Goal: Task Accomplishment & Management: Complete application form

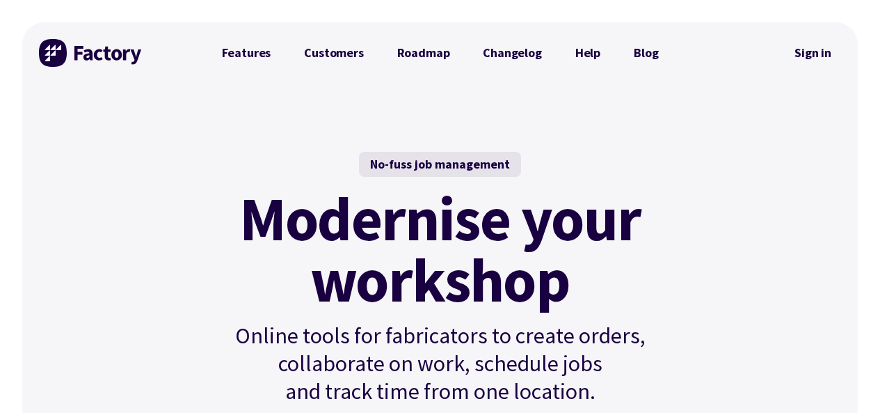
click at [815, 49] on link "Sign in" at bounding box center [813, 53] width 56 height 32
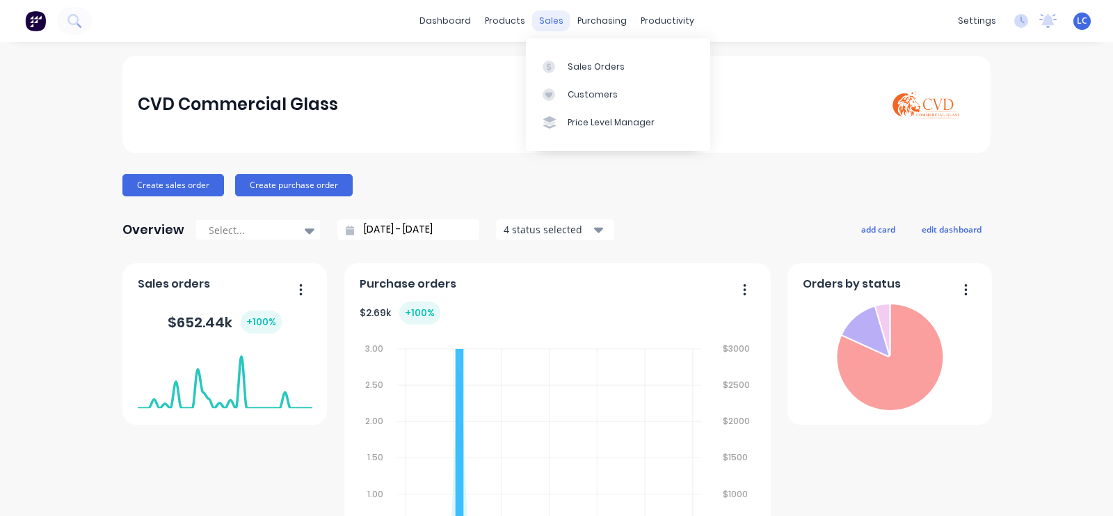
click at [539, 15] on div "sales" at bounding box center [551, 20] width 38 height 21
click at [561, 61] on div at bounding box center [553, 67] width 21 height 13
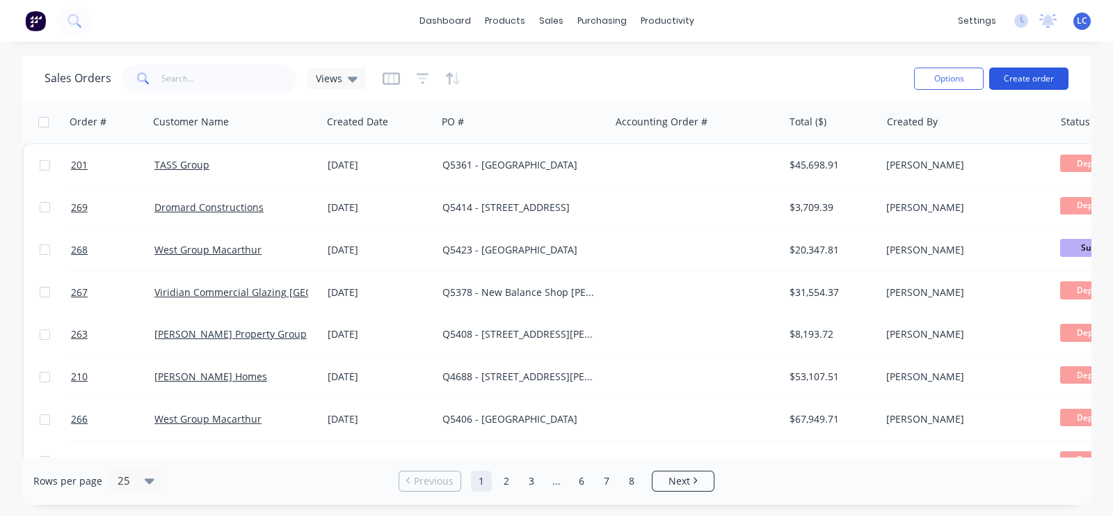
click at [1017, 73] on button "Create order" at bounding box center [1029, 79] width 79 height 22
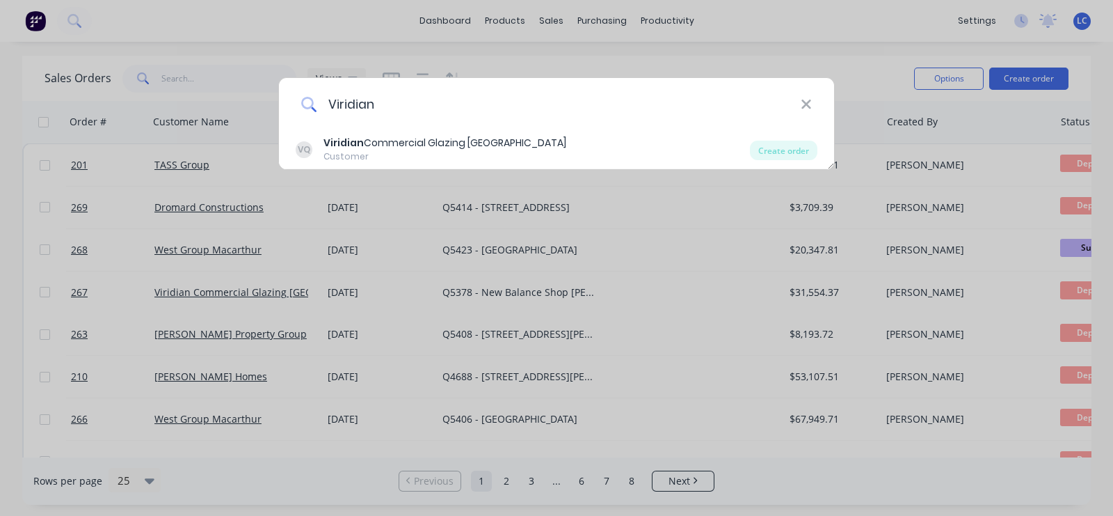
drag, startPoint x: 402, startPoint y: 97, endPoint x: 328, endPoint y: 96, distance: 73.8
click at [328, 96] on input "Viridian" at bounding box center [559, 104] width 484 height 52
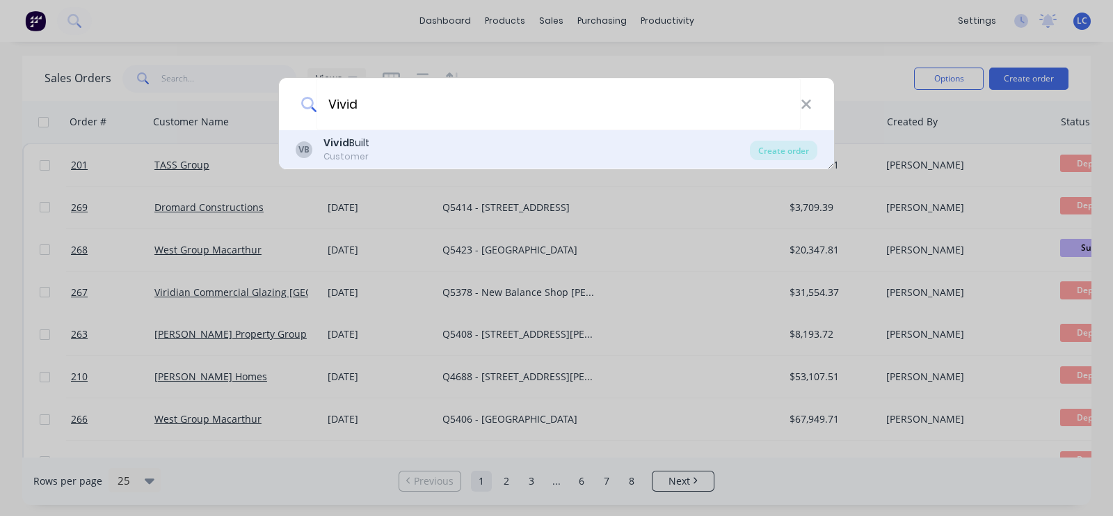
type input "Vivid"
click at [346, 143] on b "Vivid" at bounding box center [337, 143] width 26 height 14
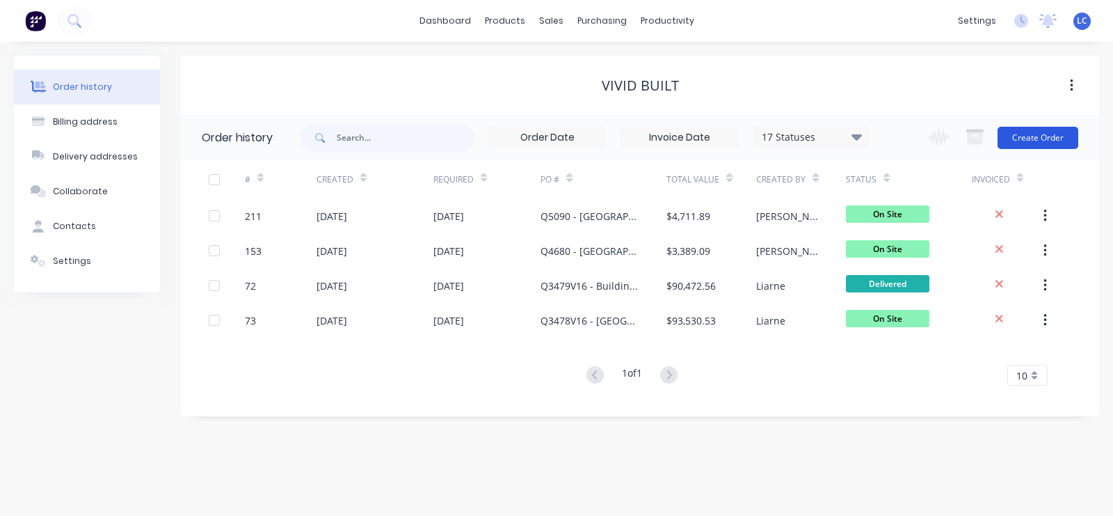
click at [1038, 136] on button "Create Order" at bounding box center [1038, 138] width 81 height 22
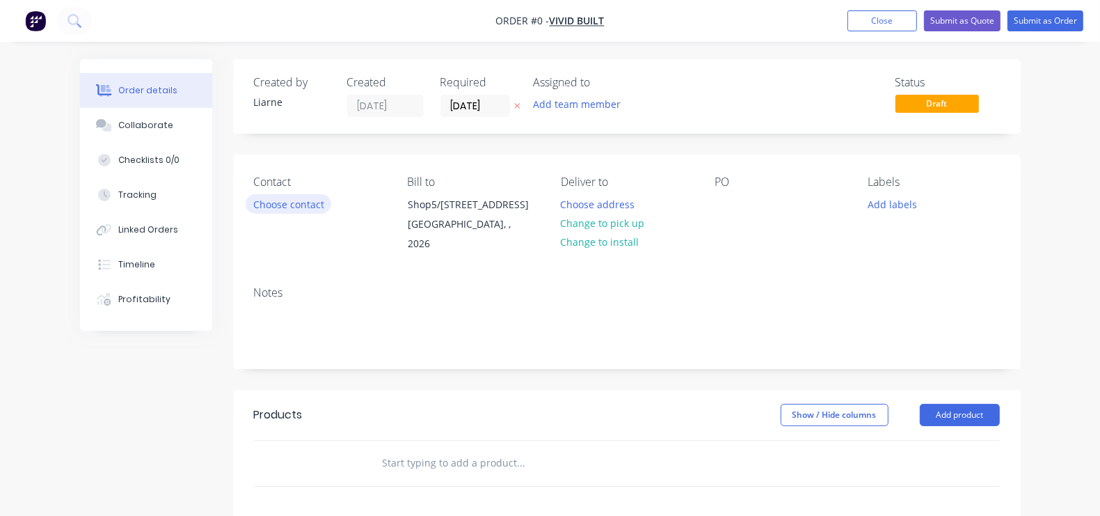
click at [246, 196] on button "Choose contact" at bounding box center [289, 203] width 86 height 19
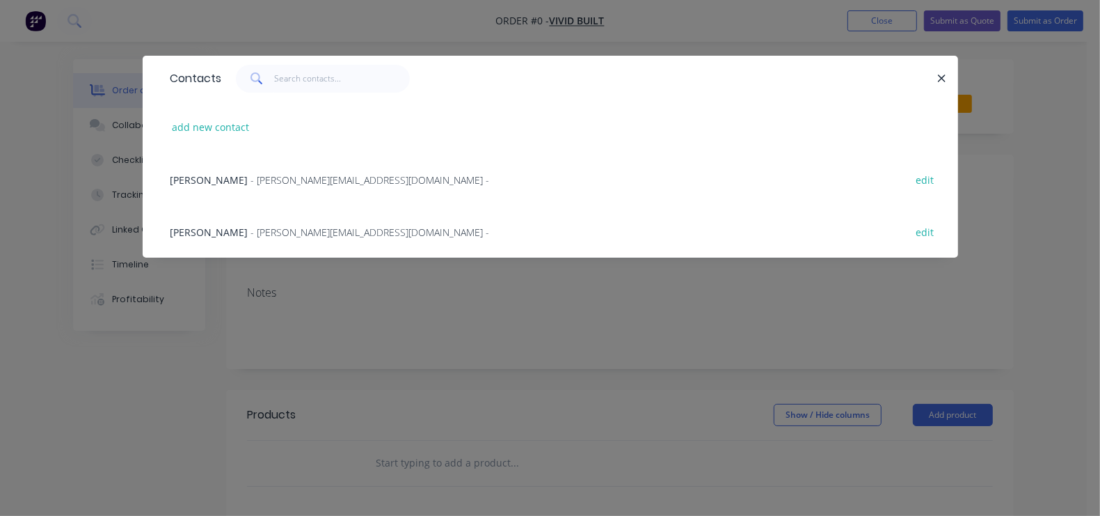
click at [251, 185] on span "- [PERSON_NAME][EMAIL_ADDRESS][DOMAIN_NAME] -" at bounding box center [370, 179] width 239 height 13
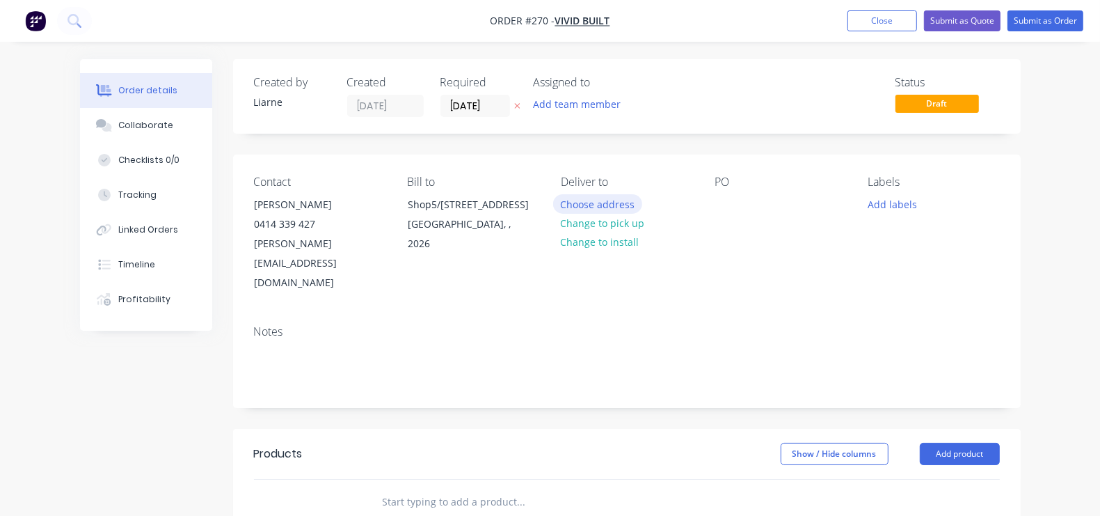
click at [566, 197] on button "Choose address" at bounding box center [597, 203] width 89 height 19
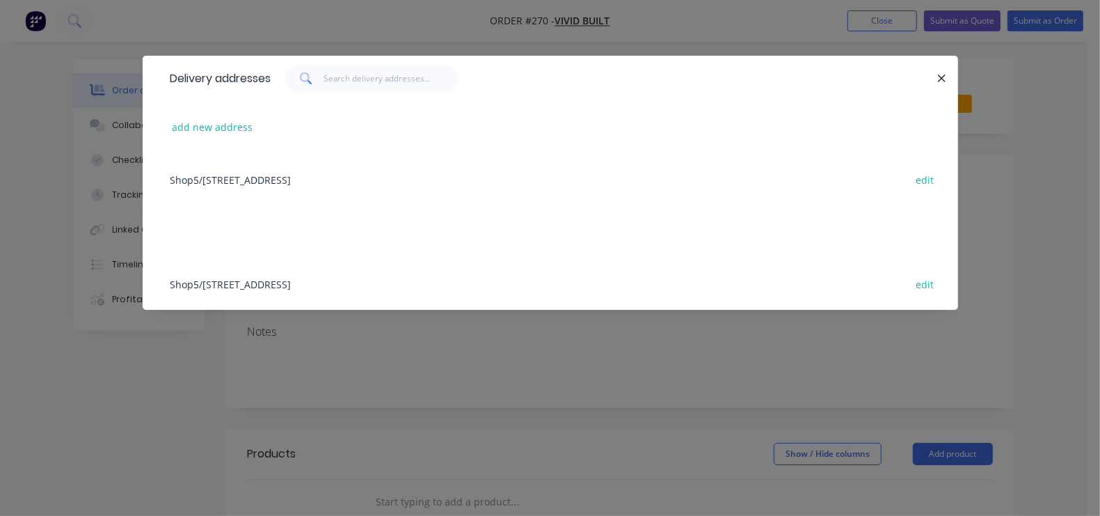
click at [164, 145] on div "add new address" at bounding box center [551, 127] width 774 height 52
click at [165, 129] on button "add new address" at bounding box center [212, 127] width 95 height 19
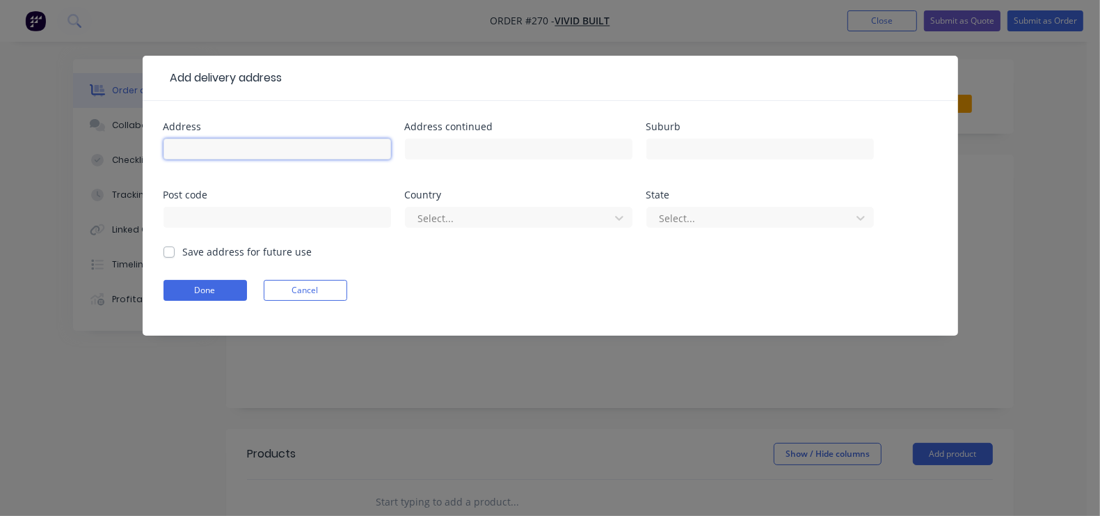
click at [164, 143] on input "text" at bounding box center [278, 148] width 228 height 21
type input "[STREET_ADDRESS]"
click at [647, 145] on input "text" at bounding box center [761, 148] width 228 height 21
type input "Clovelly"
click at [405, 244] on div "Select..." at bounding box center [519, 223] width 228 height 41
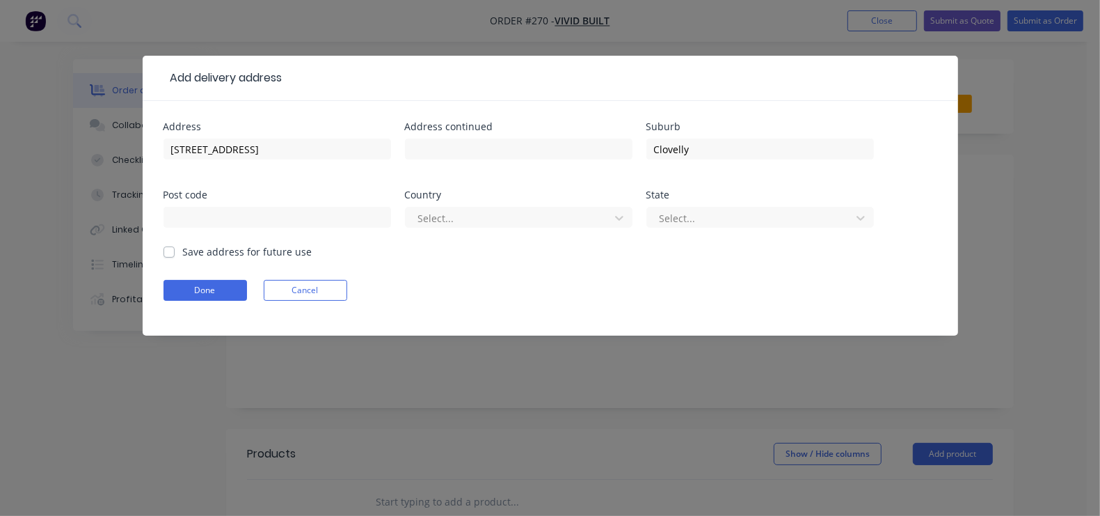
click at [183, 248] on label "Save address for future use" at bounding box center [247, 251] width 129 height 15
click at [164, 248] on input "Save address for future use" at bounding box center [169, 250] width 11 height 13
checkbox input "true"
click at [164, 278] on form "Address [STREET_ADDRESS] Address continued Suburb Clovelly Post code Country Se…" at bounding box center [551, 229] width 774 height 214
click at [164, 290] on button "Done" at bounding box center [206, 290] width 84 height 21
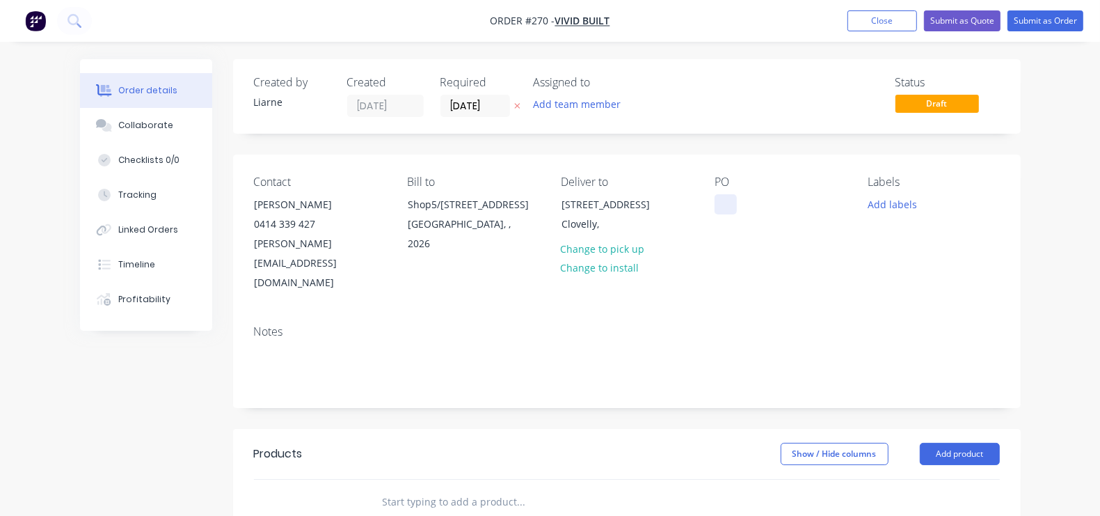
click at [737, 202] on div at bounding box center [726, 204] width 22 height 20
click at [925, 204] on button "Add labels" at bounding box center [893, 203] width 64 height 19
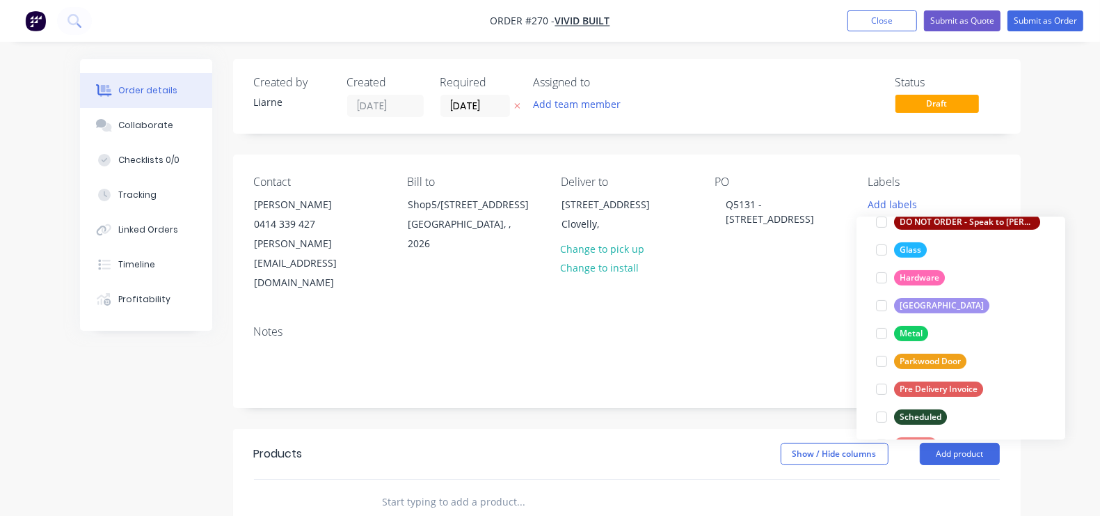
scroll to position [280, 0]
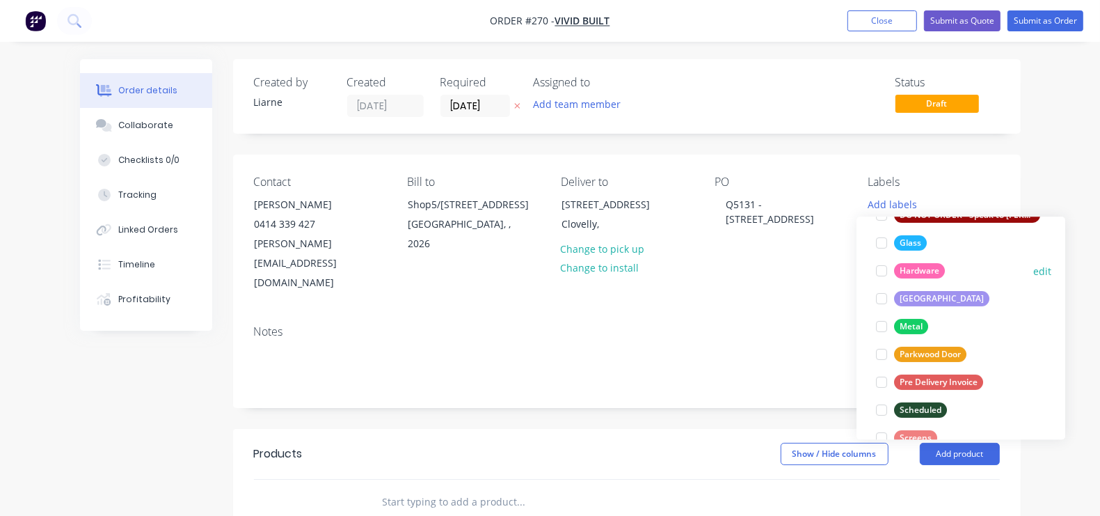
click at [879, 271] on div at bounding box center [882, 271] width 28 height 28
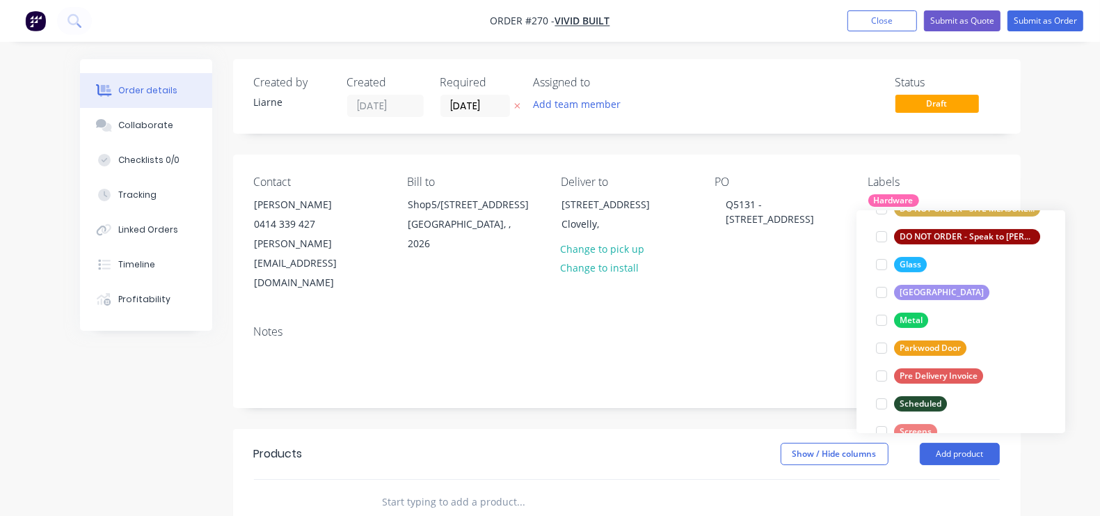
scroll to position [57, 0]
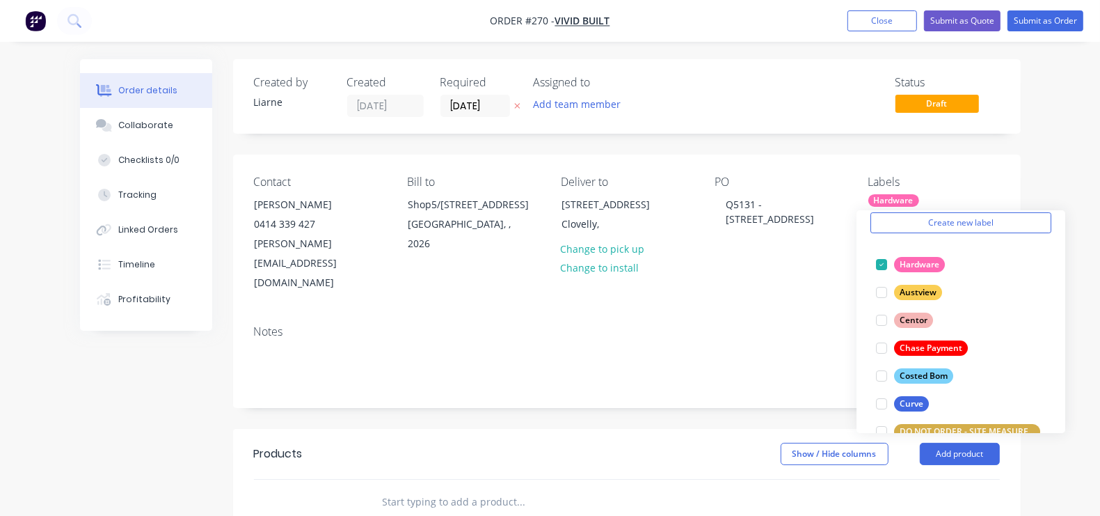
click at [727, 325] on div "Notes" at bounding box center [627, 331] width 746 height 13
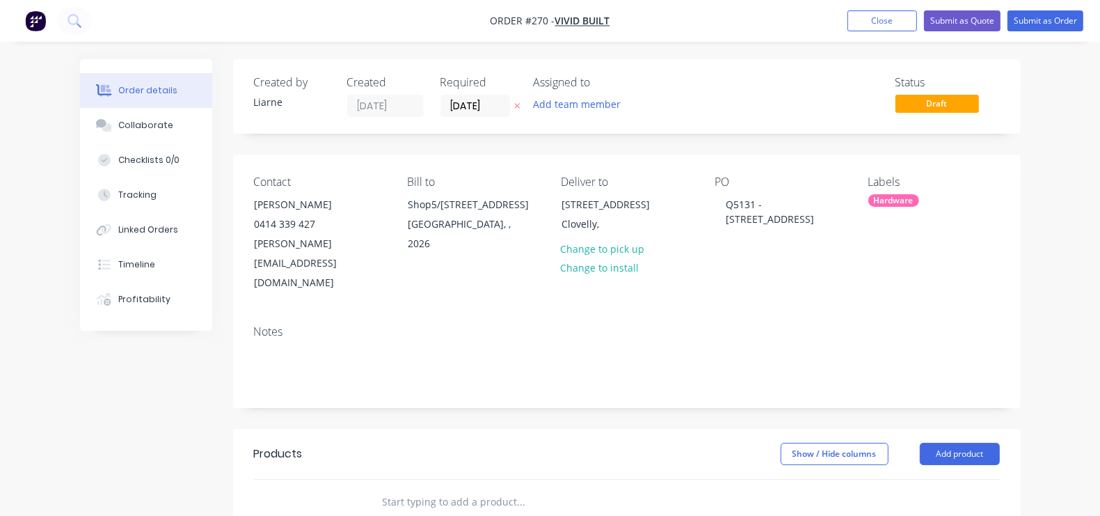
click at [397, 488] on input "text" at bounding box center [521, 502] width 278 height 28
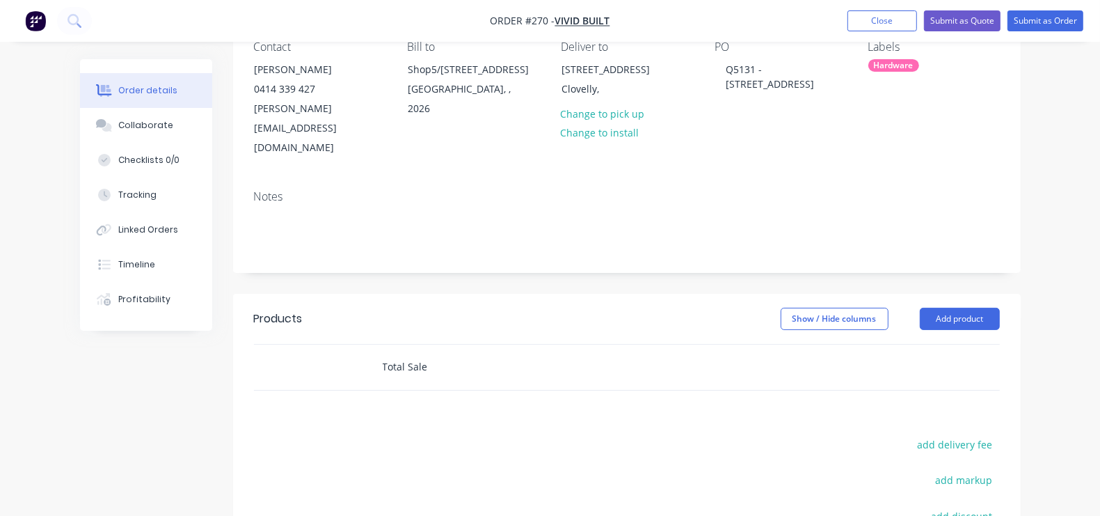
scroll to position [144, 0]
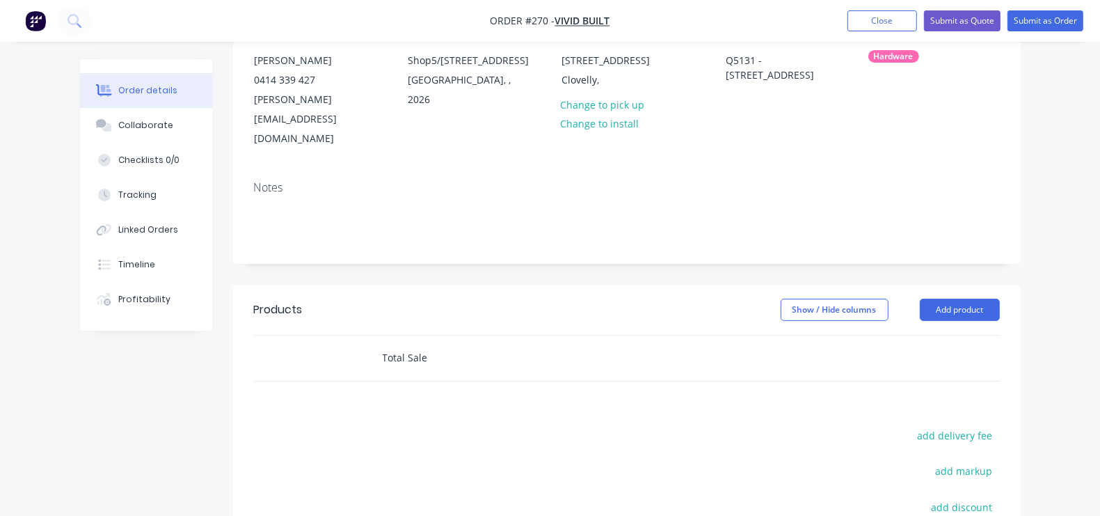
click at [382, 344] on input "Total Sale" at bounding box center [521, 358] width 278 height 28
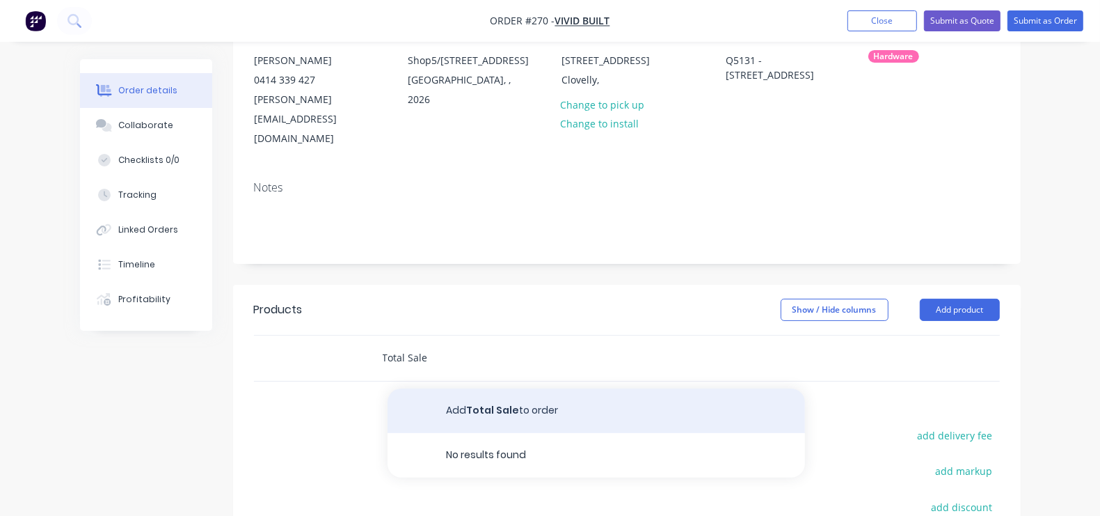
type input "Total Sale"
click at [411, 388] on button "Add Total Sale to order" at bounding box center [597, 410] width 418 height 45
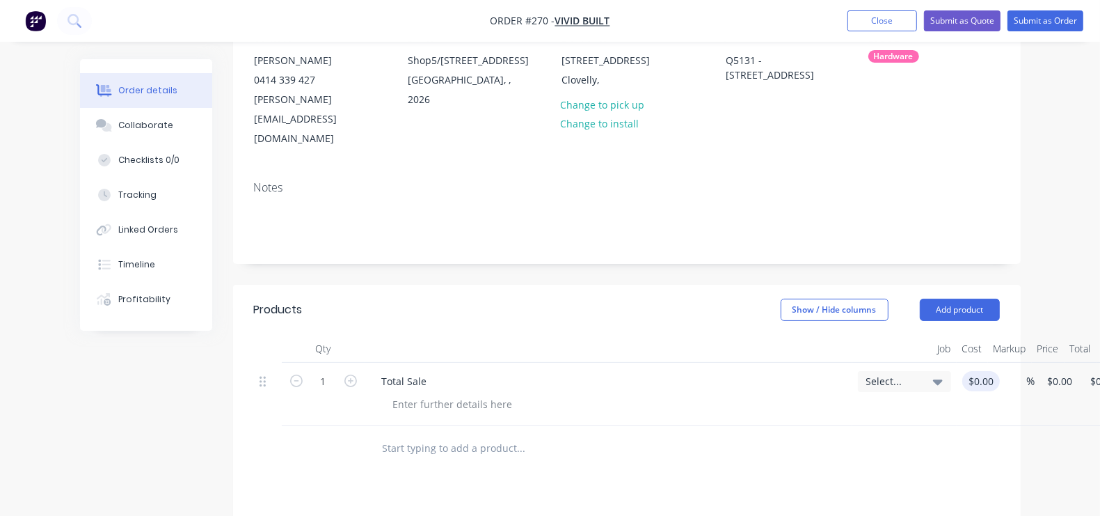
click at [919, 363] on div "1 Total Sale Select... $0.00 $0.00 % $0.00 $0.00 $0.00 $0.00" at bounding box center [627, 394] width 746 height 63
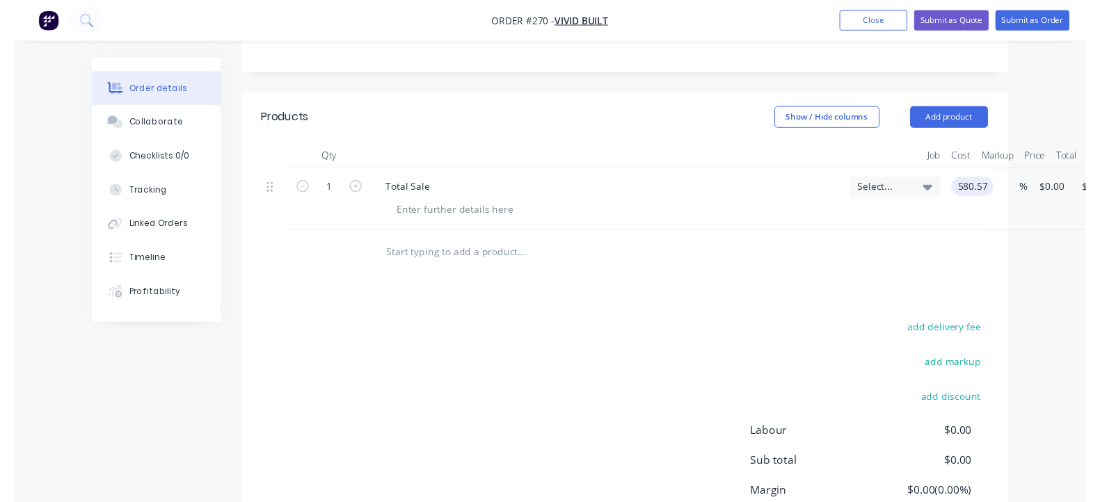
scroll to position [414, 0]
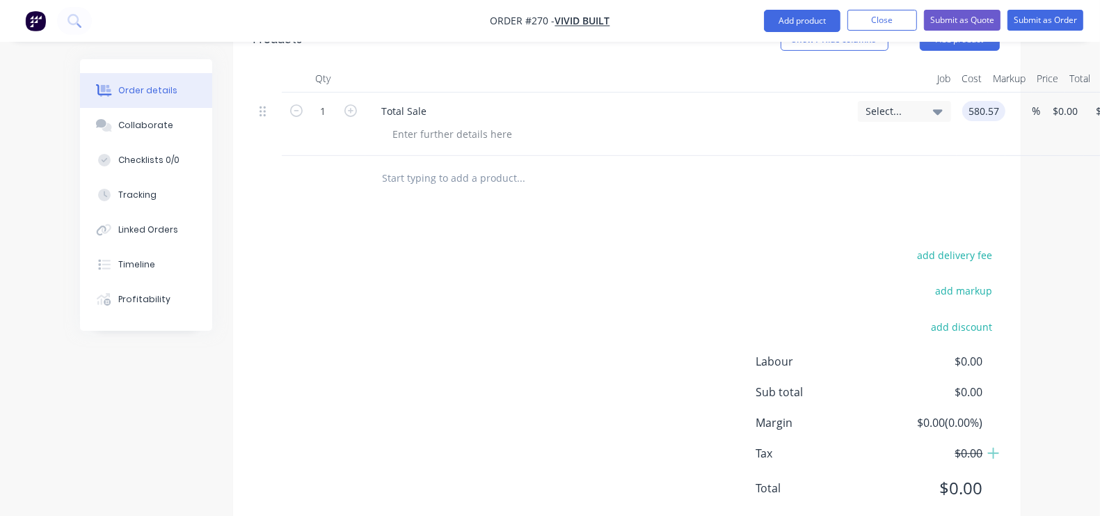
type input "$580.57"
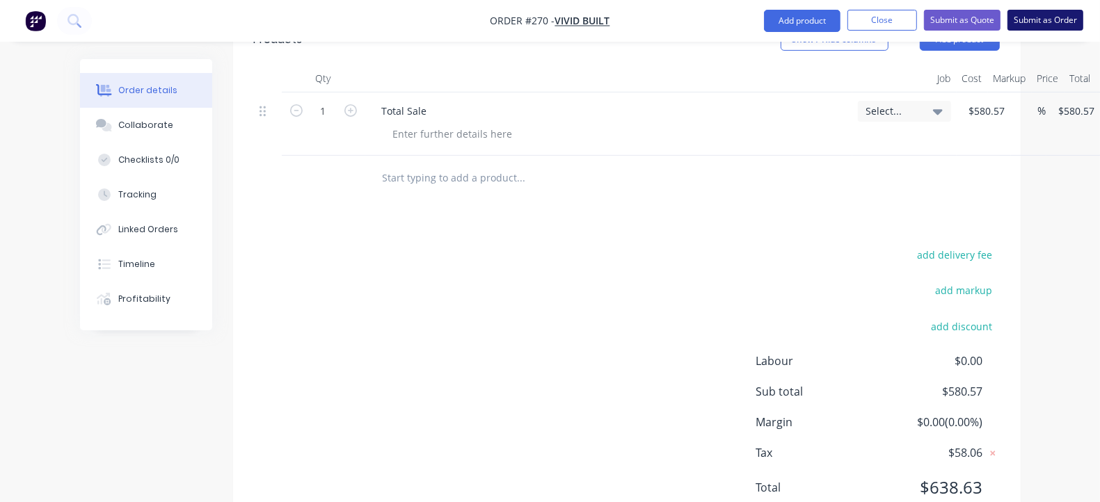
click at [1043, 24] on button "Submit as Order" at bounding box center [1046, 20] width 76 height 21
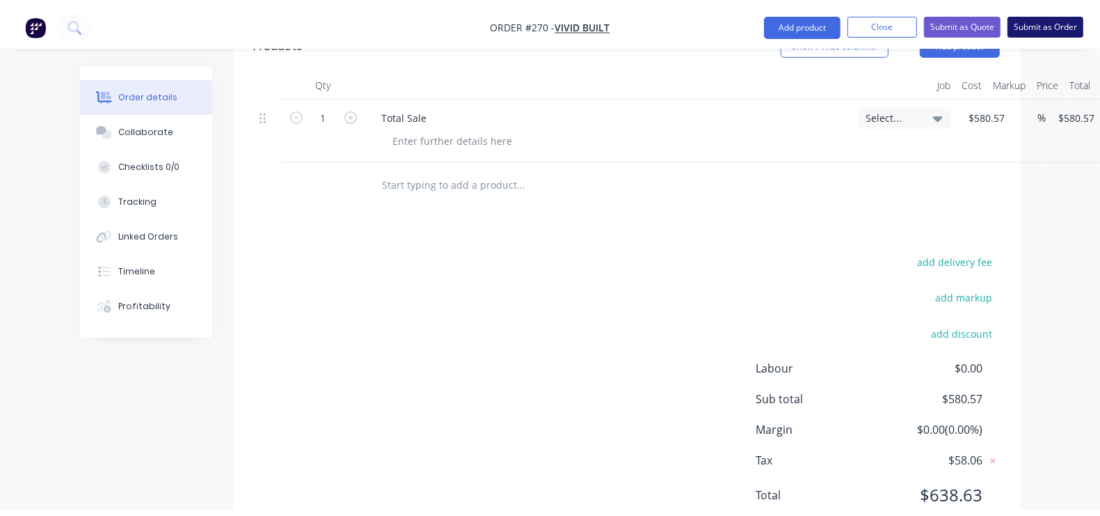
scroll to position [0, 0]
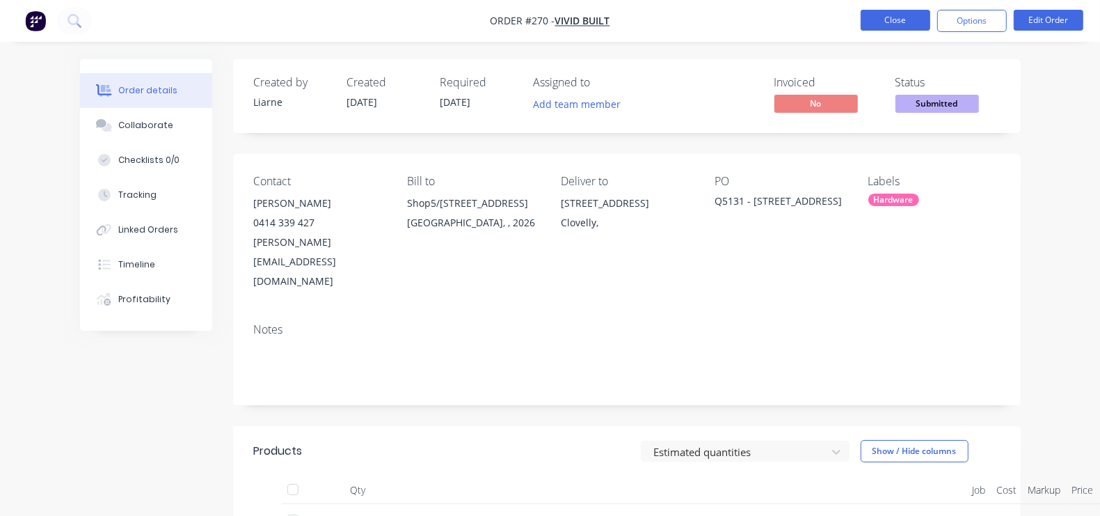
click at [905, 25] on button "Close" at bounding box center [896, 20] width 70 height 21
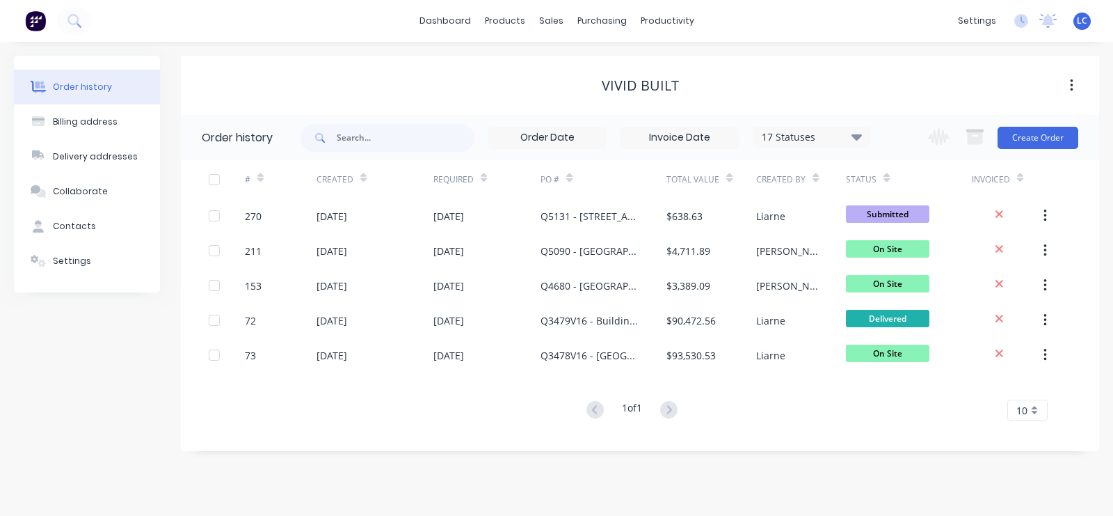
click at [337, 184] on div "Created" at bounding box center [335, 179] width 37 height 13
click at [365, 188] on div "Created" at bounding box center [375, 179] width 117 height 38
click at [365, 180] on div "Created" at bounding box center [375, 179] width 117 height 38
click at [539, 13] on div "sales" at bounding box center [551, 20] width 38 height 21
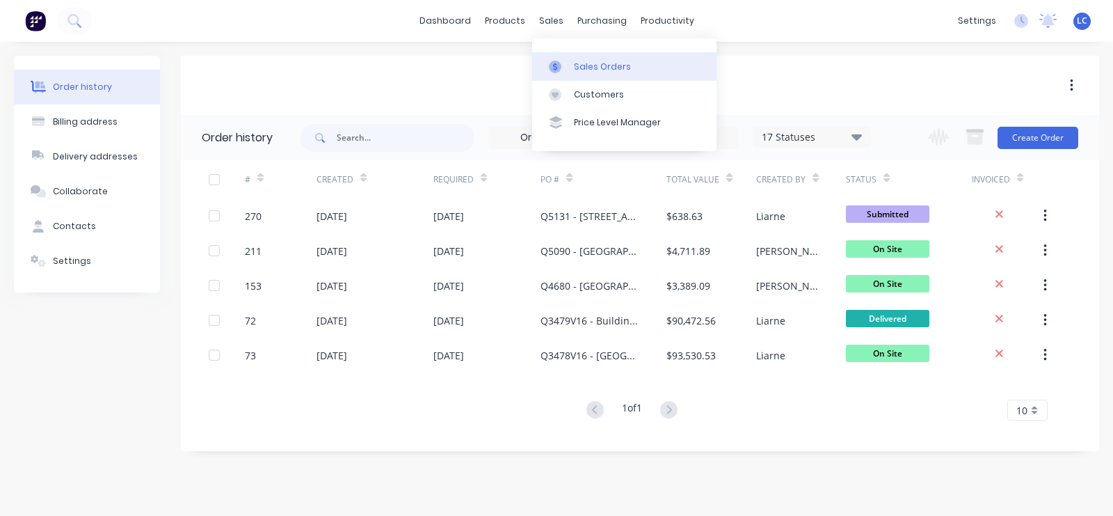
click at [571, 52] on link "Sales Orders" at bounding box center [624, 66] width 184 height 28
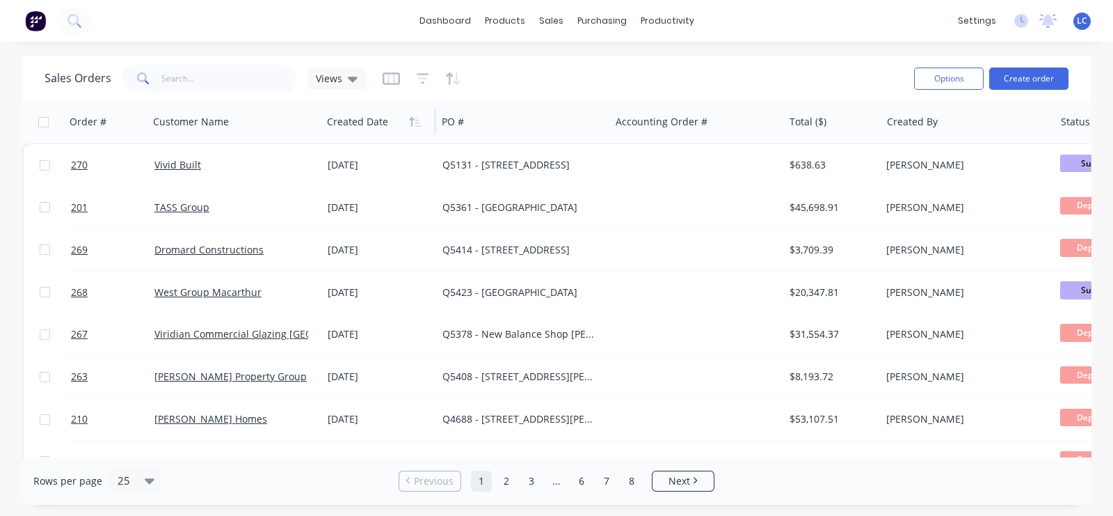
click at [369, 127] on div at bounding box center [376, 122] width 99 height 28
click at [414, 118] on icon "button" at bounding box center [415, 121] width 13 height 11
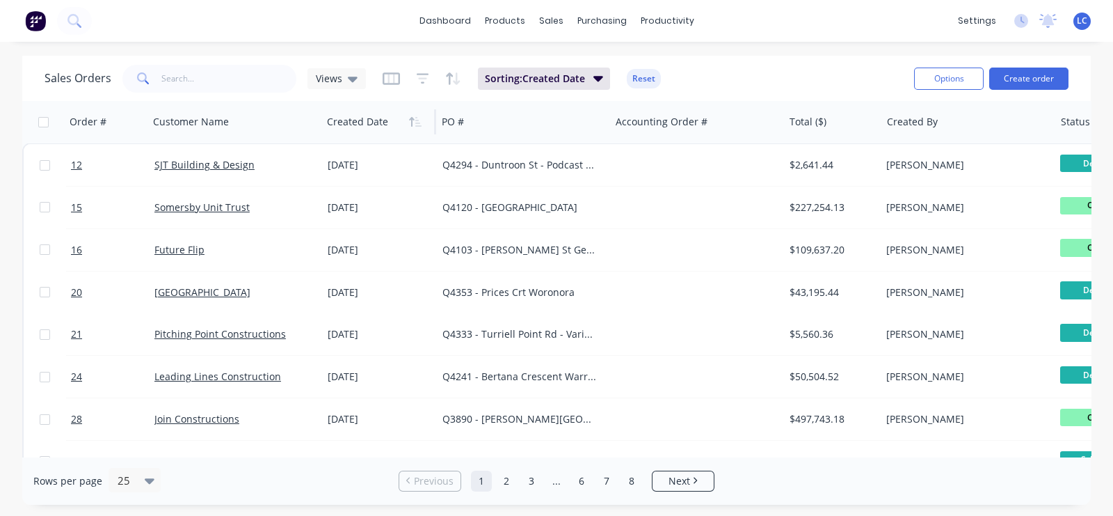
click at [414, 118] on icon "button" at bounding box center [415, 121] width 13 height 11
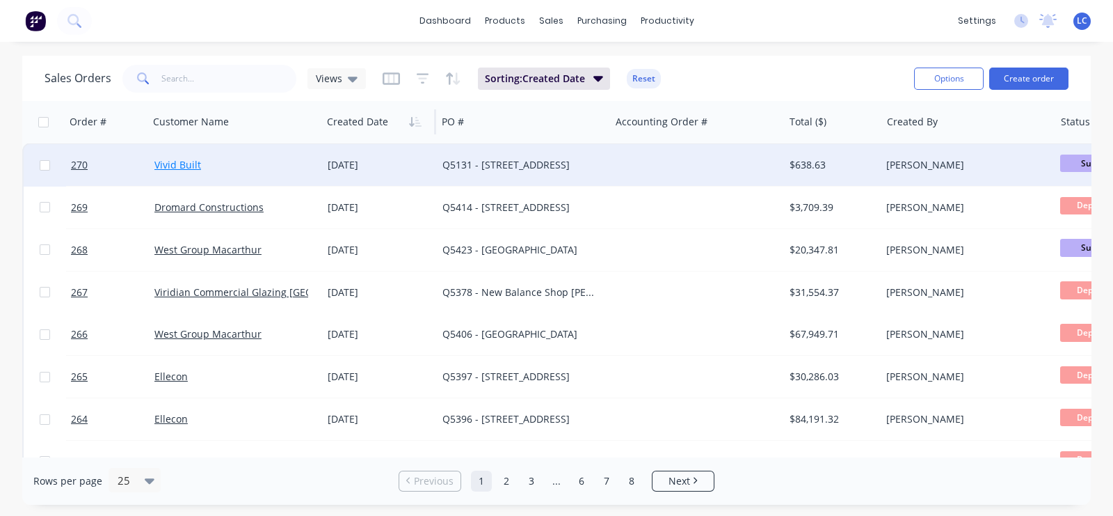
click at [181, 161] on link "Vivid Built" at bounding box center [177, 164] width 47 height 13
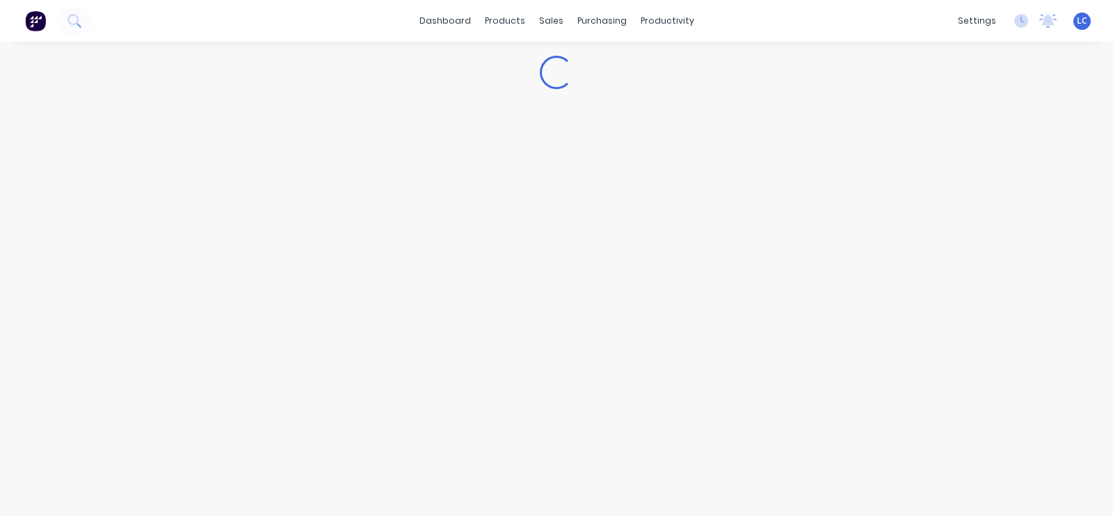
click at [181, 161] on div "Loading..." at bounding box center [556, 279] width 1113 height 474
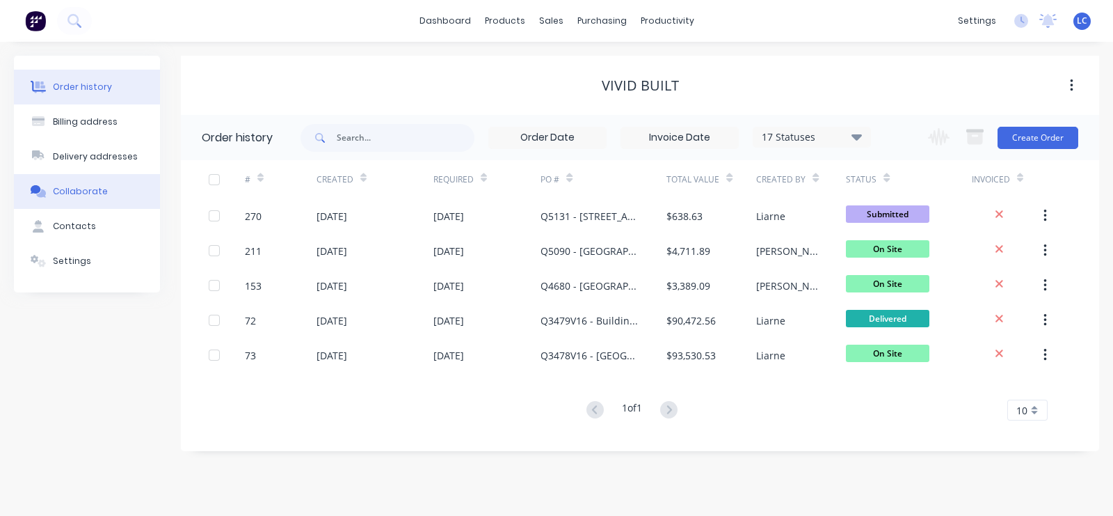
click at [68, 189] on div "Collaborate" at bounding box center [80, 191] width 55 height 13
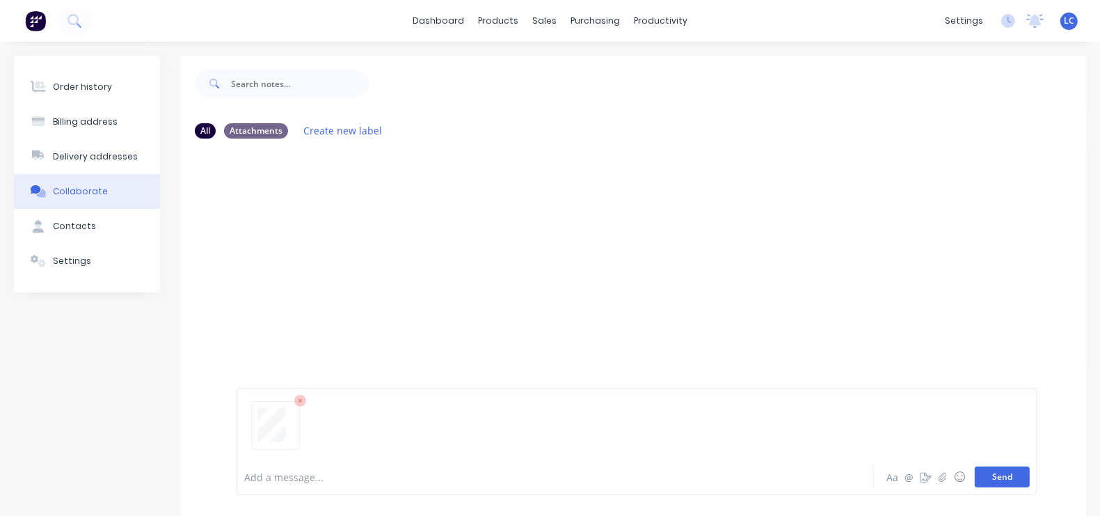
click at [999, 486] on button "Send" at bounding box center [1002, 476] width 55 height 21
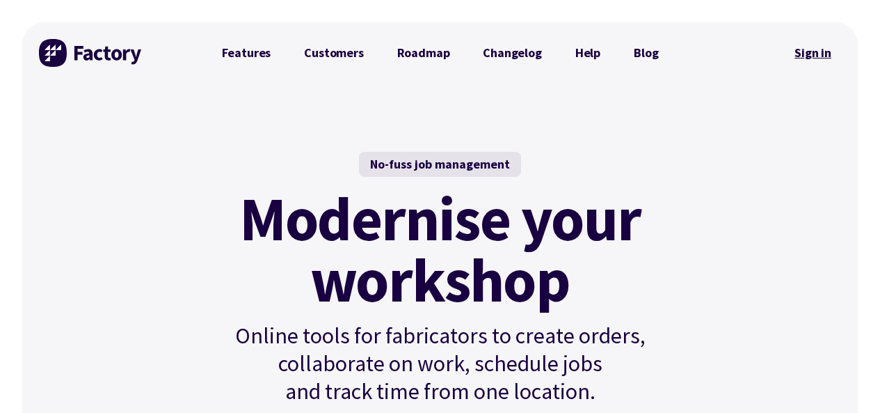
click at [814, 54] on link "Sign in" at bounding box center [813, 53] width 56 height 32
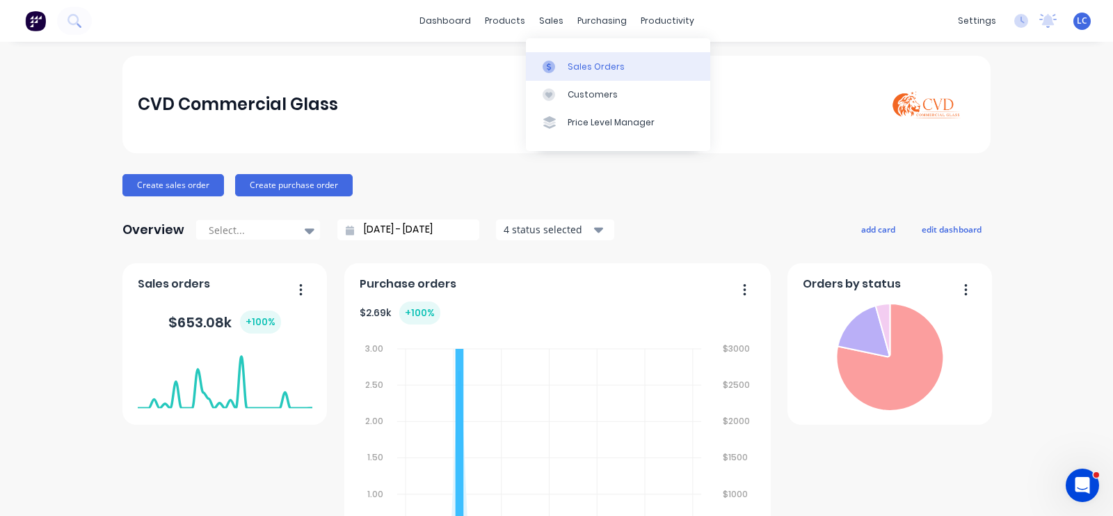
click at [561, 61] on div at bounding box center [553, 67] width 21 height 13
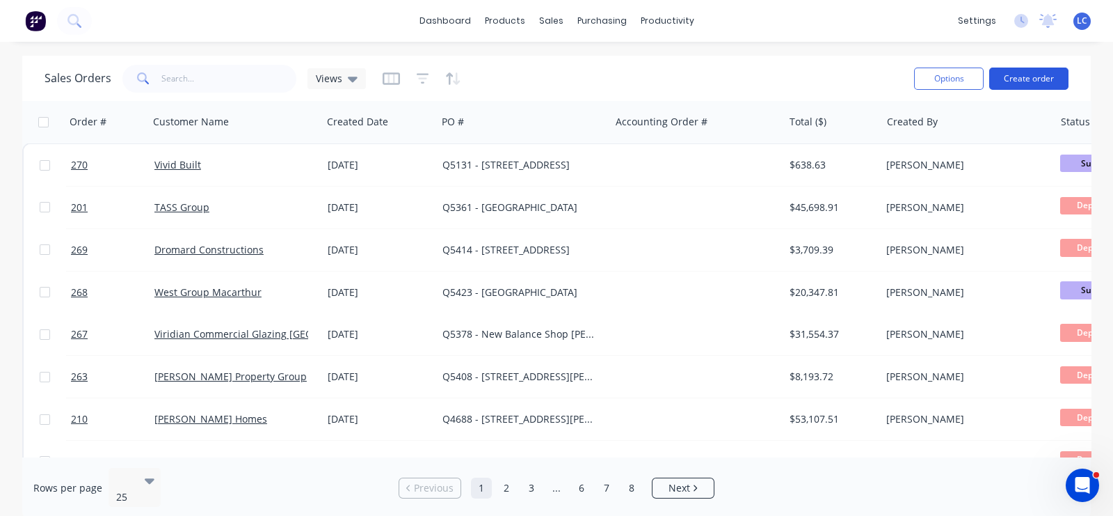
click at [1022, 85] on button "Create order" at bounding box center [1029, 79] width 79 height 22
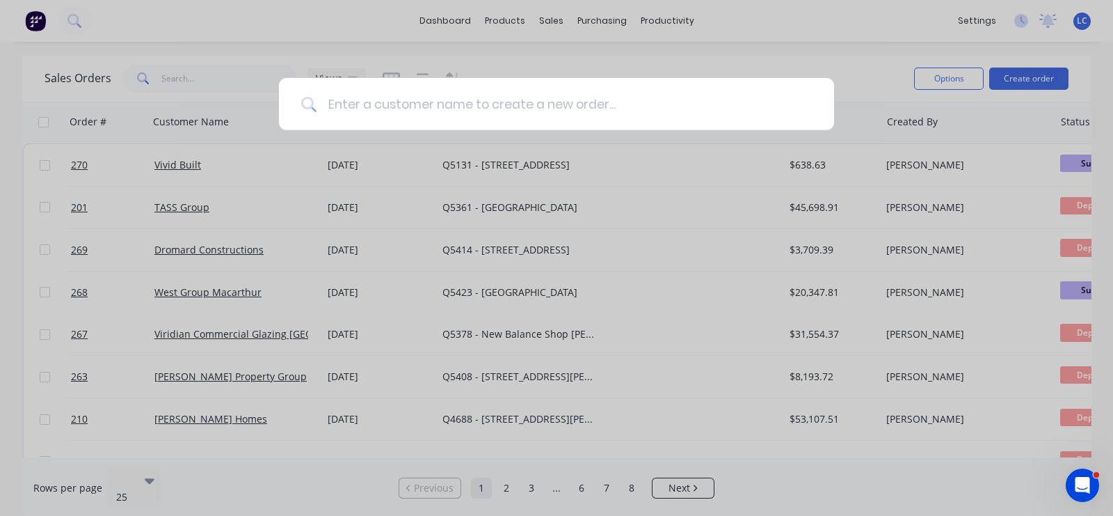
click at [485, 104] on input at bounding box center [565, 104] width 496 height 52
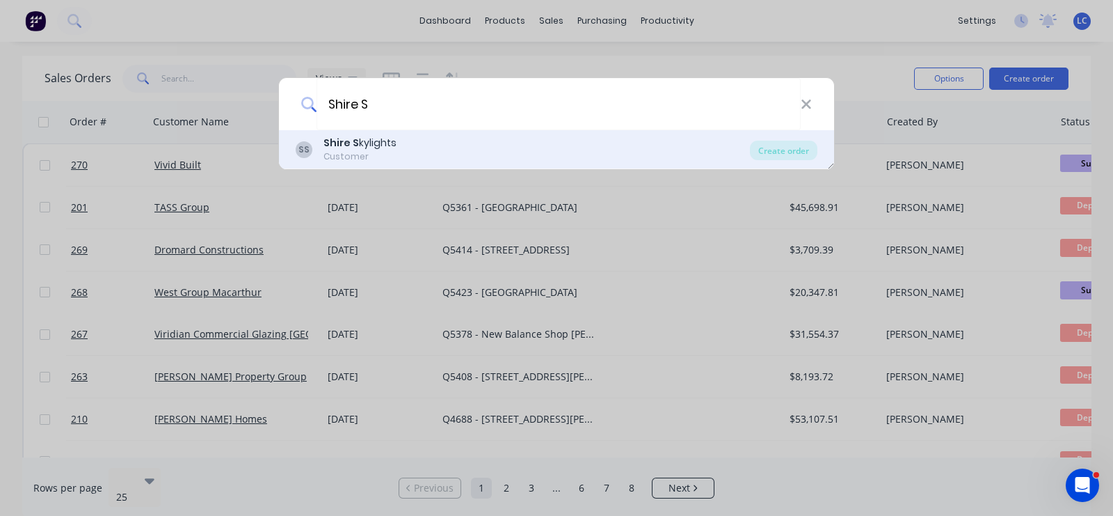
type input "Shire S"
click at [354, 151] on div "Customer" at bounding box center [360, 156] width 73 height 13
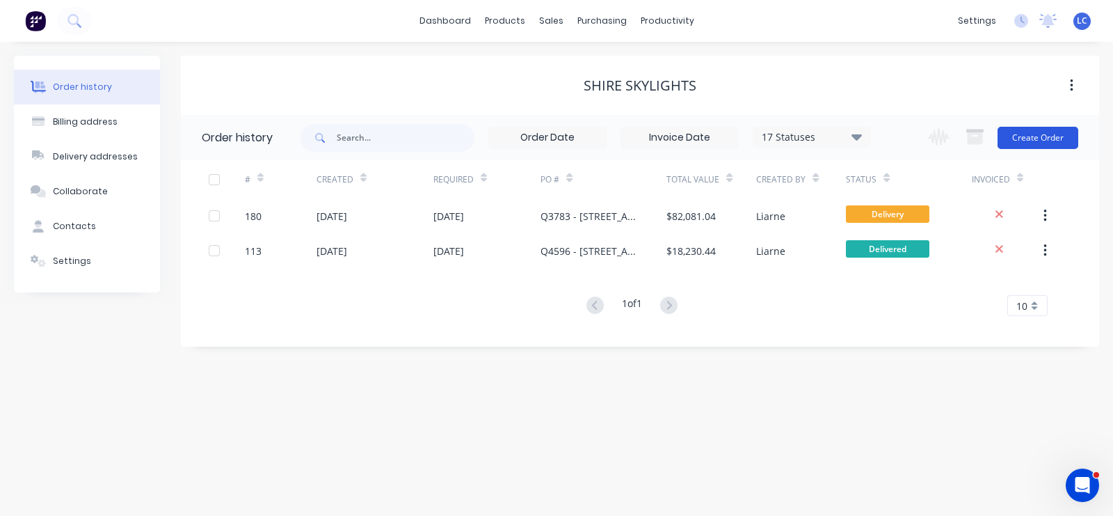
click at [1043, 132] on button "Create Order" at bounding box center [1038, 138] width 81 height 22
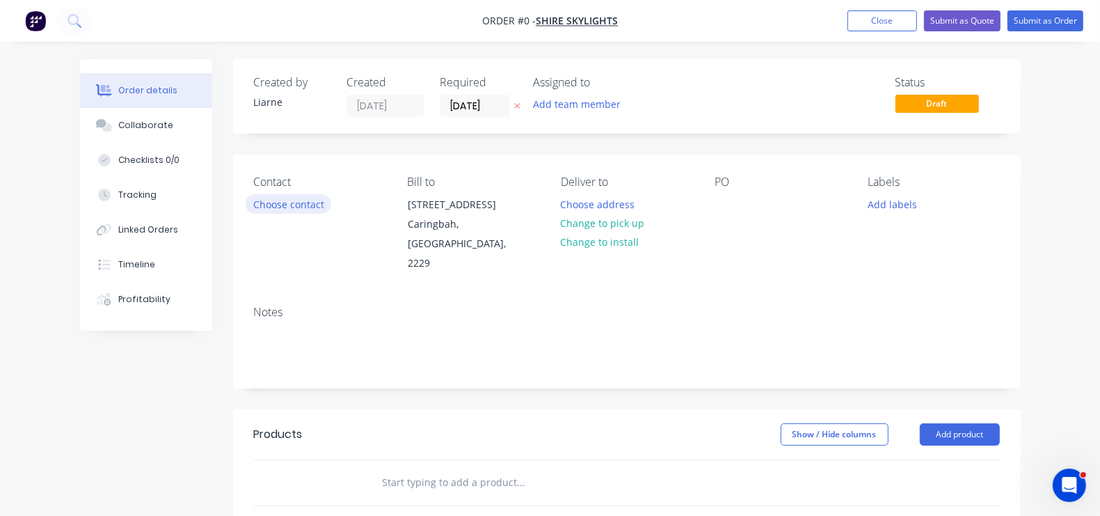
click at [246, 203] on button "Choose contact" at bounding box center [289, 203] width 86 height 19
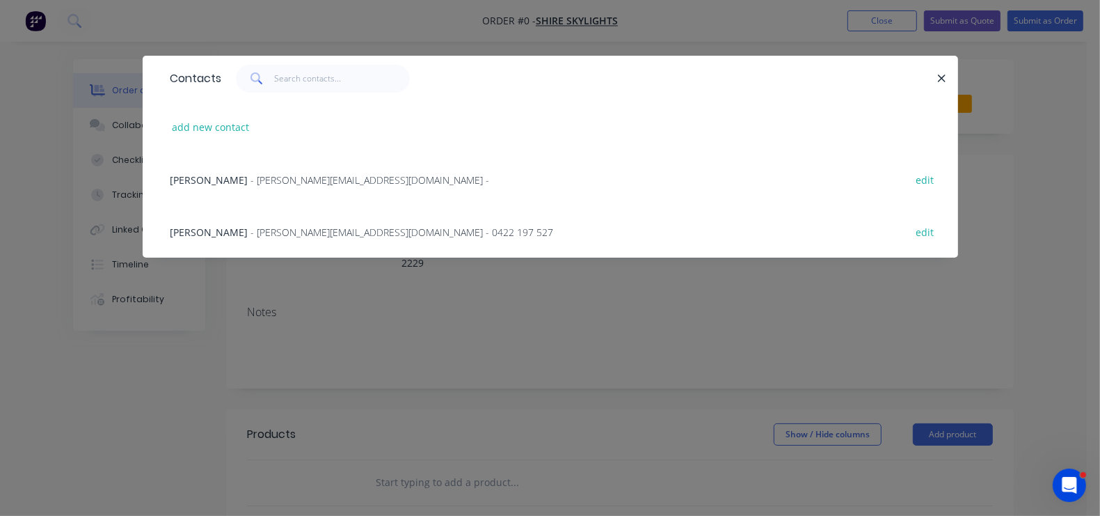
click at [251, 226] on span "- Jason@shireskylights.com - 0422 197 527" at bounding box center [402, 231] width 303 height 13
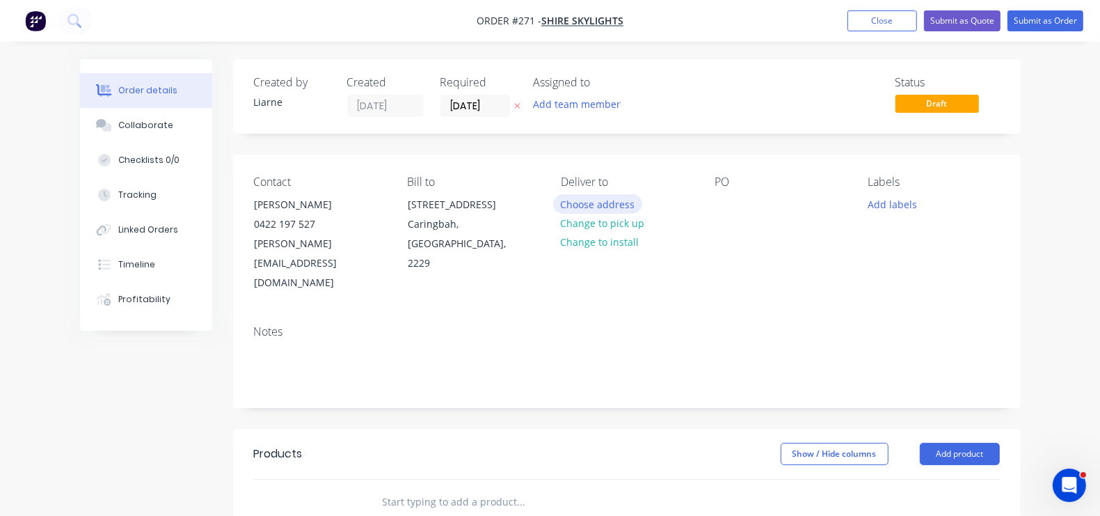
click at [569, 195] on button "Choose address" at bounding box center [597, 203] width 89 height 19
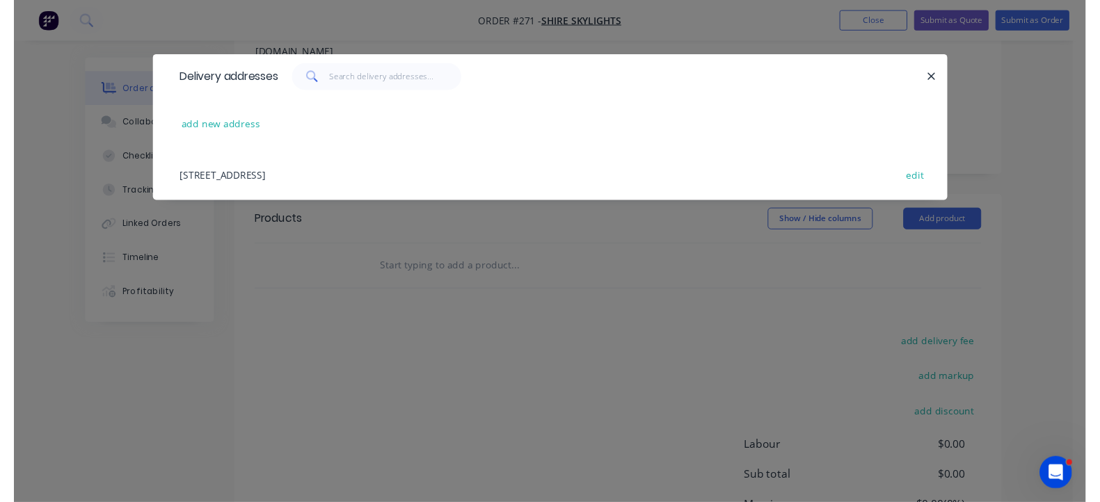
scroll to position [324, 0]
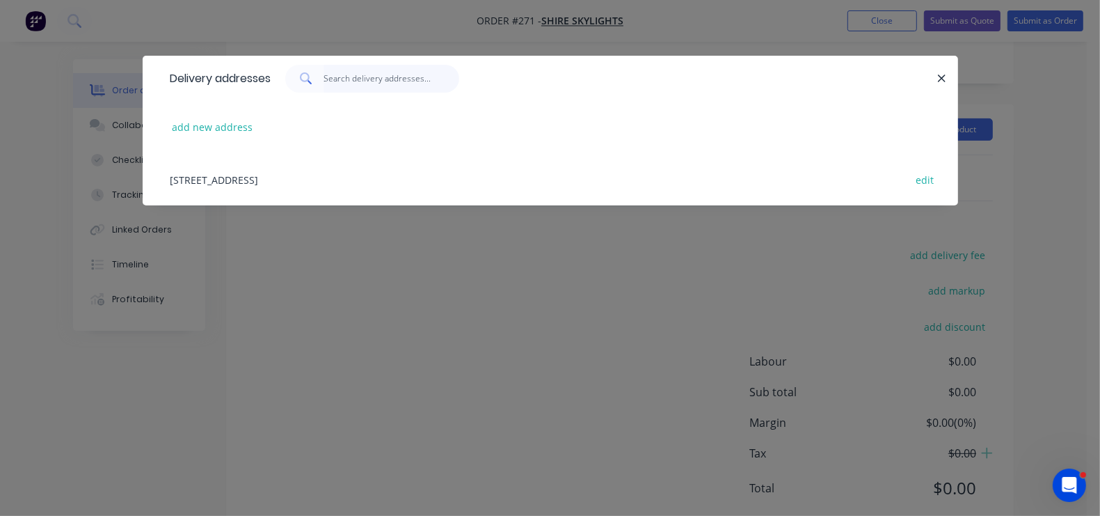
click at [324, 65] on input "text" at bounding box center [392, 79] width 136 height 28
click at [165, 124] on button "add new address" at bounding box center [212, 127] width 95 height 19
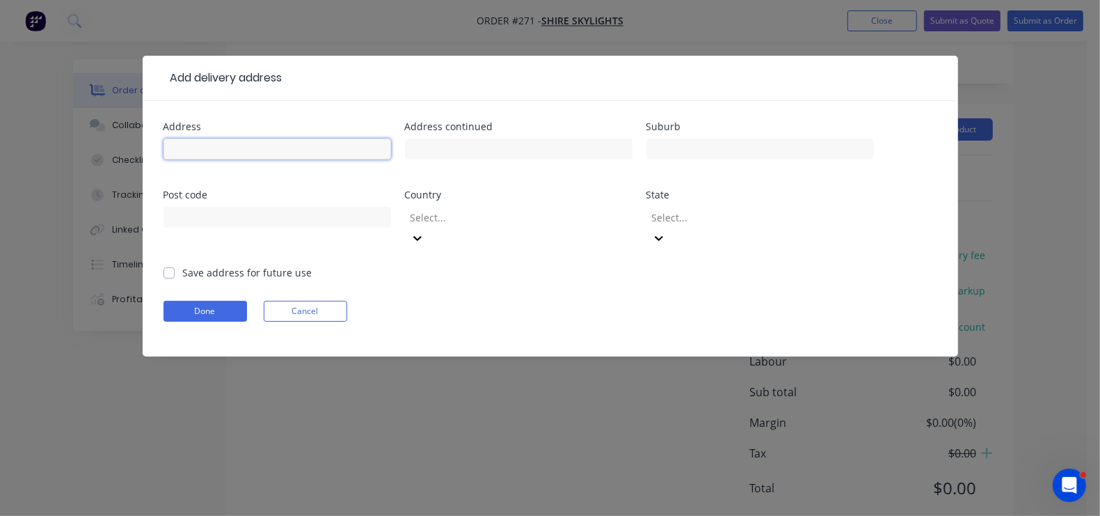
click at [185, 146] on input "text" at bounding box center [278, 148] width 228 height 21
type input "19 Water Street"
click at [647, 145] on input "text" at bounding box center [761, 148] width 228 height 21
type input "Caringbah South"
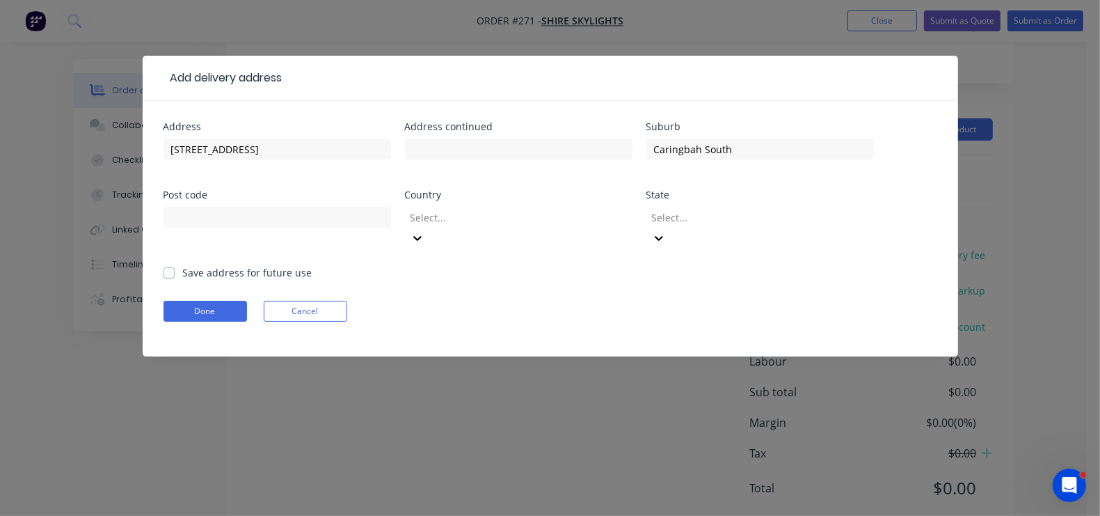
click at [183, 265] on label "Save address for future use" at bounding box center [247, 272] width 129 height 15
click at [164, 265] on input "Save address for future use" at bounding box center [169, 271] width 11 height 13
checkbox input "true"
click at [164, 301] on button "Done" at bounding box center [206, 311] width 84 height 21
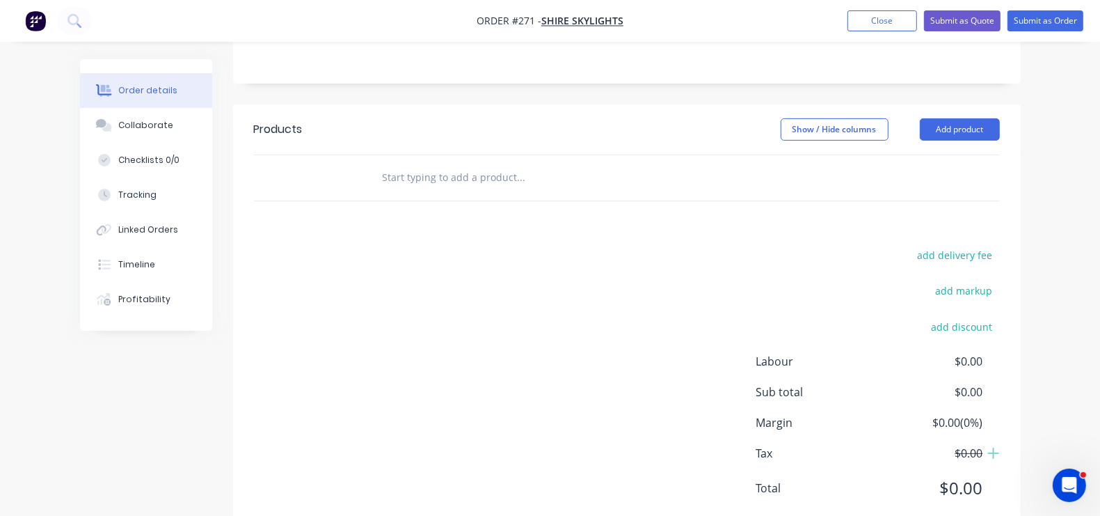
click at [382, 164] on input "text" at bounding box center [521, 178] width 278 height 28
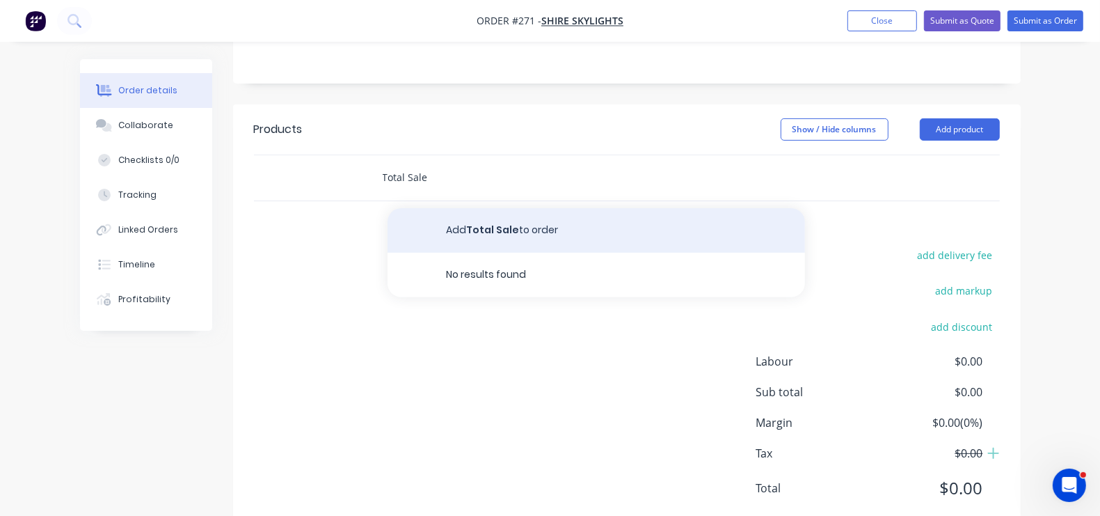
type input "Total Sale"
click at [414, 208] on button "Add Total Sale to order" at bounding box center [597, 230] width 418 height 45
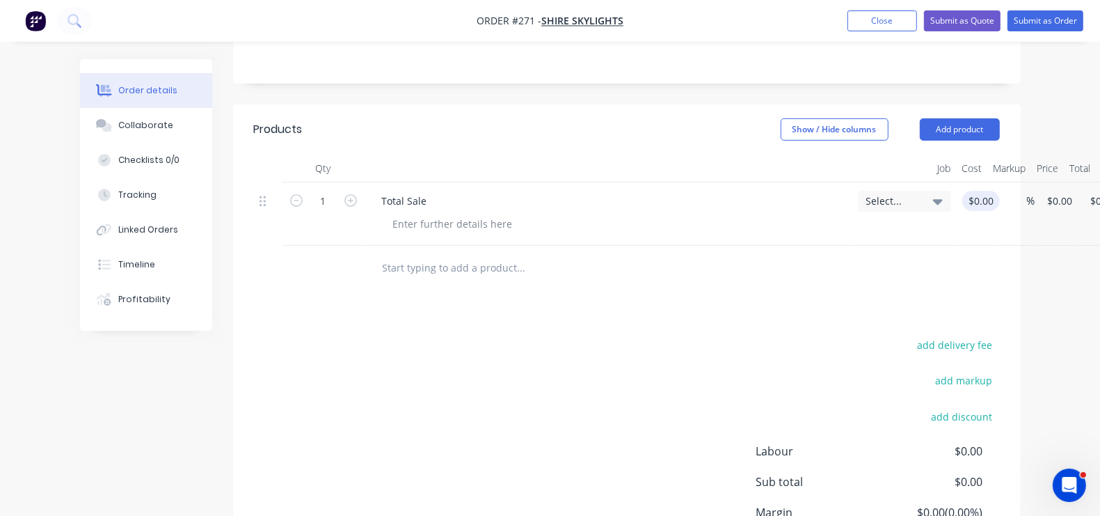
click at [924, 182] on div "1 Total Sale Select... $0.00 $0.00 % $0.00 $0.00 $0.00 $0.00" at bounding box center [627, 213] width 746 height 63
click at [968, 191] on input "$0.00" at bounding box center [984, 201] width 32 height 20
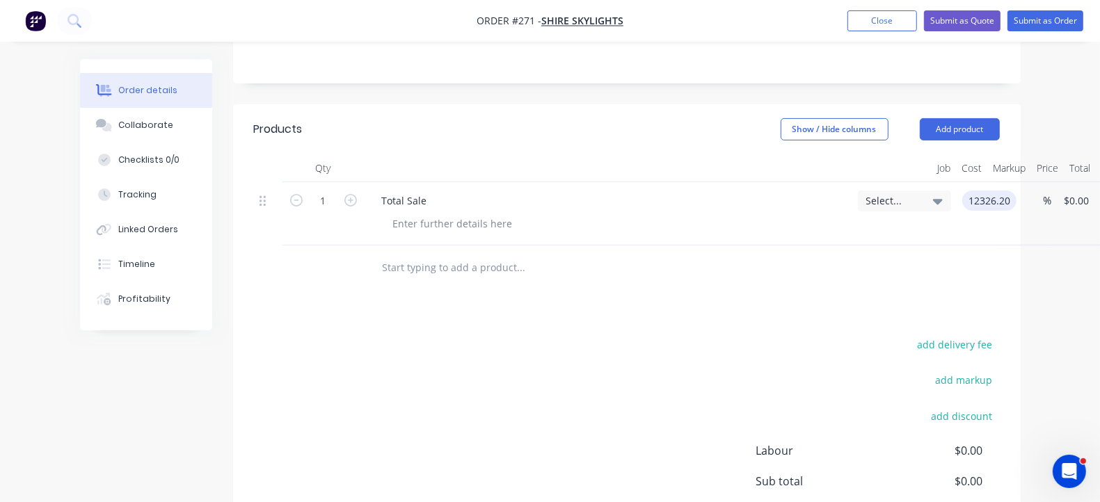
type input "$12,326.20"
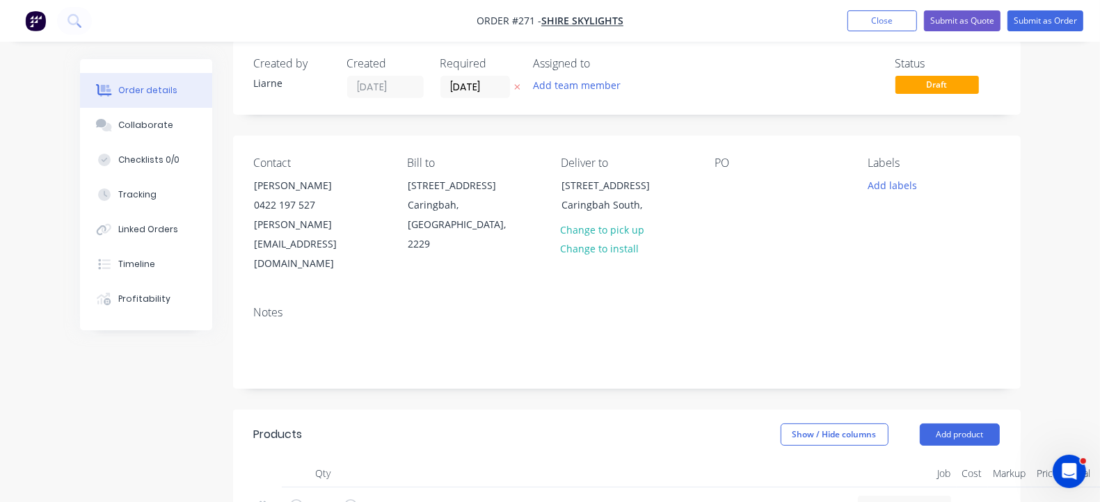
scroll to position [14, 0]
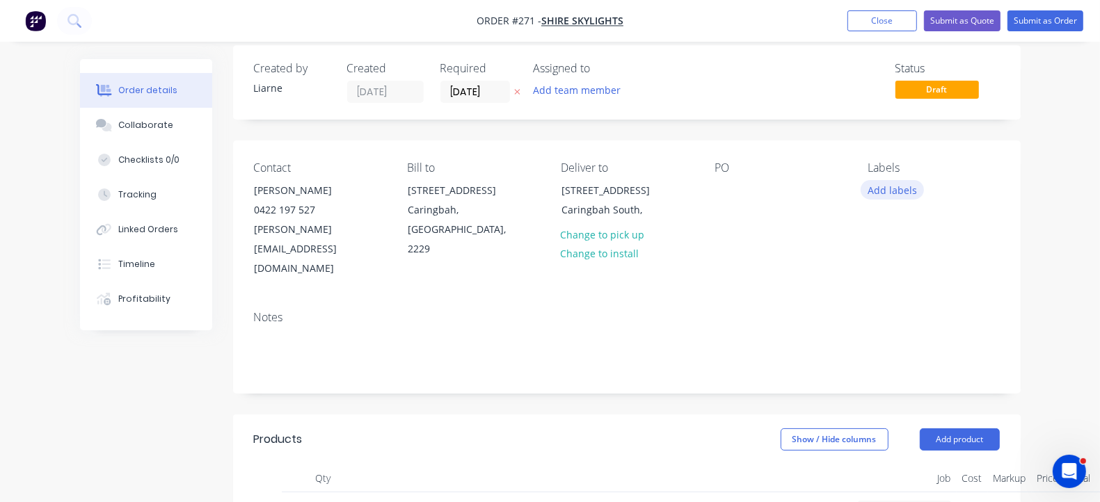
click at [920, 189] on button "Add labels" at bounding box center [893, 189] width 64 height 19
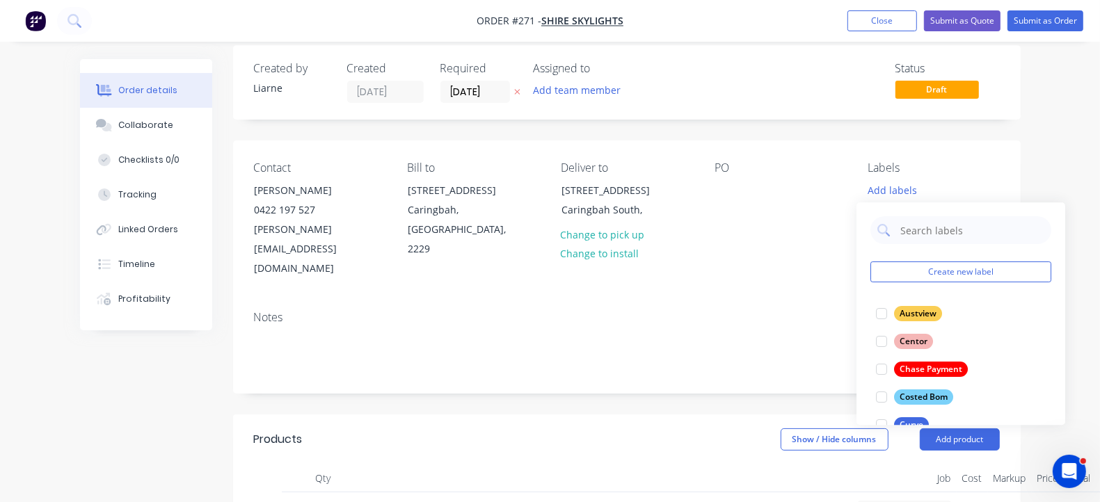
click at [744, 429] on div "Show / Hide columns Add product" at bounding box center [705, 440] width 587 height 22
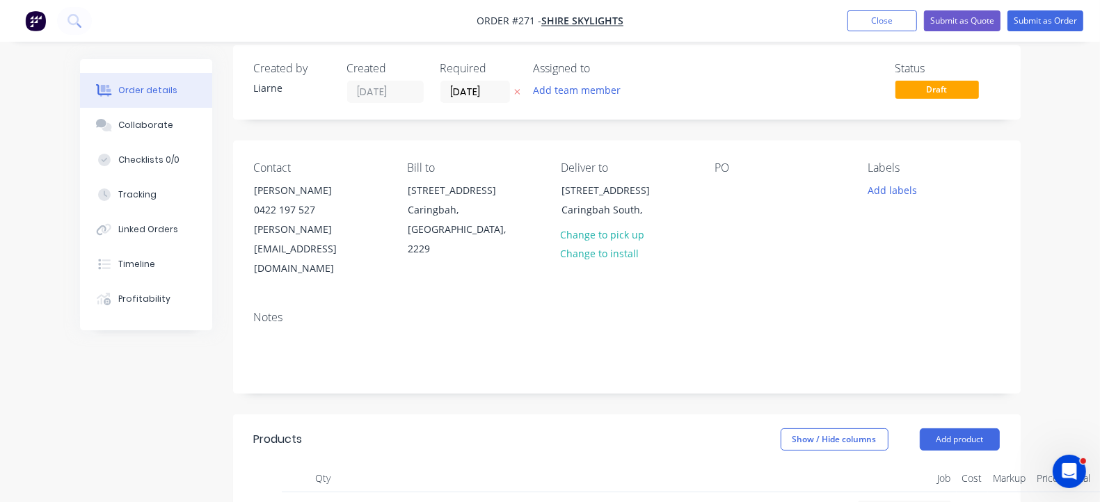
drag, startPoint x: 94, startPoint y: 77, endPoint x: 250, endPoint y: 74, distance: 155.9
click at [94, 77] on button "Order details" at bounding box center [146, 90] width 132 height 35
click at [925, 180] on button "Add labels" at bounding box center [893, 189] width 64 height 19
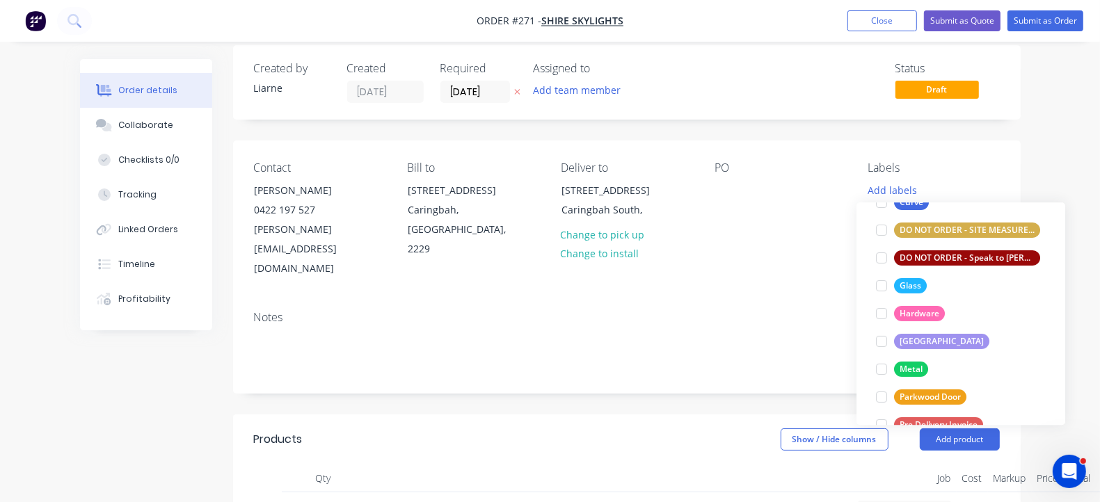
scroll to position [228, 0]
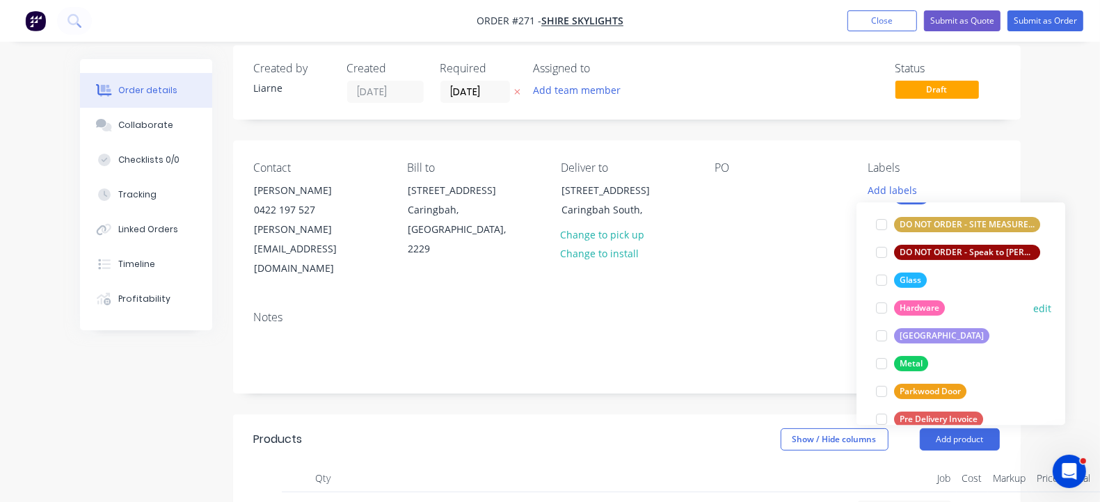
click at [886, 304] on div at bounding box center [882, 308] width 28 height 28
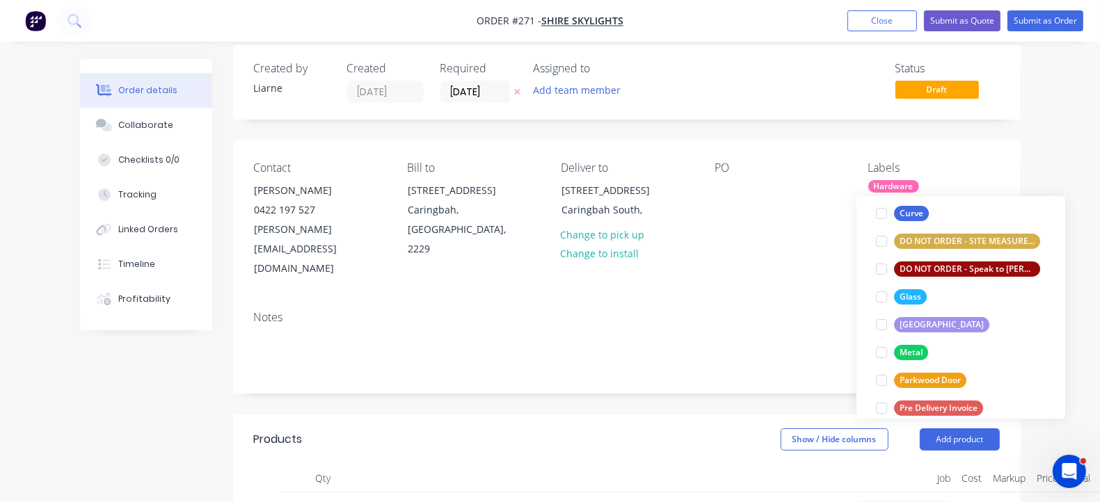
scroll to position [235, 0]
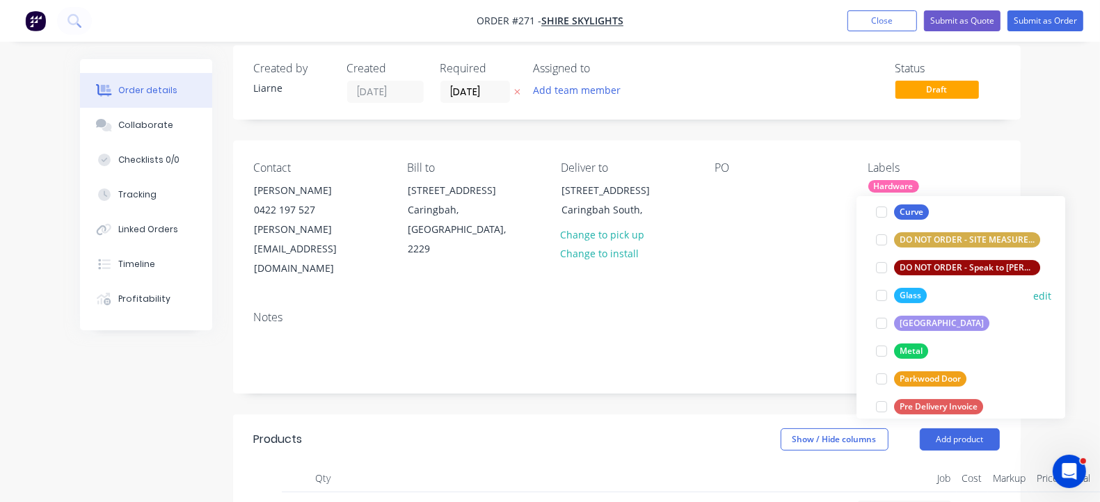
click at [878, 294] on div at bounding box center [882, 296] width 28 height 28
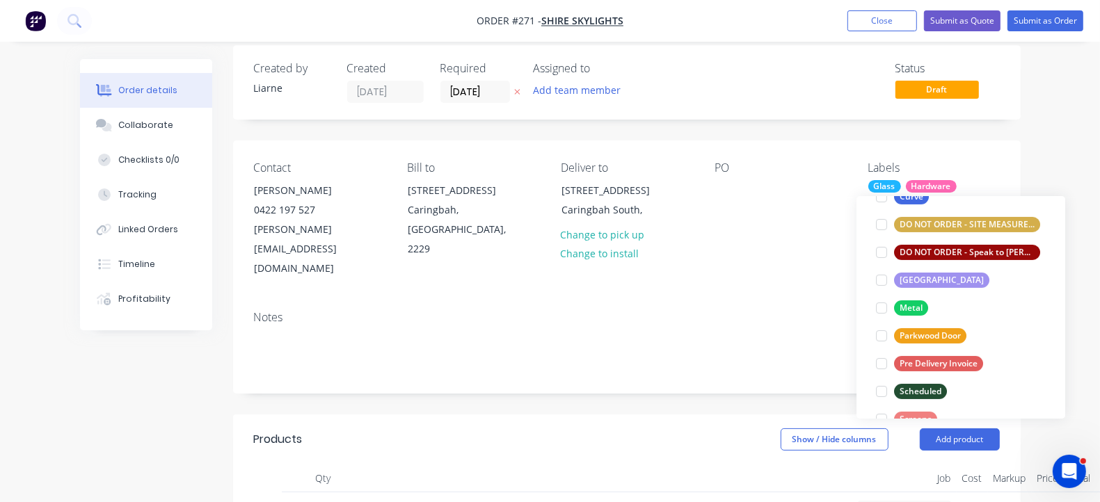
scroll to position [295, 0]
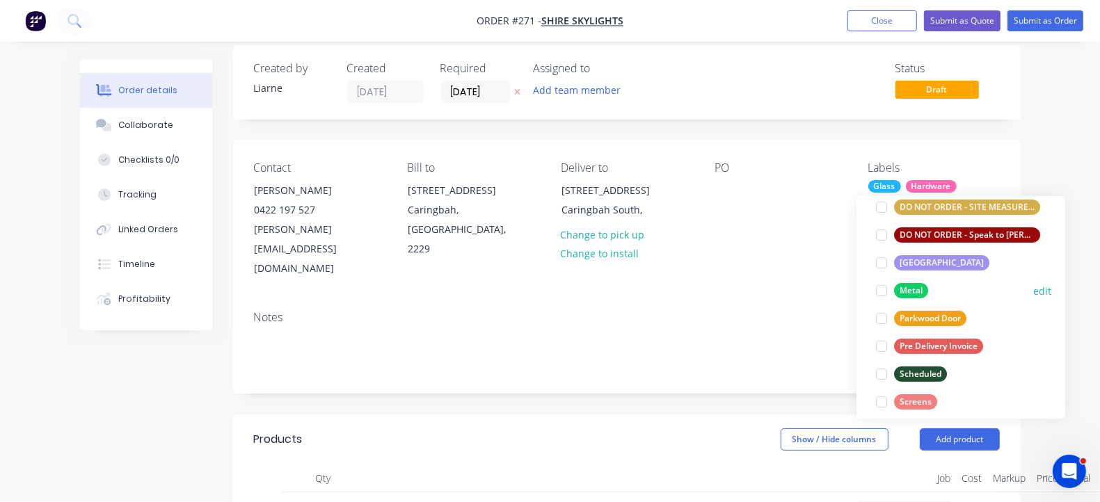
click at [882, 287] on div at bounding box center [882, 291] width 28 height 28
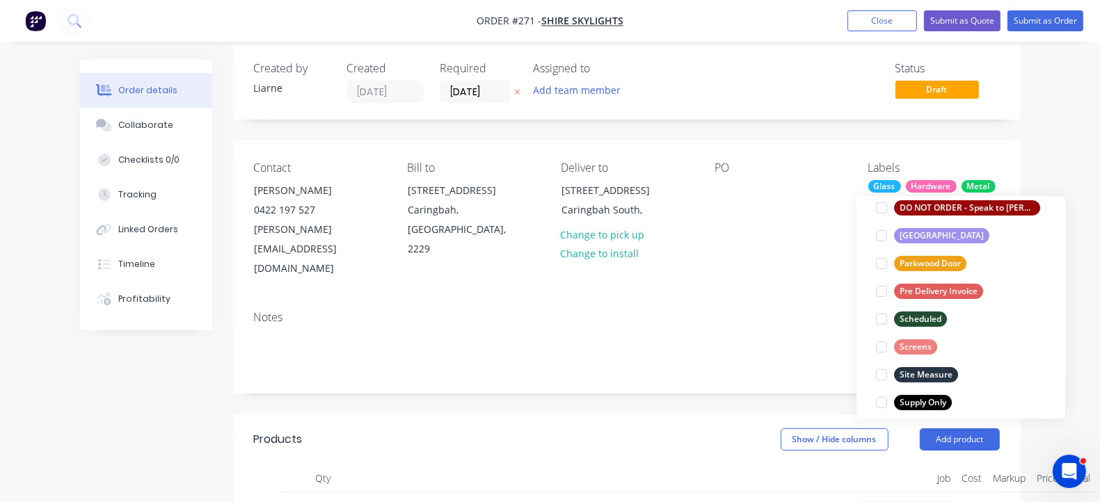
scroll to position [361, 0]
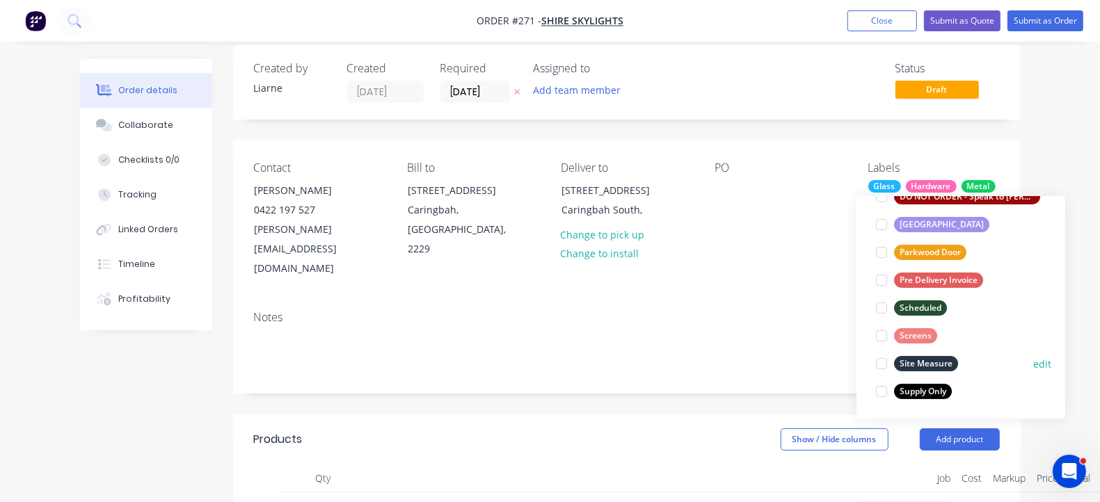
click at [882, 360] on div at bounding box center [882, 364] width 28 height 28
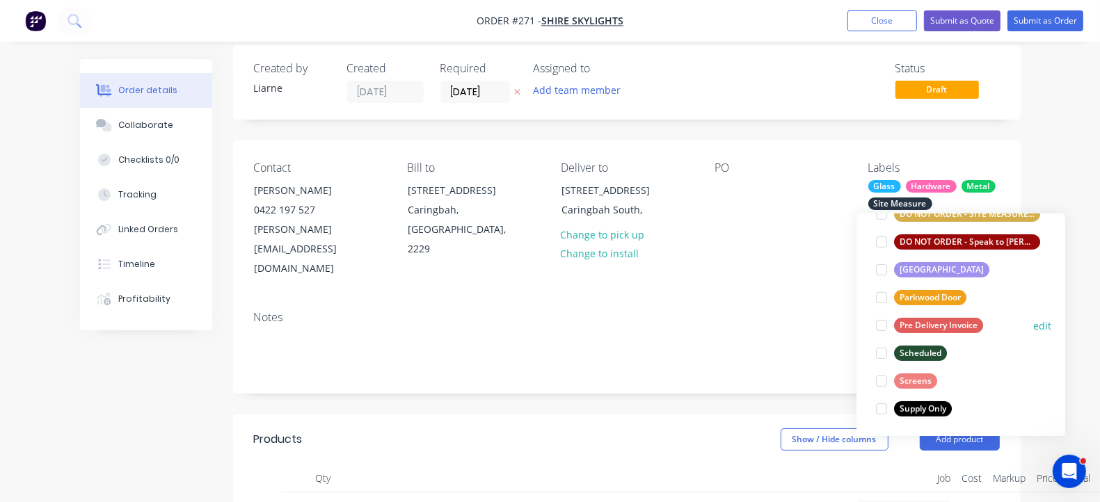
click at [878, 327] on div at bounding box center [882, 326] width 28 height 28
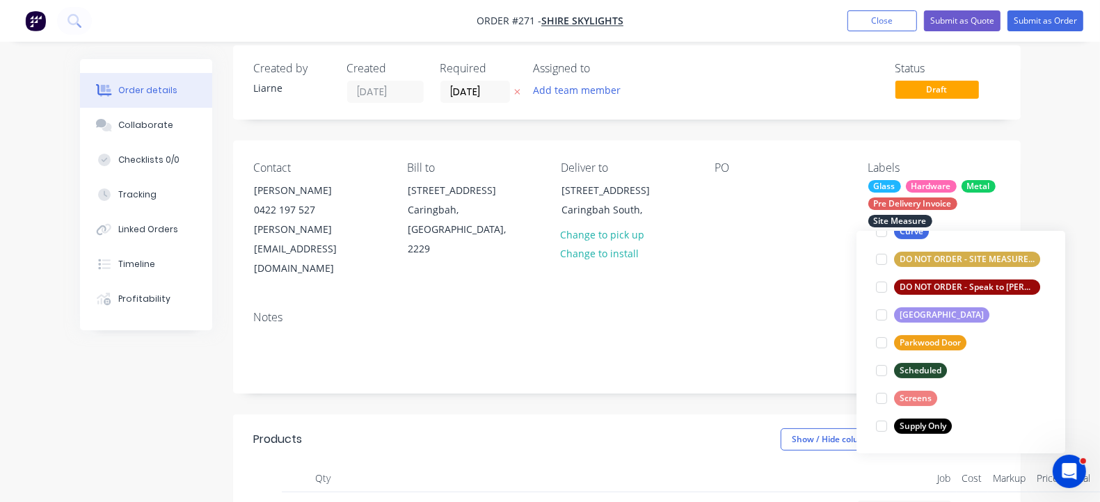
click at [731, 224] on div "PO" at bounding box center [781, 220] width 132 height 118
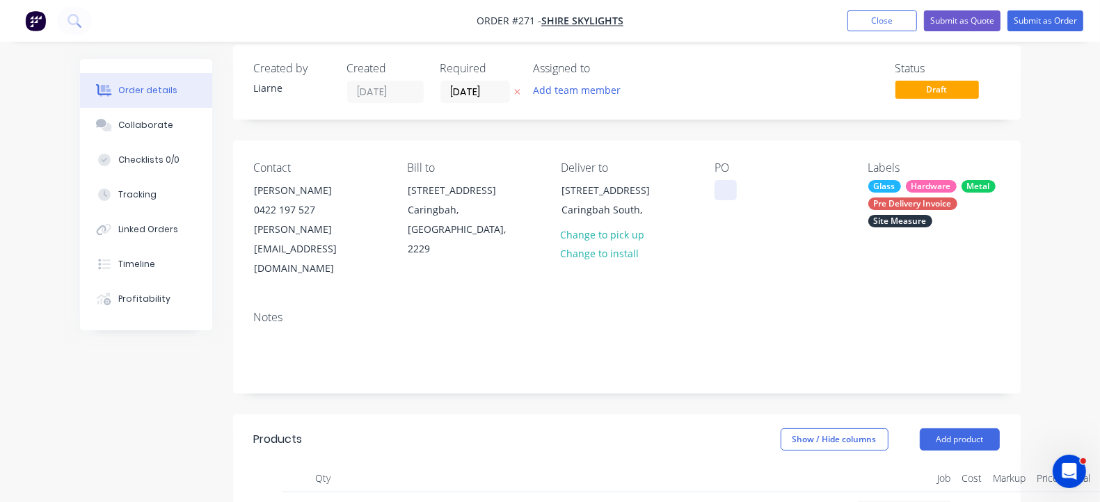
click at [734, 196] on div at bounding box center [726, 190] width 22 height 20
click at [727, 184] on div "Contact Jason Denton 0422 197 527 Jason@shireskylights.com Bill to 80 Woodfield…" at bounding box center [627, 220] width 788 height 159
click at [736, 191] on div at bounding box center [726, 190] width 22 height 20
click at [1036, 19] on button "Submit as Order" at bounding box center [1046, 20] width 76 height 21
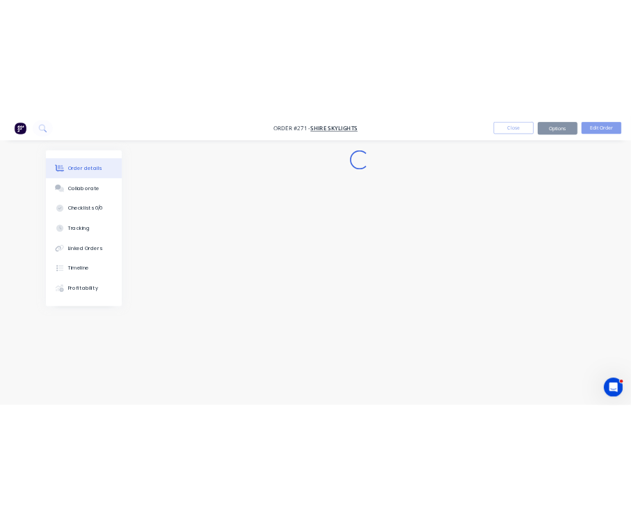
scroll to position [0, 0]
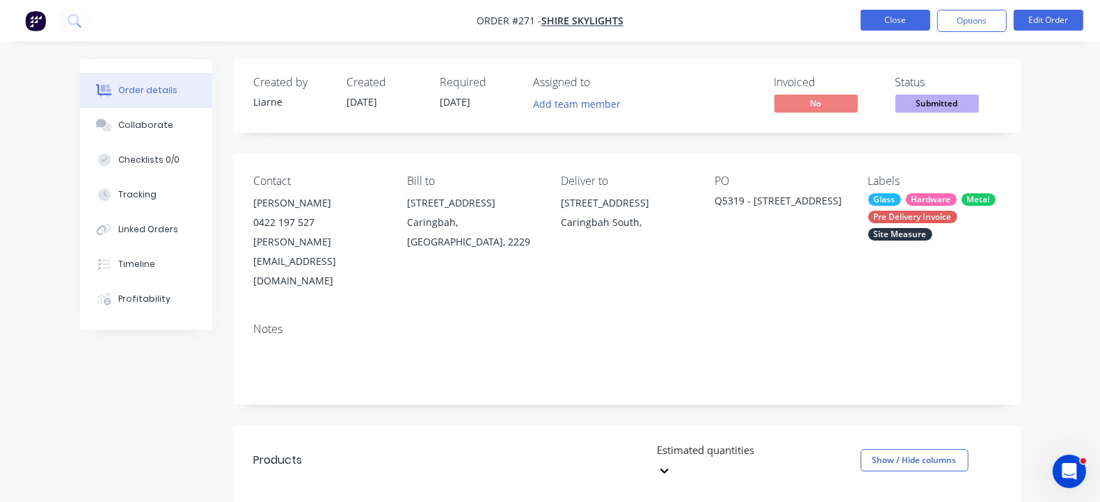
click at [889, 18] on button "Close" at bounding box center [896, 20] width 70 height 21
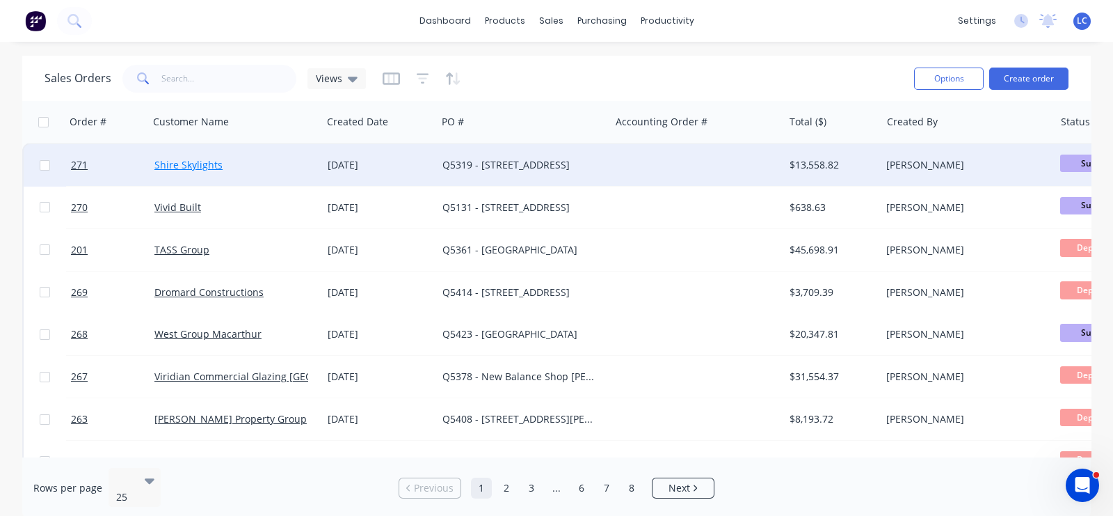
click at [187, 166] on link "Shire Skylights" at bounding box center [188, 164] width 68 height 13
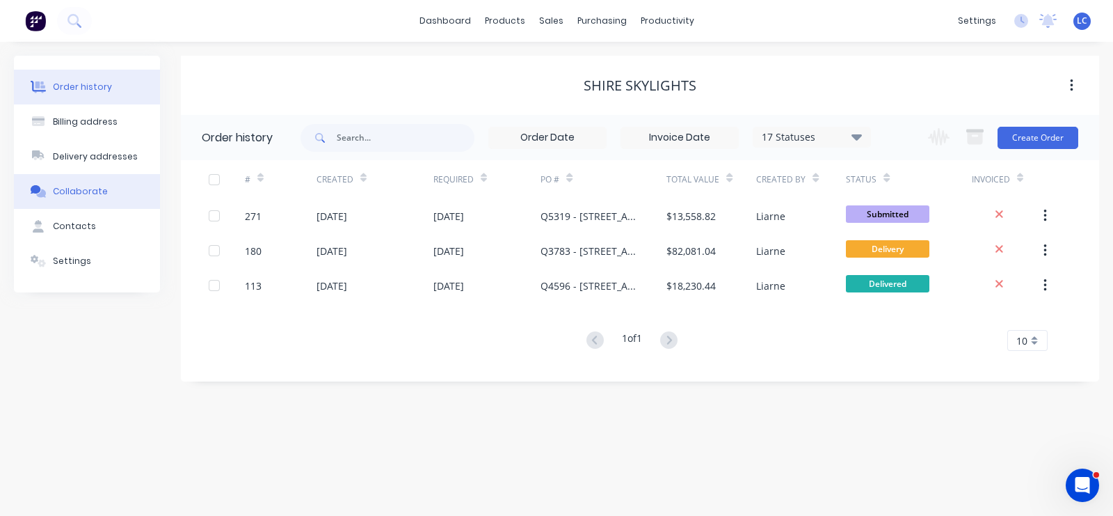
click at [68, 185] on div "Collaborate" at bounding box center [80, 191] width 55 height 13
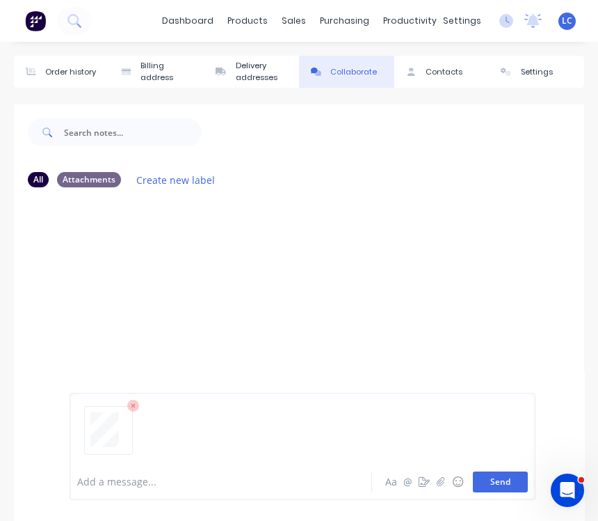
click at [491, 489] on button "Send" at bounding box center [500, 481] width 55 height 21
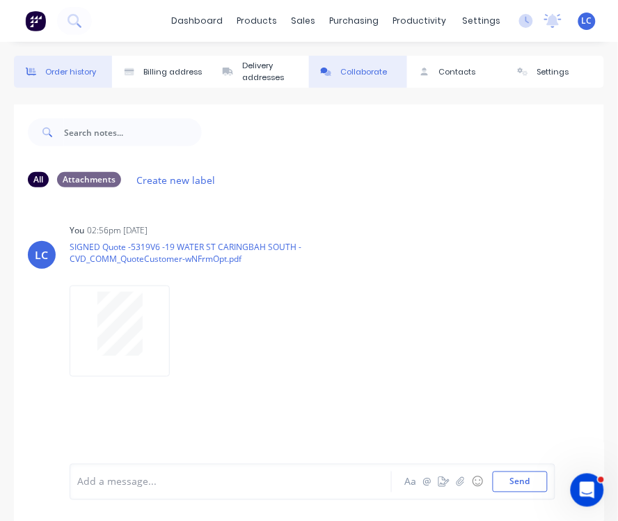
click at [85, 73] on div "Order history" at bounding box center [70, 72] width 51 height 12
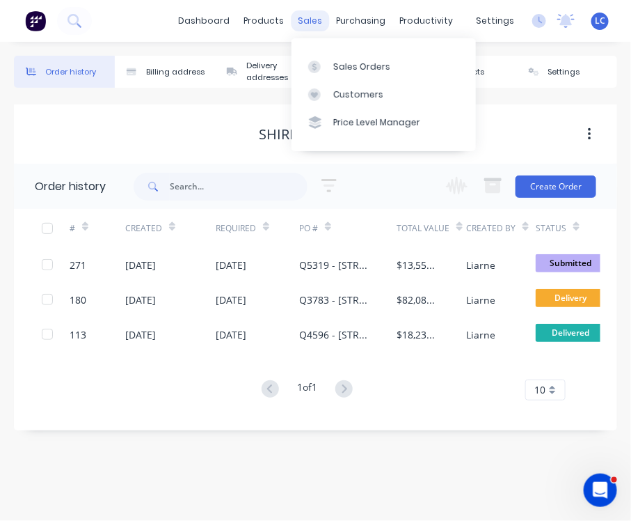
click at [296, 22] on div "sales" at bounding box center [310, 20] width 38 height 21
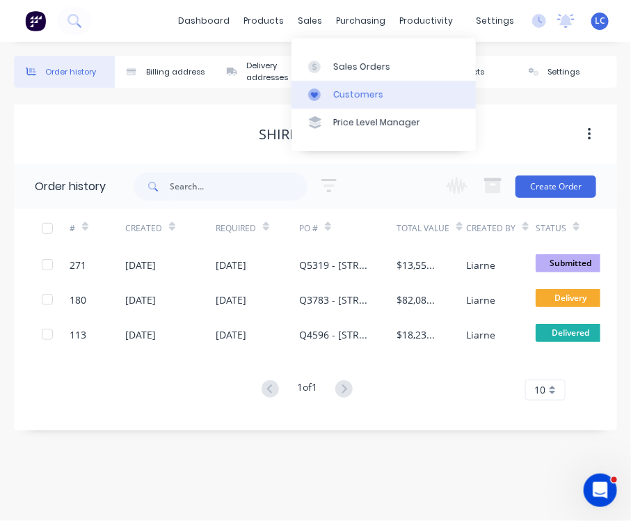
click at [351, 93] on div "Customers" at bounding box center [358, 94] width 50 height 13
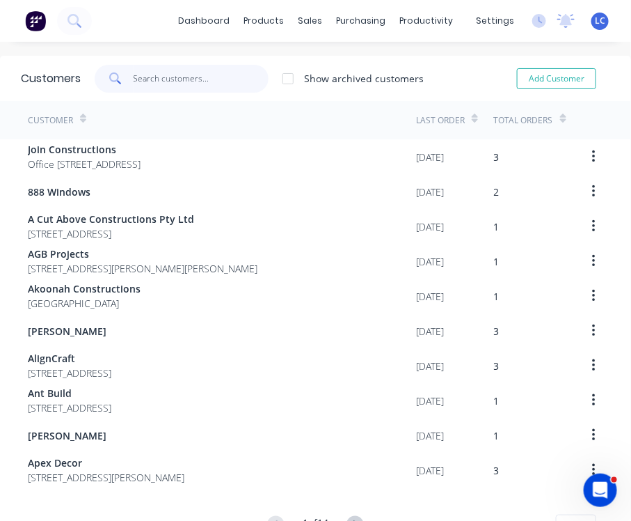
click at [179, 65] on input "text" at bounding box center [202, 79] width 136 height 28
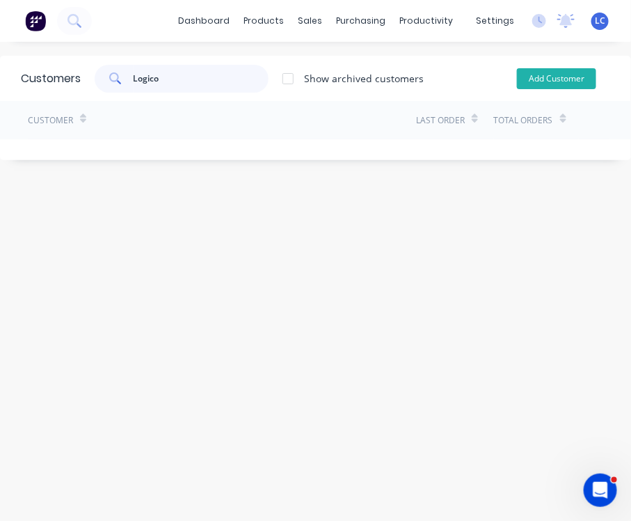
type input "Logico"
click at [520, 76] on button "Add Customer" at bounding box center [556, 78] width 79 height 21
select select "AU"
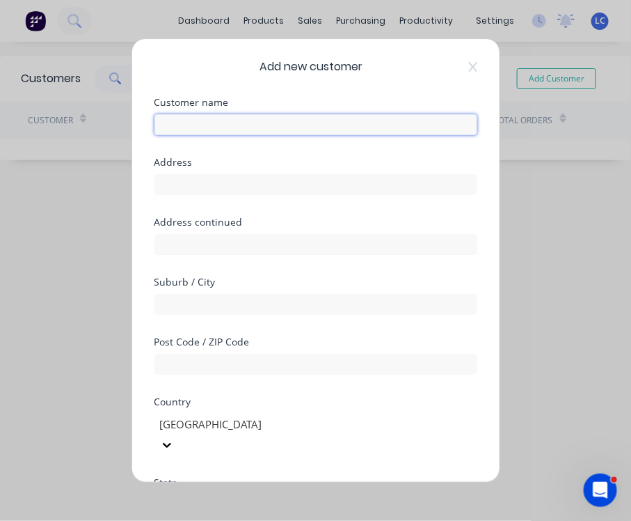
click at [274, 118] on input "text" at bounding box center [315, 124] width 323 height 21
type input "Logico Homes"
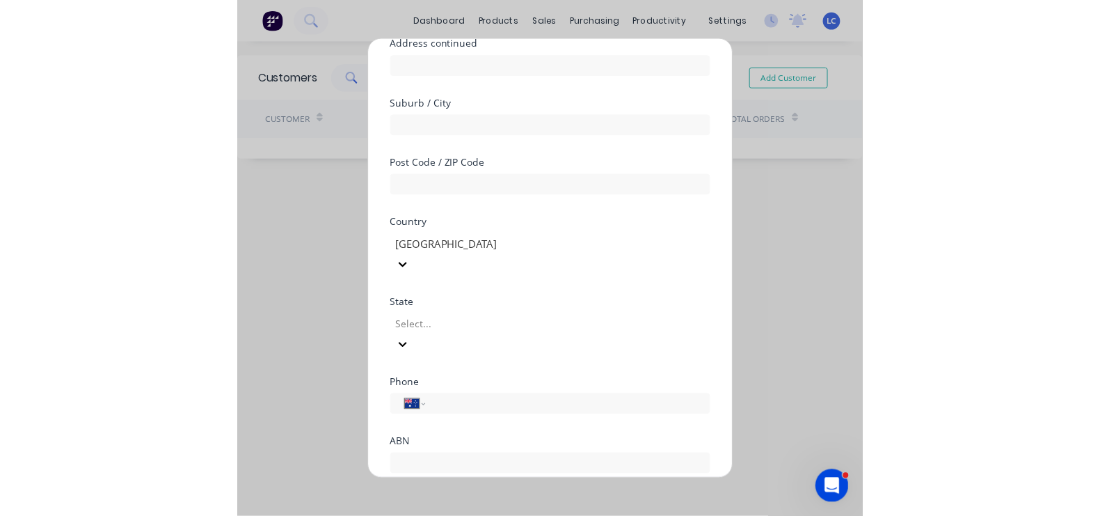
scroll to position [236, 0]
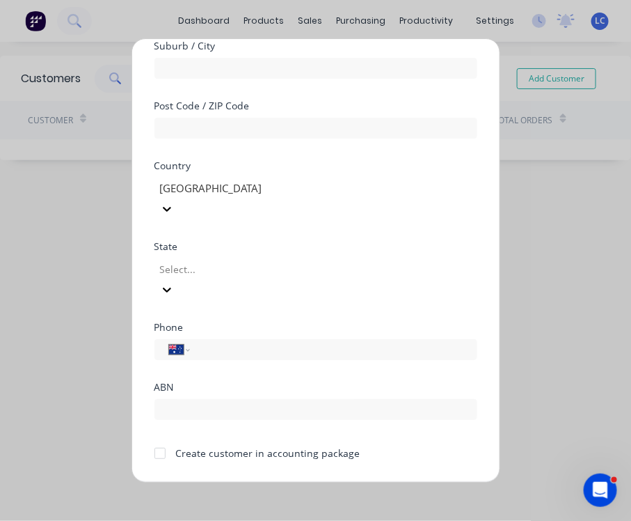
click at [234, 482] on button "Save" at bounding box center [272, 493] width 77 height 22
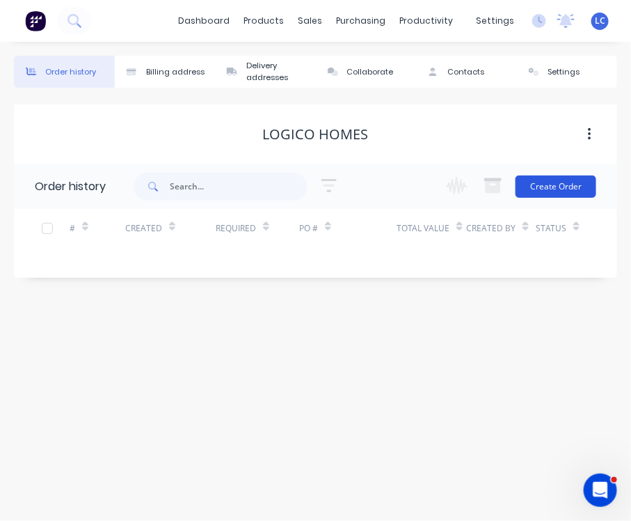
click at [539, 187] on button "Create Order" at bounding box center [556, 186] width 81 height 22
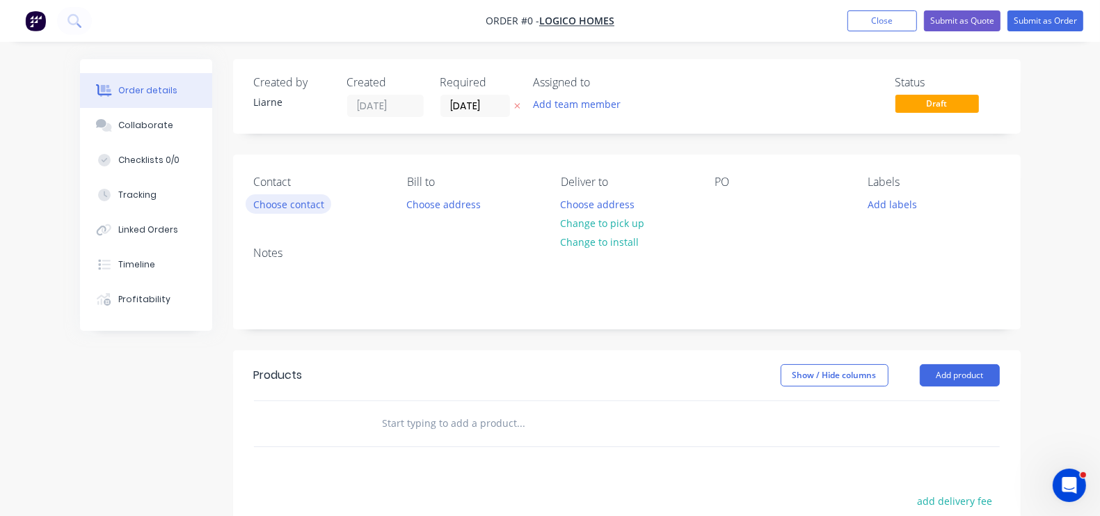
click at [246, 209] on button "Choose contact" at bounding box center [289, 203] width 86 height 19
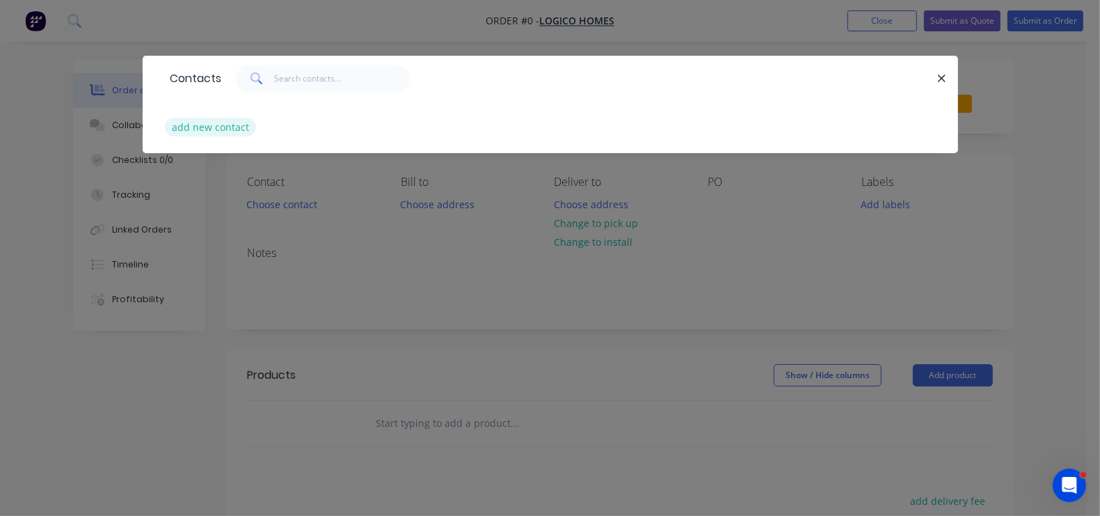
click at [165, 132] on button "add new contact" at bounding box center [211, 127] width 92 height 19
select select "AU"
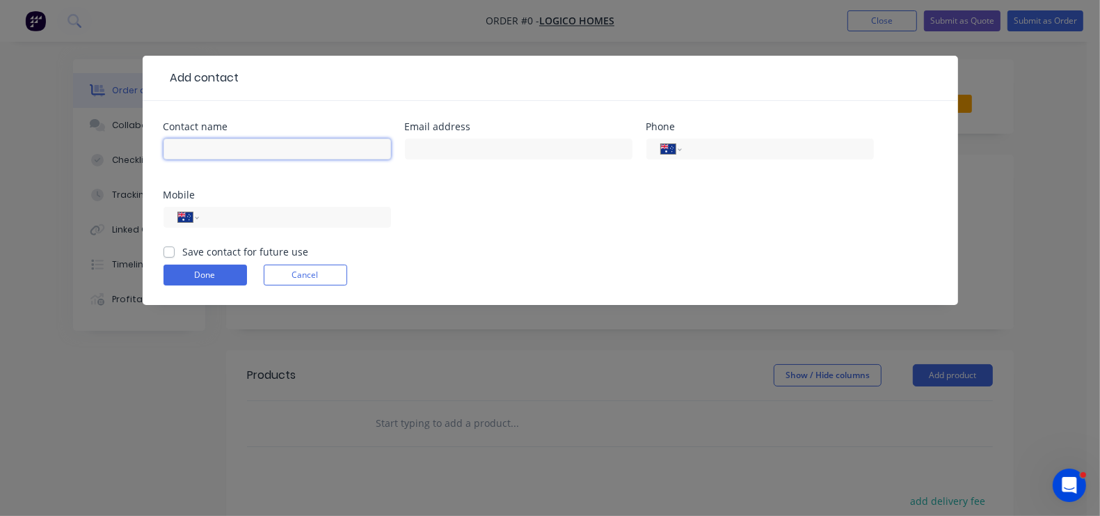
click at [164, 150] on input "text" at bounding box center [278, 148] width 228 height 21
type input "Frank Salerno"
type input "frank@logicohomes.com.au"
click at [376, 209] on input "tel" at bounding box center [292, 217] width 167 height 16
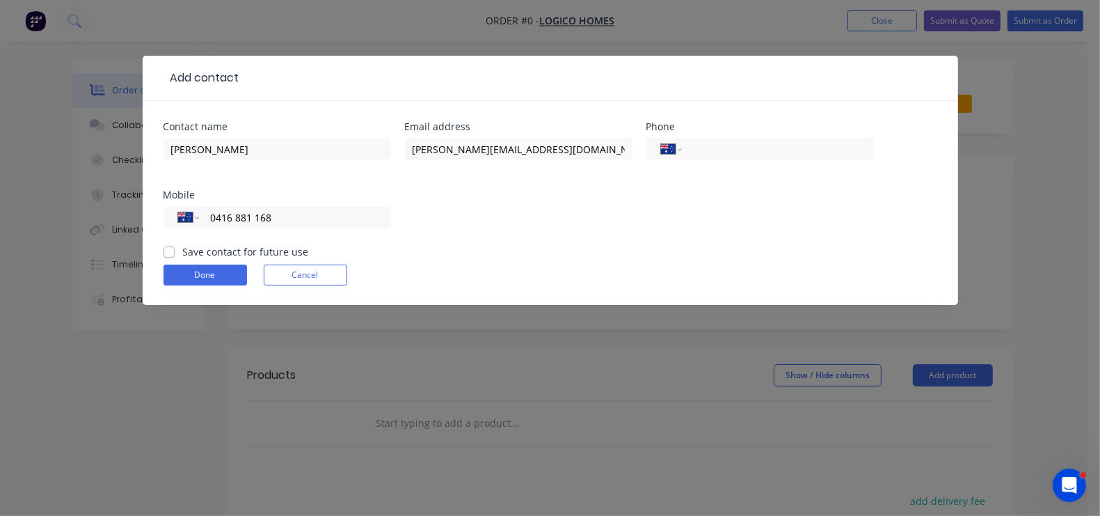
type input "0416 881 168"
click at [183, 244] on label "Save contact for future use" at bounding box center [246, 251] width 126 height 15
click at [164, 244] on input "Save contact for future use" at bounding box center [169, 250] width 11 height 13
checkbox input "true"
click at [164, 264] on button "Done" at bounding box center [206, 274] width 84 height 21
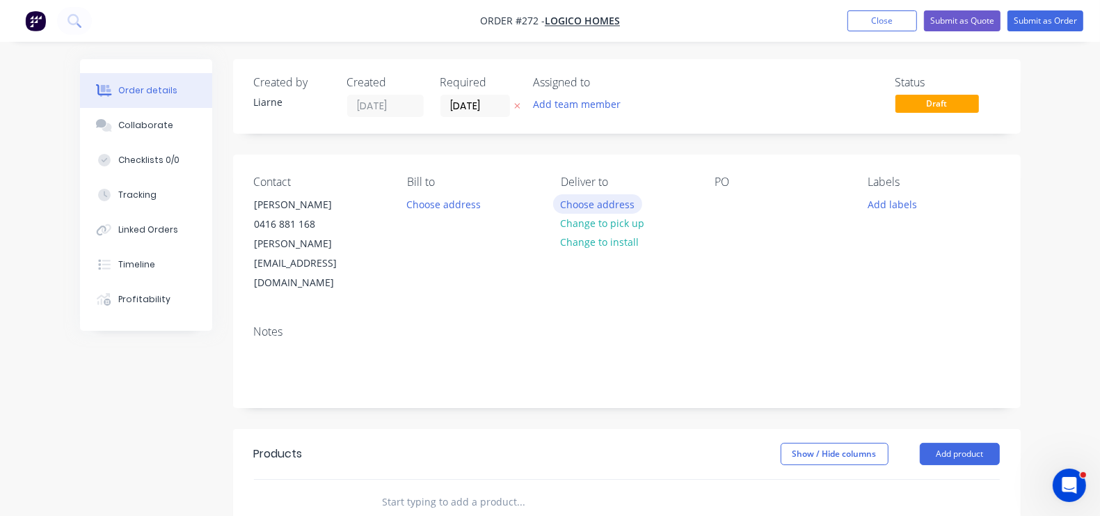
click at [584, 200] on button "Choose address" at bounding box center [597, 203] width 89 height 19
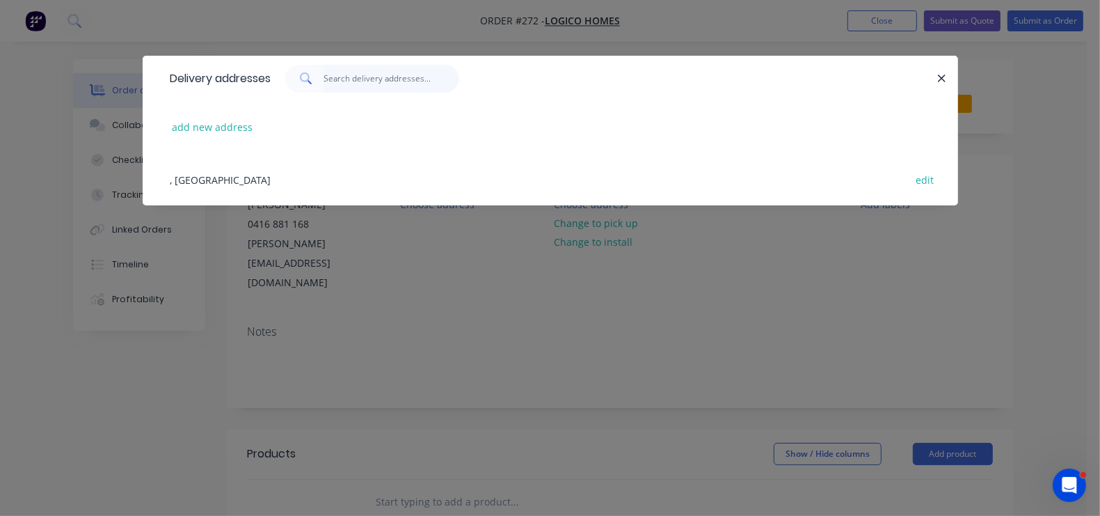
click at [324, 74] on input "text" at bounding box center [392, 79] width 136 height 28
click at [164, 138] on div "add new address" at bounding box center [551, 127] width 774 height 52
click at [165, 119] on button "add new address" at bounding box center [212, 127] width 95 height 19
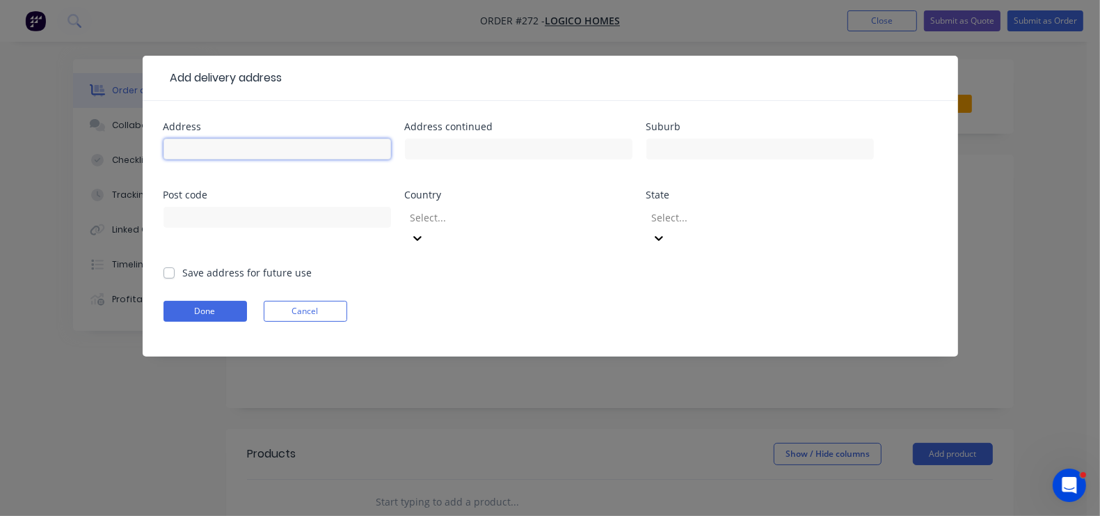
click at [164, 159] on input "text" at bounding box center [278, 148] width 228 height 21
type input "61 Horatio Avenu"
type input "Norwest"
click at [164, 150] on input "61 Horatio Avenu" at bounding box center [278, 148] width 228 height 21
drag, startPoint x: 136, startPoint y: 152, endPoint x: -46, endPoint y: 148, distance: 181.7
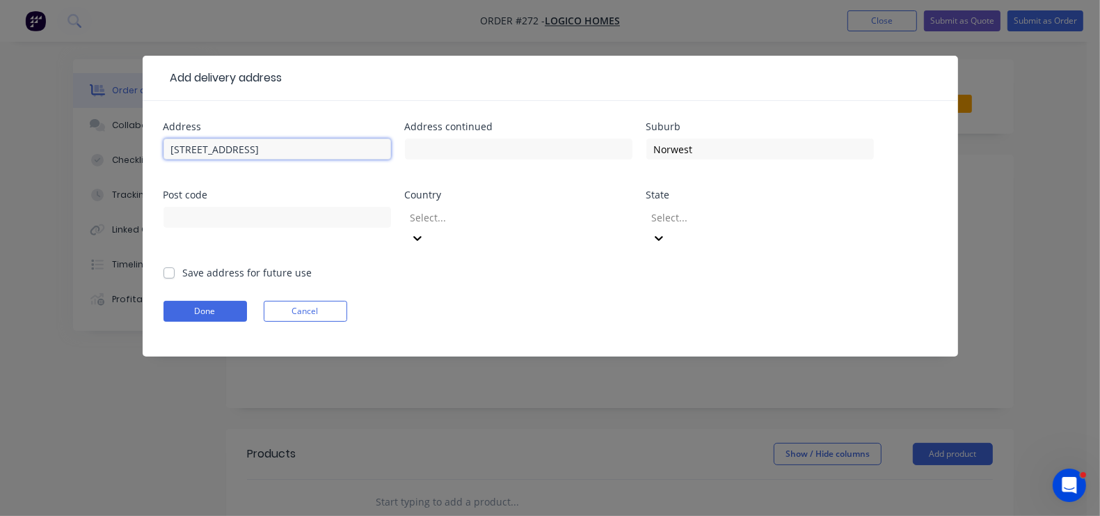
click at [0, 148] on html "Order #272 - Logico Homes Add product Close Submit as Quote Submit as Order Ord…" at bounding box center [550, 440] width 1100 height 880
type input "61 Horatio Avenue"
click at [183, 265] on label "Save address for future use" at bounding box center [247, 272] width 129 height 15
click at [164, 265] on input "Save address for future use" at bounding box center [169, 271] width 11 height 13
checkbox input "true"
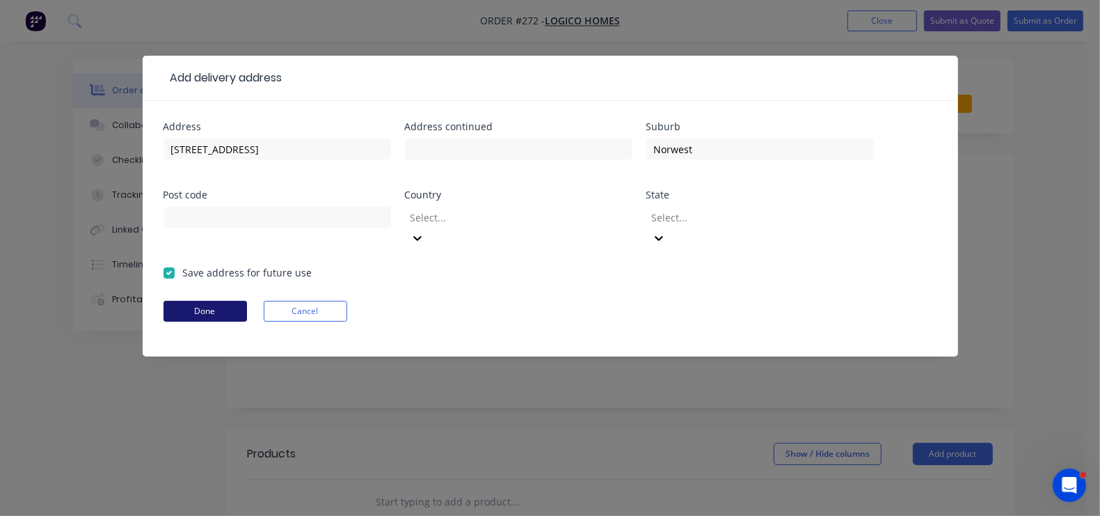
click at [164, 301] on button "Done" at bounding box center [206, 311] width 84 height 21
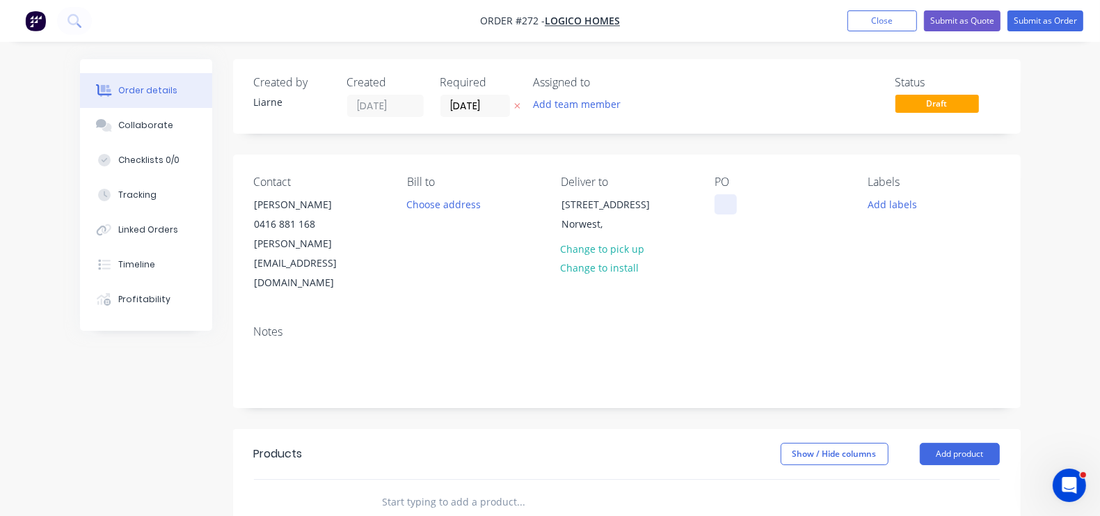
click at [736, 201] on div at bounding box center [726, 204] width 22 height 20
click at [917, 200] on button "Add labels" at bounding box center [893, 203] width 64 height 19
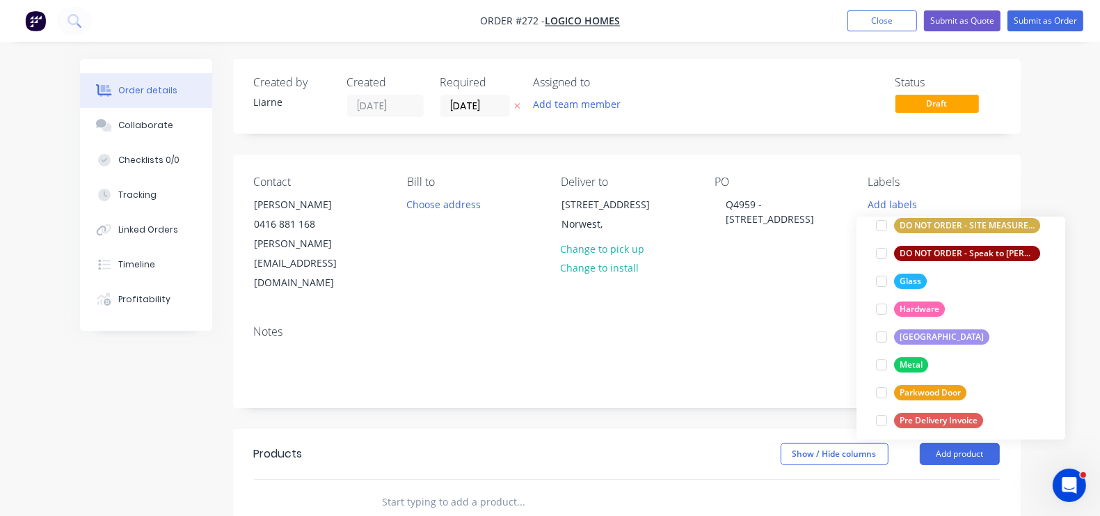
scroll to position [274, 0]
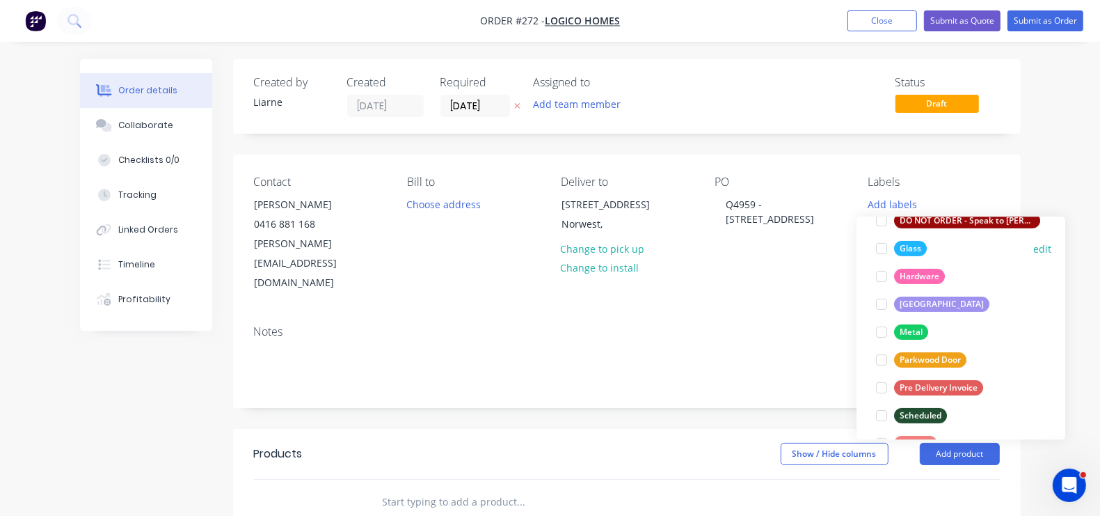
click at [881, 251] on div at bounding box center [882, 249] width 28 height 28
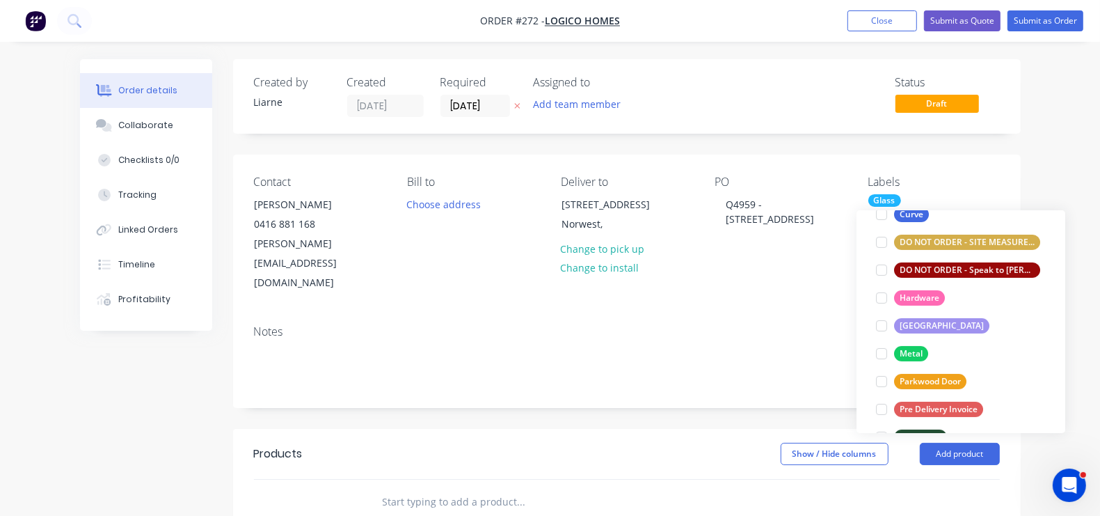
scroll to position [267, 0]
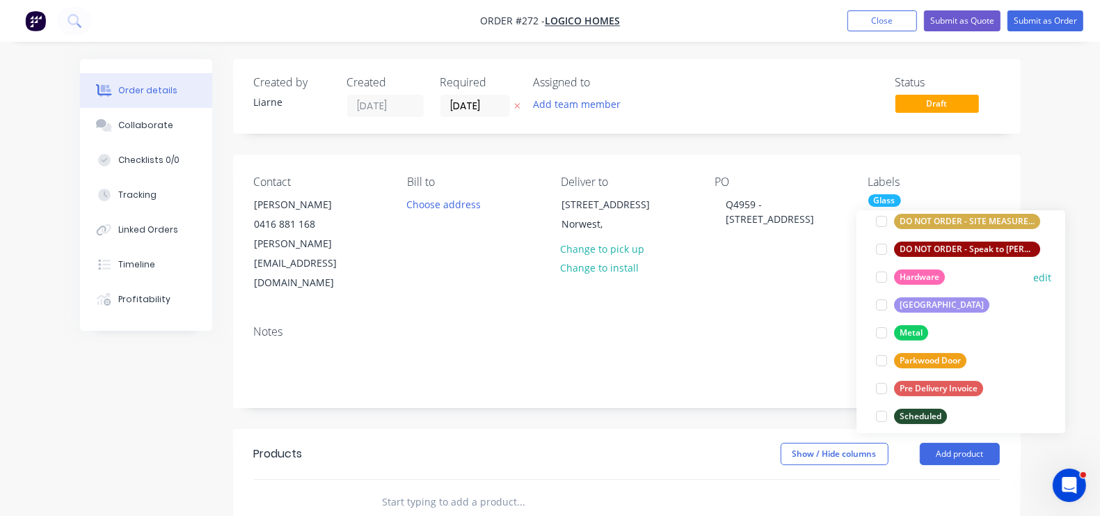
click at [878, 269] on div at bounding box center [882, 277] width 28 height 28
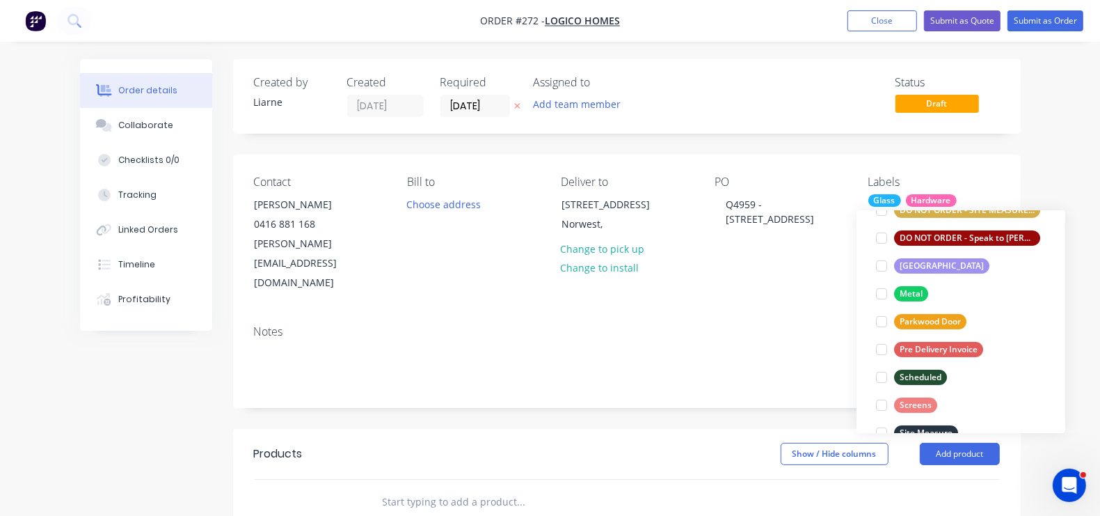
scroll to position [315, 0]
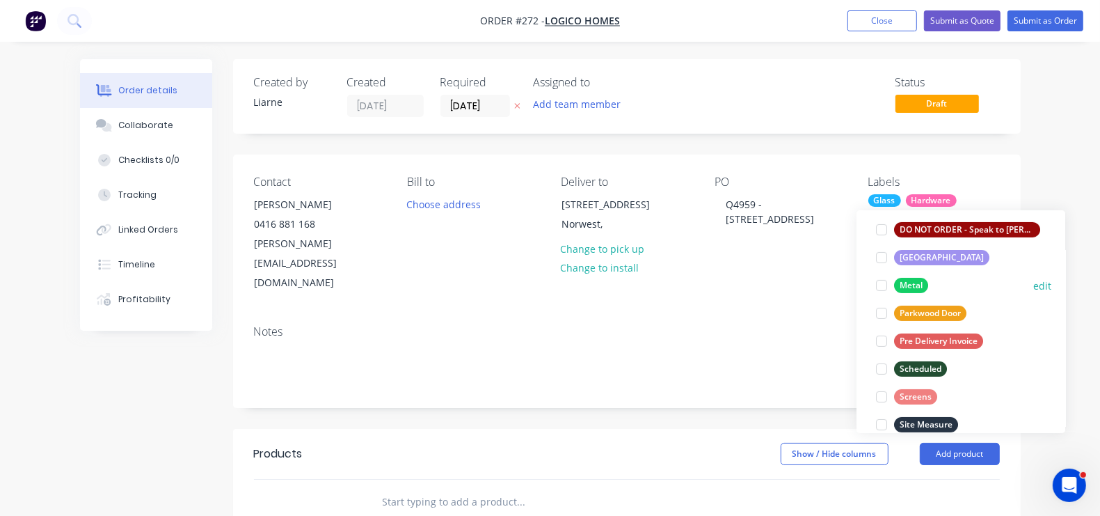
click at [882, 282] on div at bounding box center [882, 285] width 28 height 28
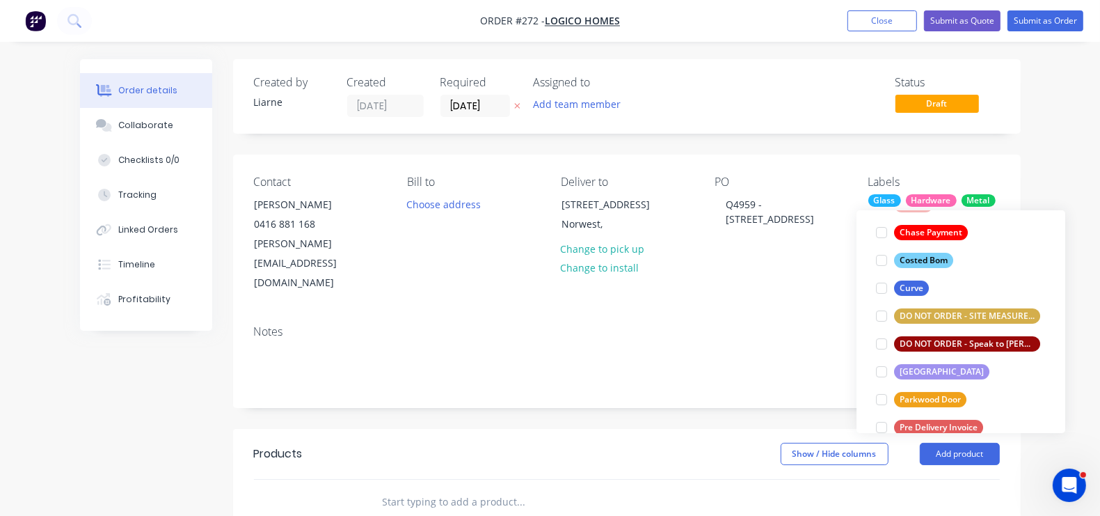
scroll to position [231, 0]
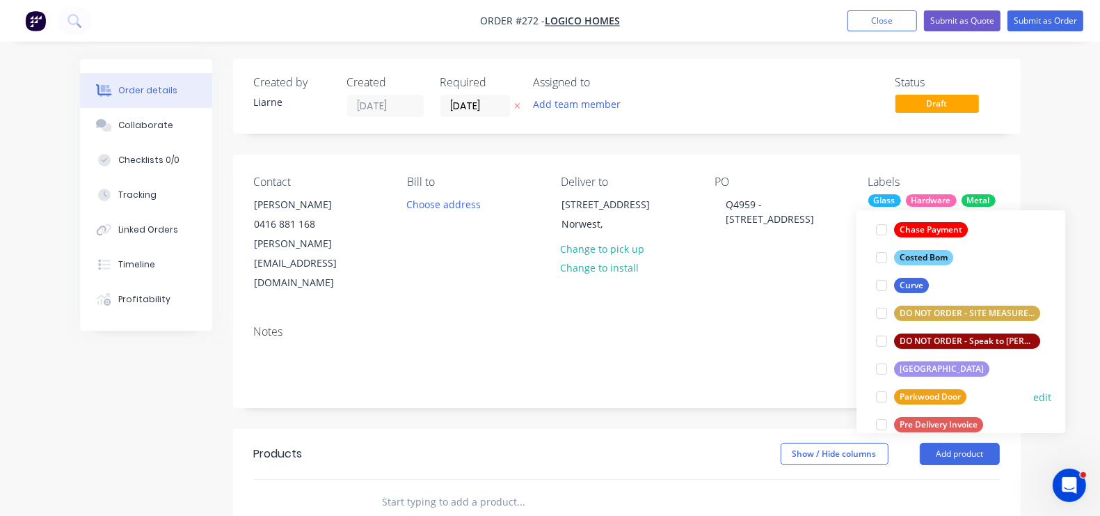
click at [885, 391] on div at bounding box center [882, 397] width 28 height 28
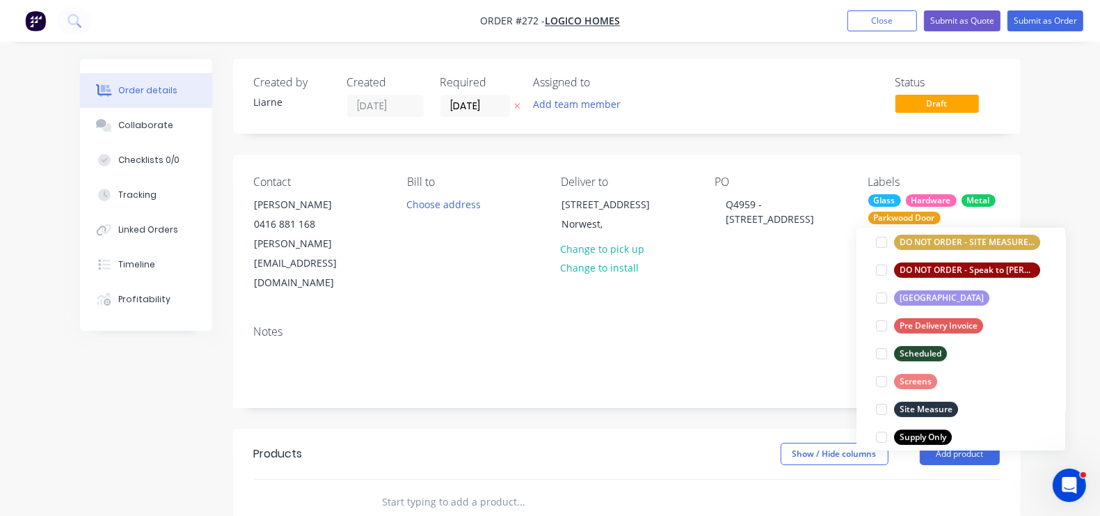
scroll to position [361, 0]
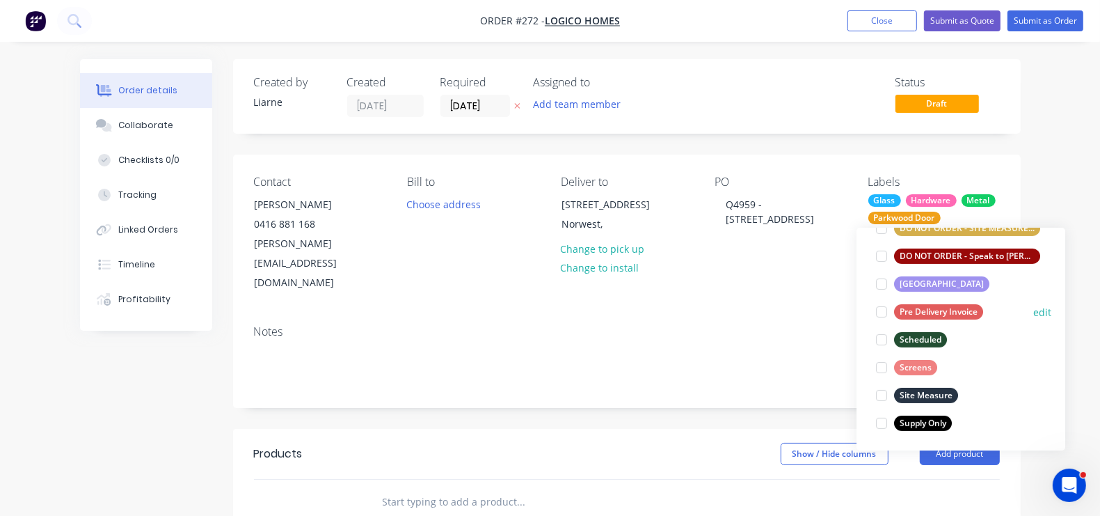
click at [884, 311] on div at bounding box center [882, 312] width 28 height 28
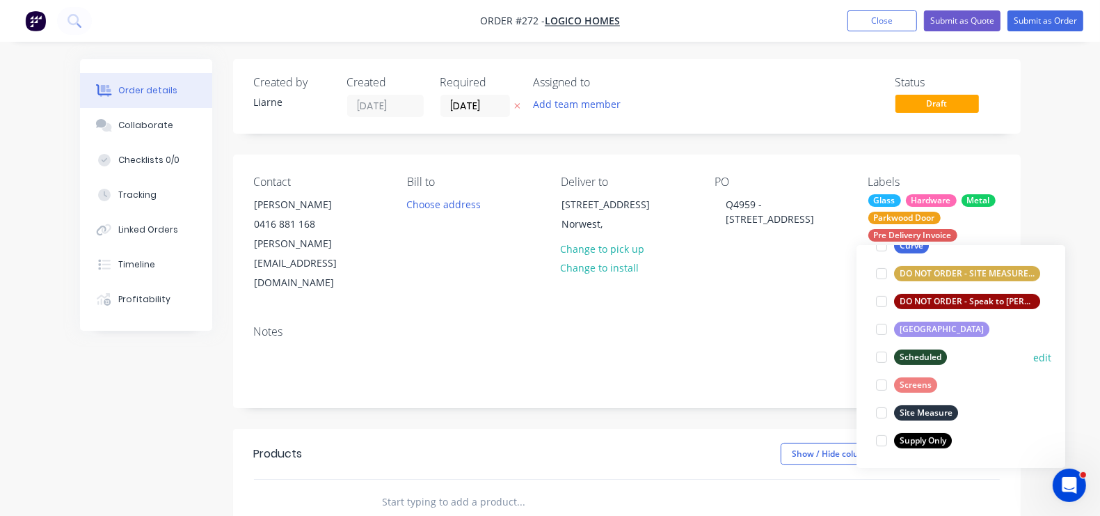
click at [884, 356] on div at bounding box center [882, 357] width 28 height 28
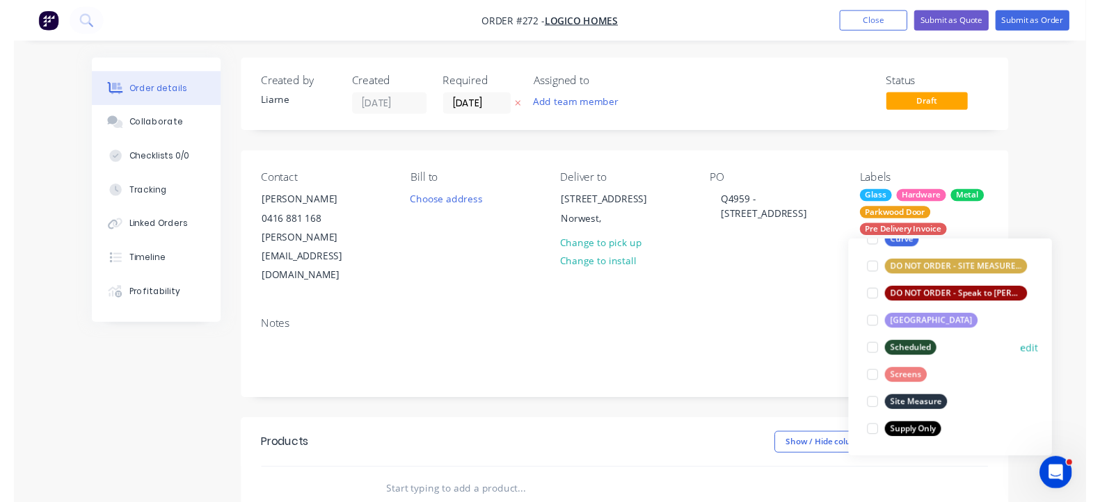
scroll to position [138, 0]
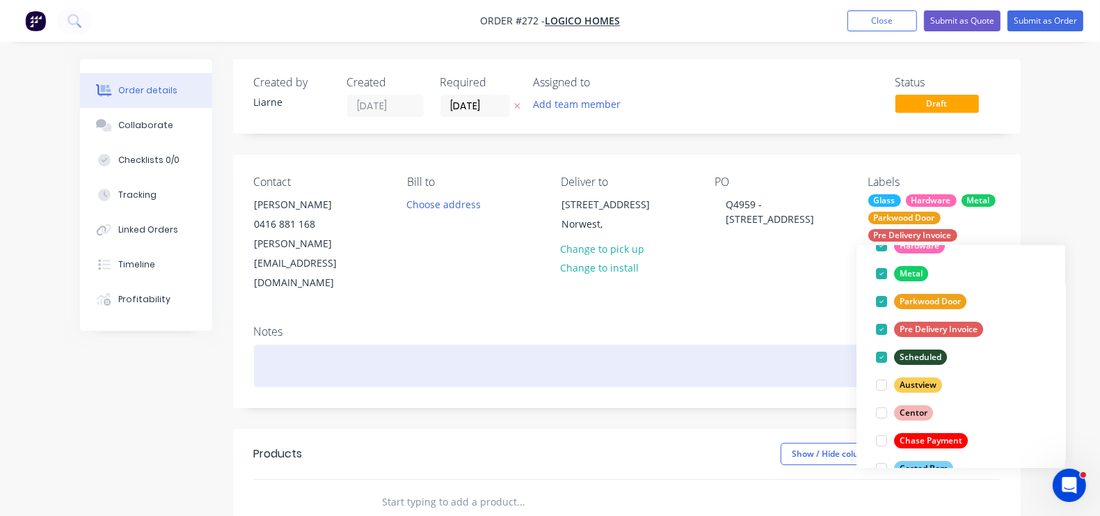
click at [748, 344] on div at bounding box center [627, 365] width 746 height 42
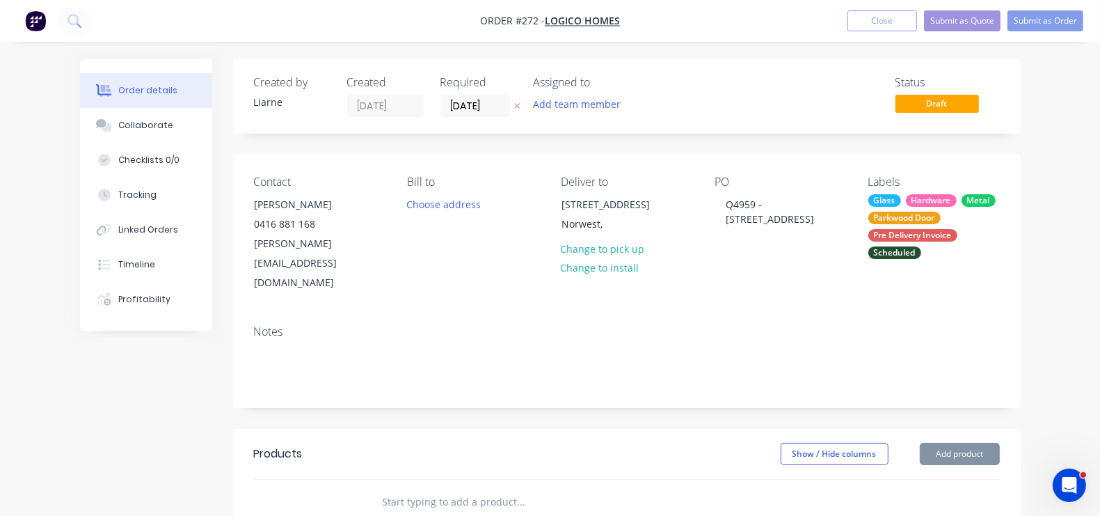
click at [382, 488] on input "text" at bounding box center [521, 502] width 278 height 28
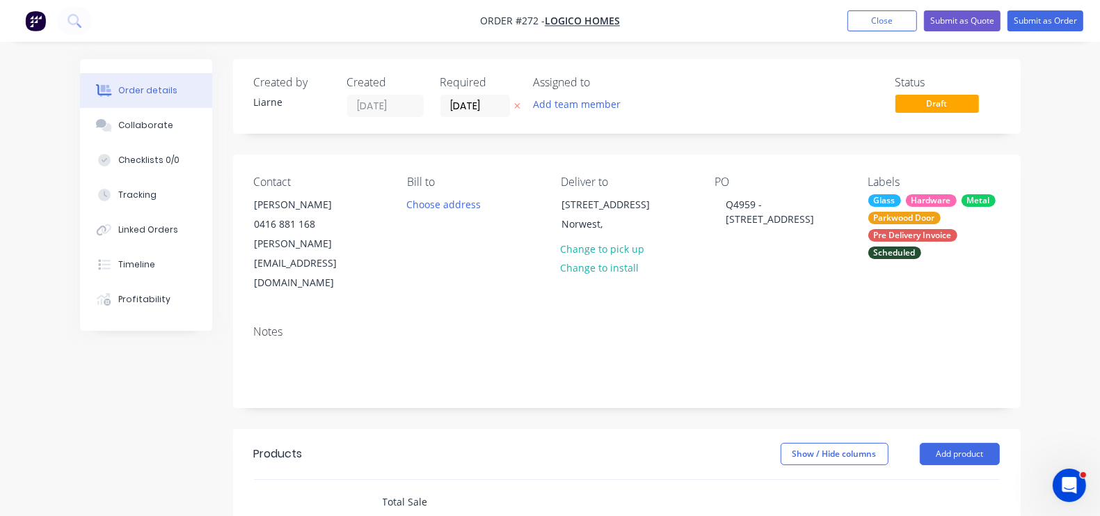
type input "Total Sale"
drag, startPoint x: 262, startPoint y: 154, endPoint x: 329, endPoint y: 214, distance: 89.8
click at [262, 154] on div "Contact Frank Salerno 0416 881 168 frank@logicohomes.com.au Bill to Choose addr…" at bounding box center [627, 233] width 788 height 159
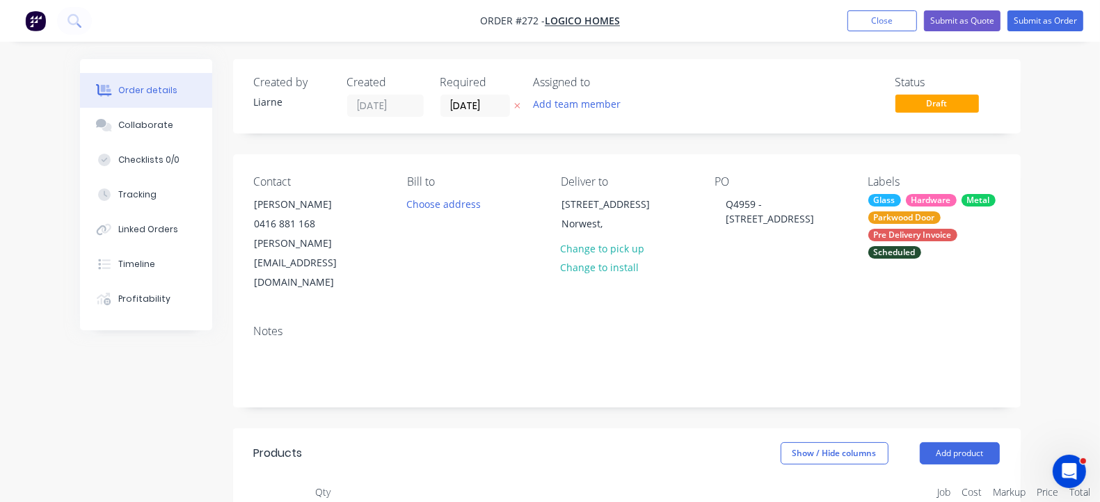
type input "$13,280.90"
click at [118, 124] on div "Collaborate" at bounding box center [145, 125] width 55 height 13
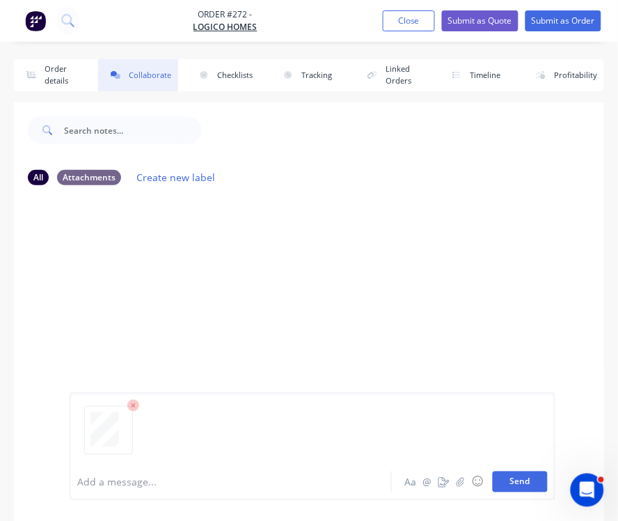
click at [530, 485] on button "Send" at bounding box center [520, 481] width 55 height 21
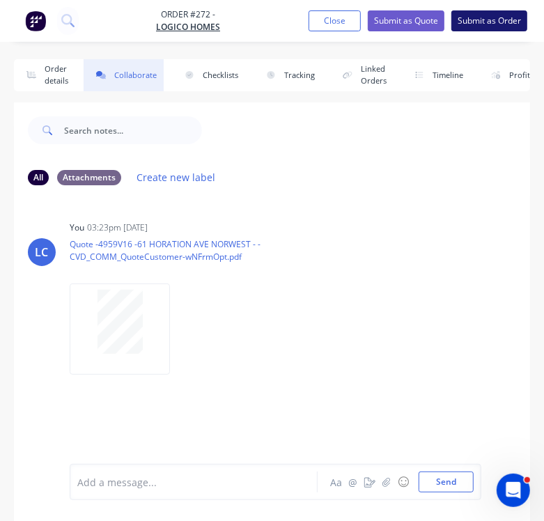
click at [484, 29] on button "Submit as Order" at bounding box center [489, 20] width 76 height 21
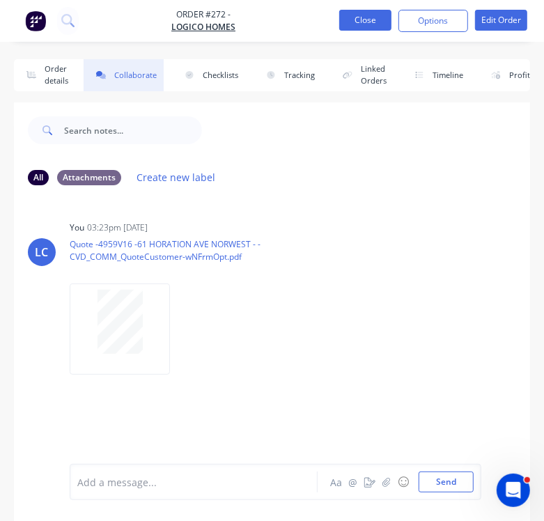
click at [351, 21] on button "Close" at bounding box center [365, 20] width 52 height 21
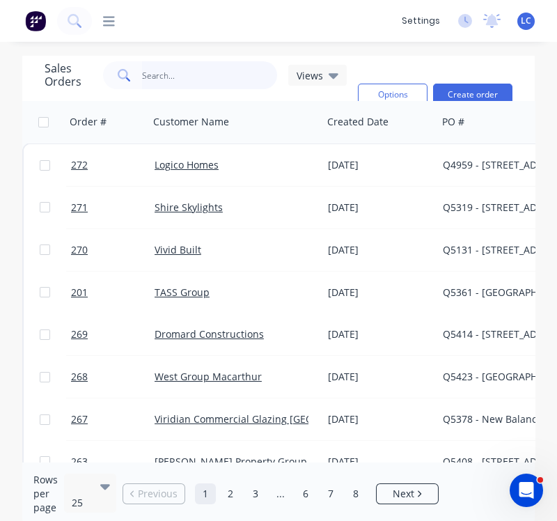
click at [172, 72] on input "text" at bounding box center [210, 75] width 136 height 28
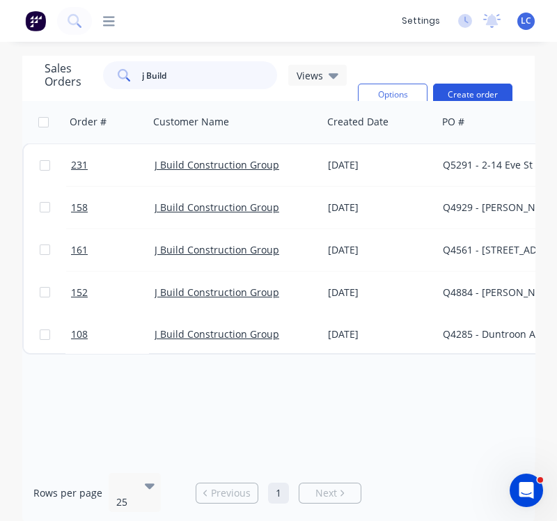
type input "j Build"
click at [484, 90] on button "Create order" at bounding box center [472, 95] width 79 height 22
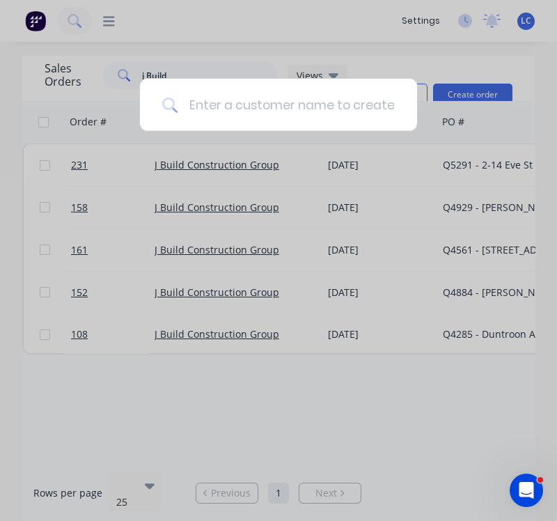
click at [363, 101] on input at bounding box center [285, 105] width 217 height 52
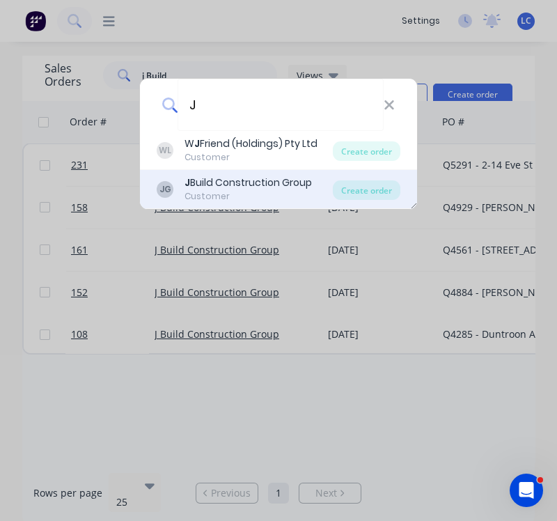
type input "J"
click at [282, 196] on div "Customer" at bounding box center [247, 196] width 127 height 13
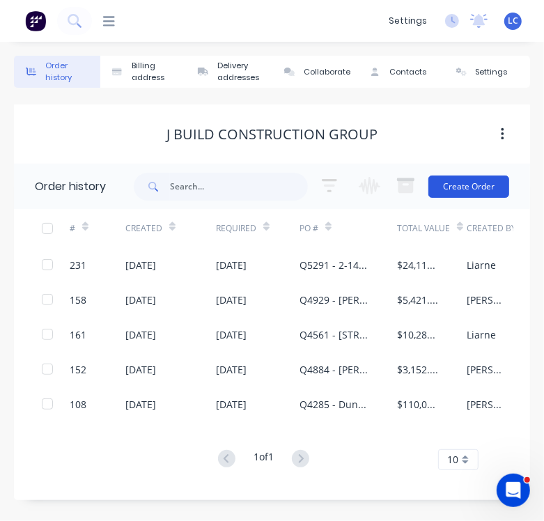
click at [453, 189] on button "Create Order" at bounding box center [468, 186] width 81 height 22
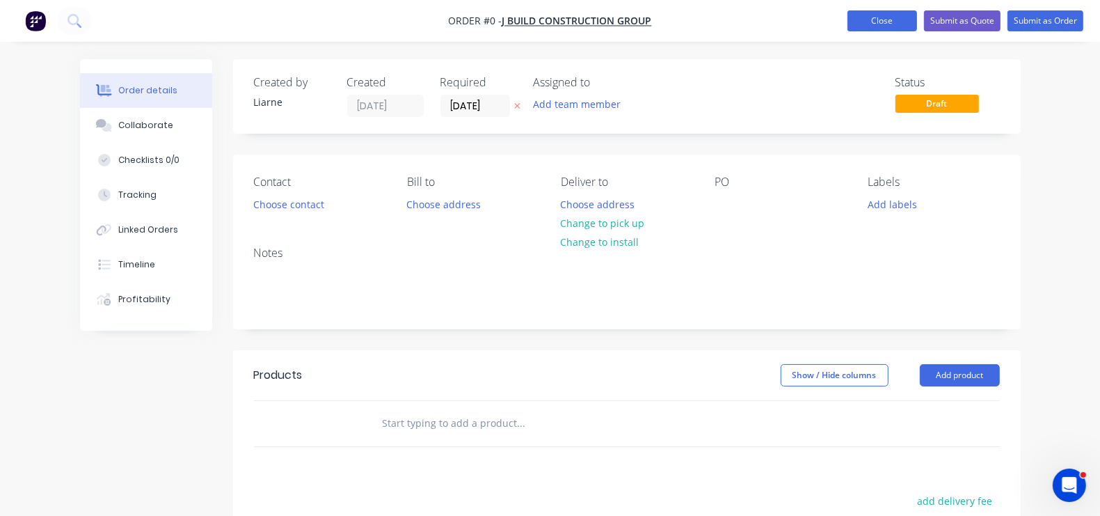
click at [882, 21] on button "Close" at bounding box center [883, 20] width 70 height 21
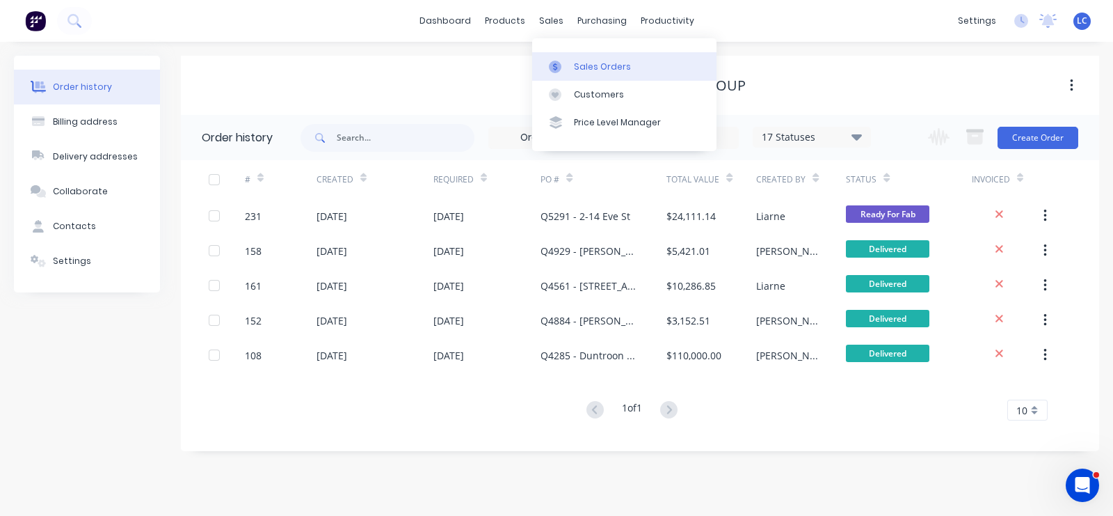
click at [576, 77] on link "Sales Orders" at bounding box center [624, 66] width 184 height 28
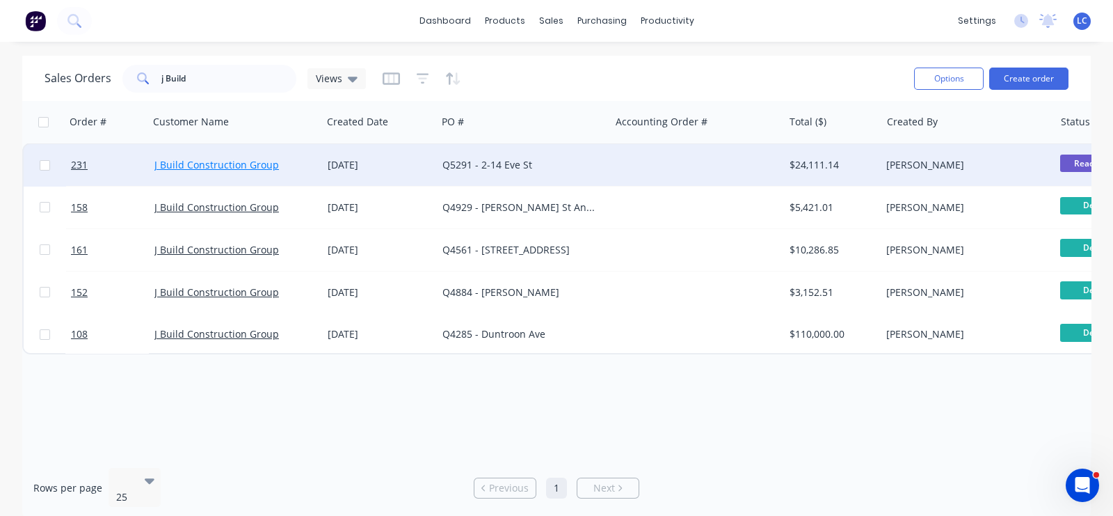
click at [255, 159] on link "J Build Construction Group" at bounding box center [216, 164] width 125 height 13
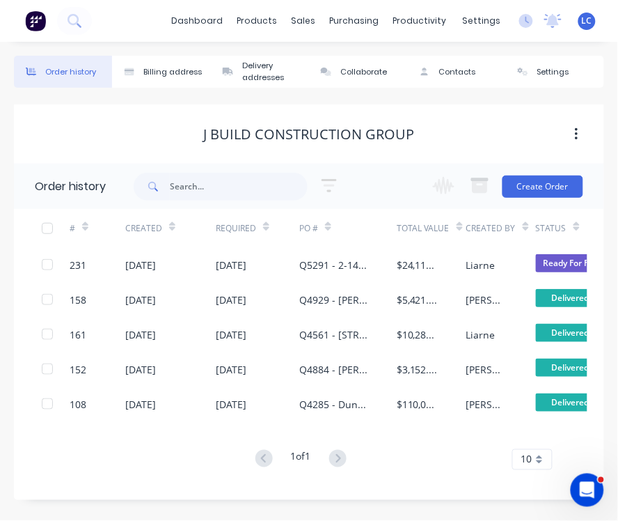
click at [588, 177] on div "17 Statuses Invoice Status Invoiced Not Invoiced Partial Order Status All Archi…" at bounding box center [369, 186] width 470 height 45
click at [546, 181] on button "Create Order" at bounding box center [542, 186] width 81 height 22
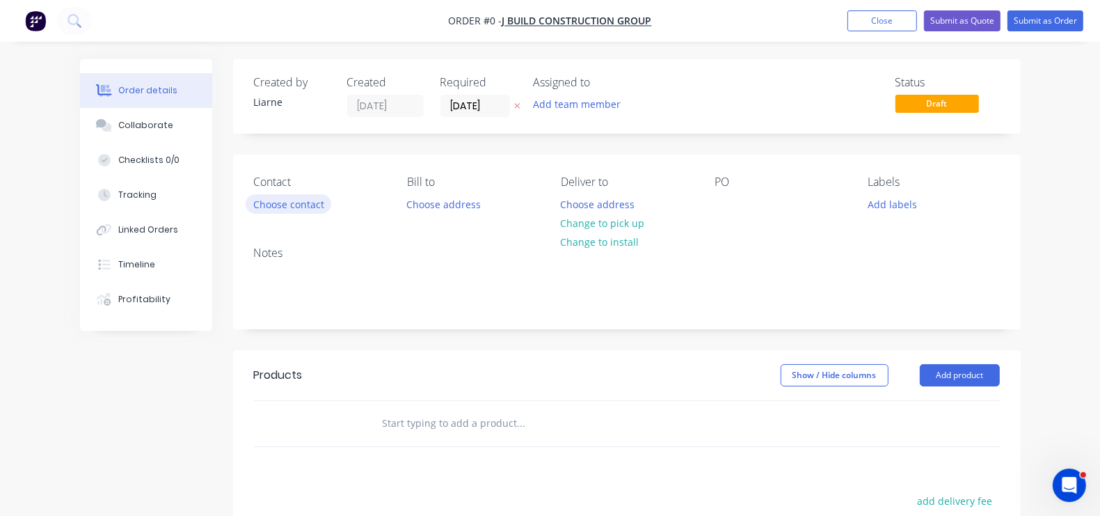
click at [246, 202] on button "Choose contact" at bounding box center [289, 203] width 86 height 19
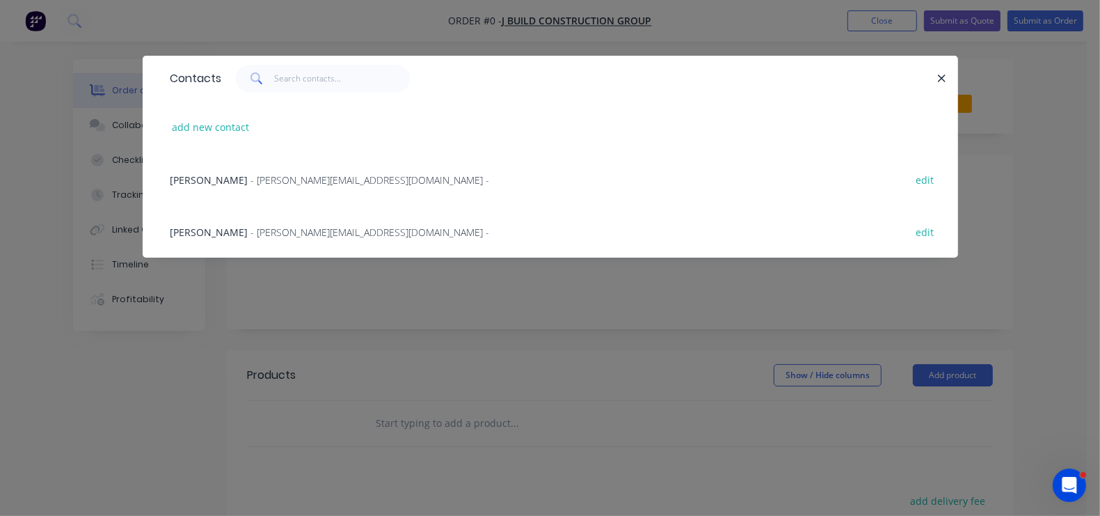
click at [167, 171] on div "John Venetsanos - John@jbuildcg.com.au - edit" at bounding box center [551, 179] width 774 height 52
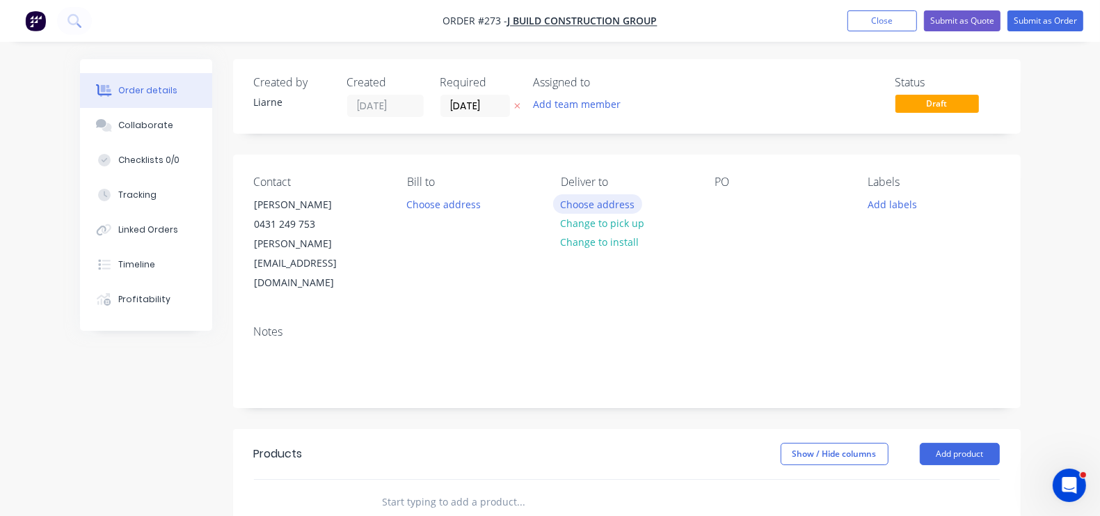
click at [575, 202] on button "Choose address" at bounding box center [597, 203] width 89 height 19
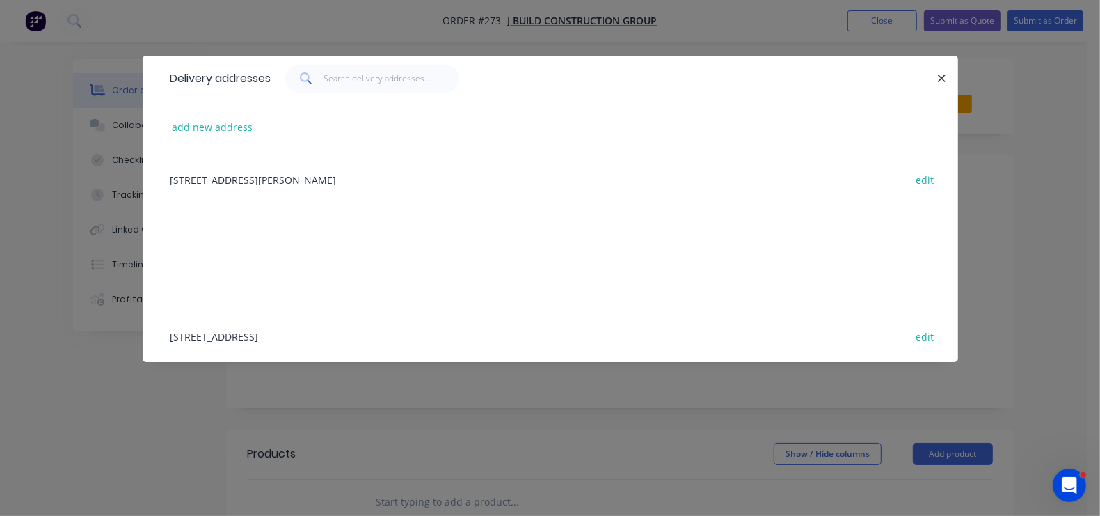
scroll to position [324, 0]
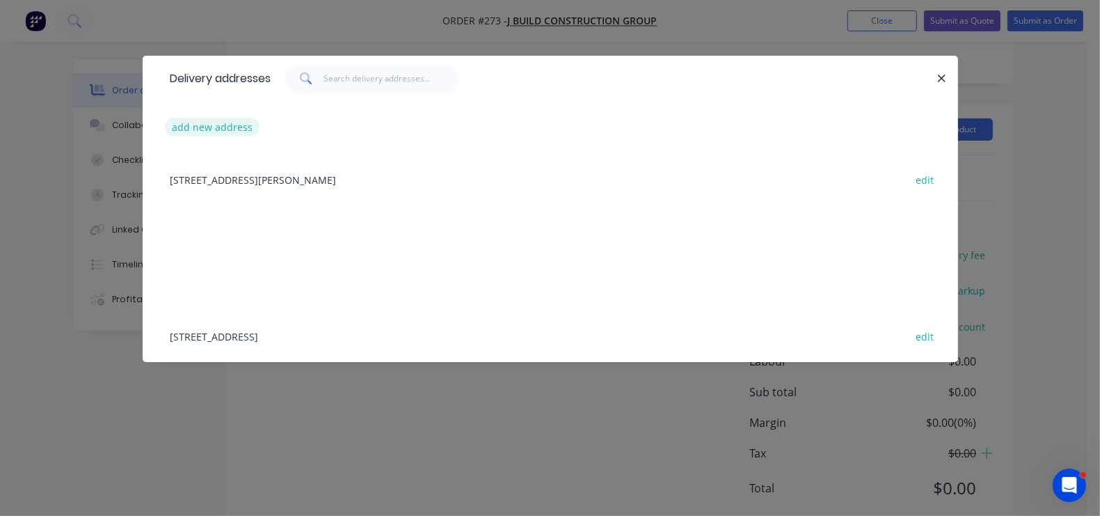
click at [165, 121] on button "add new address" at bounding box center [212, 127] width 95 height 19
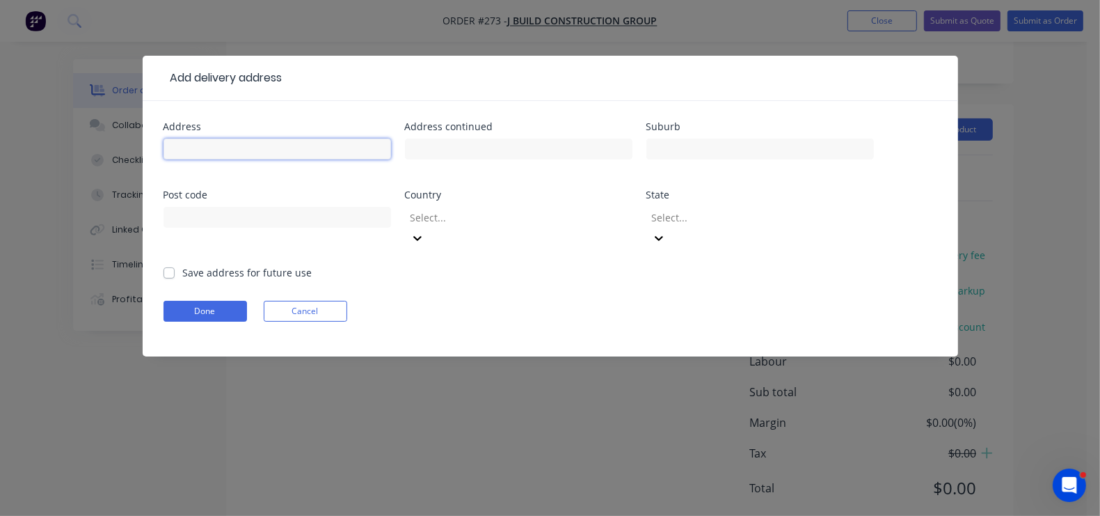
click at [164, 150] on input "text" at bounding box center [278, 148] width 228 height 21
type input "21 Victory Street"
type input "Rosebay"
click at [164, 301] on button "Done" at bounding box center [206, 311] width 84 height 21
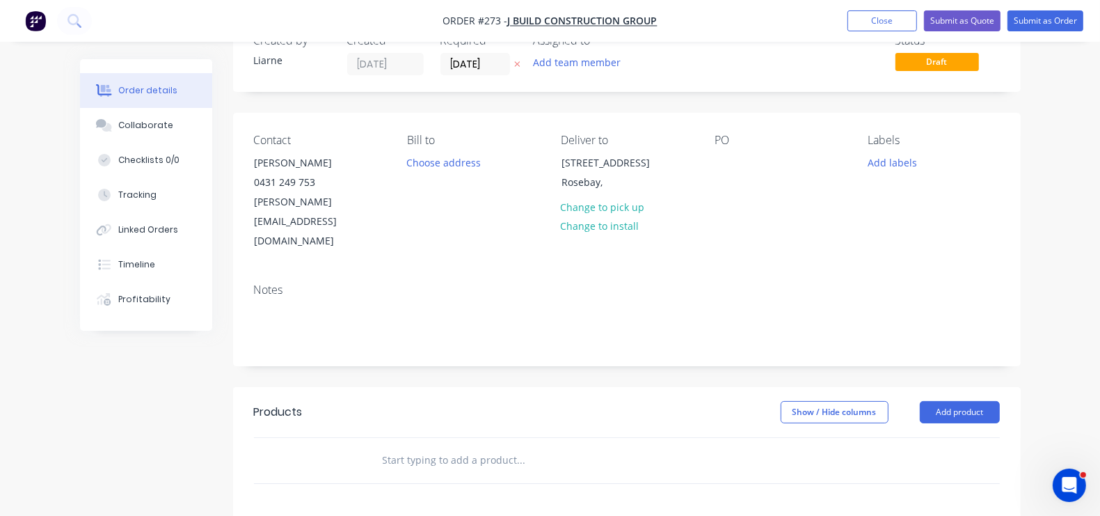
scroll to position [35, 0]
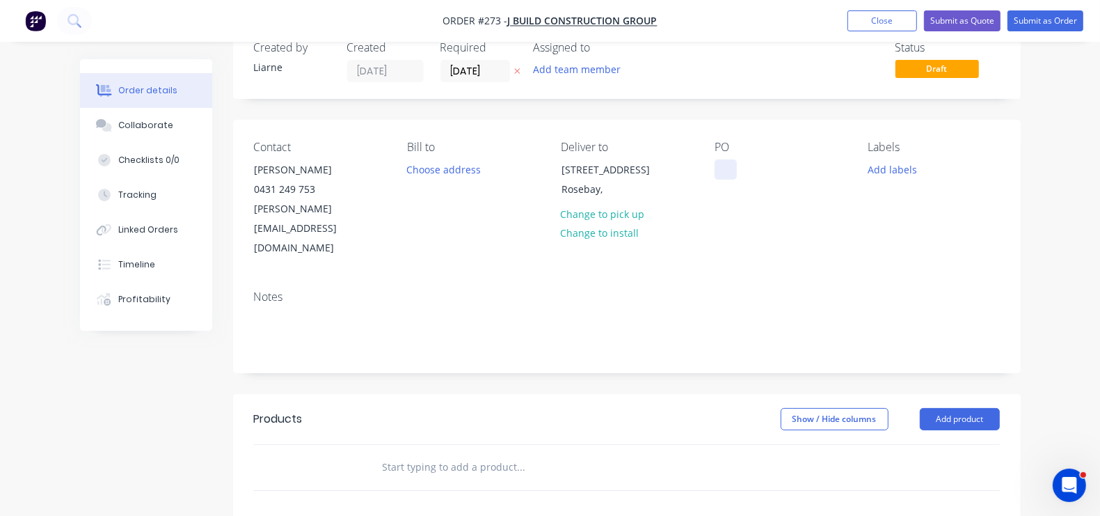
click at [737, 159] on div at bounding box center [726, 169] width 22 height 20
click at [925, 168] on button "Add labels" at bounding box center [893, 168] width 64 height 19
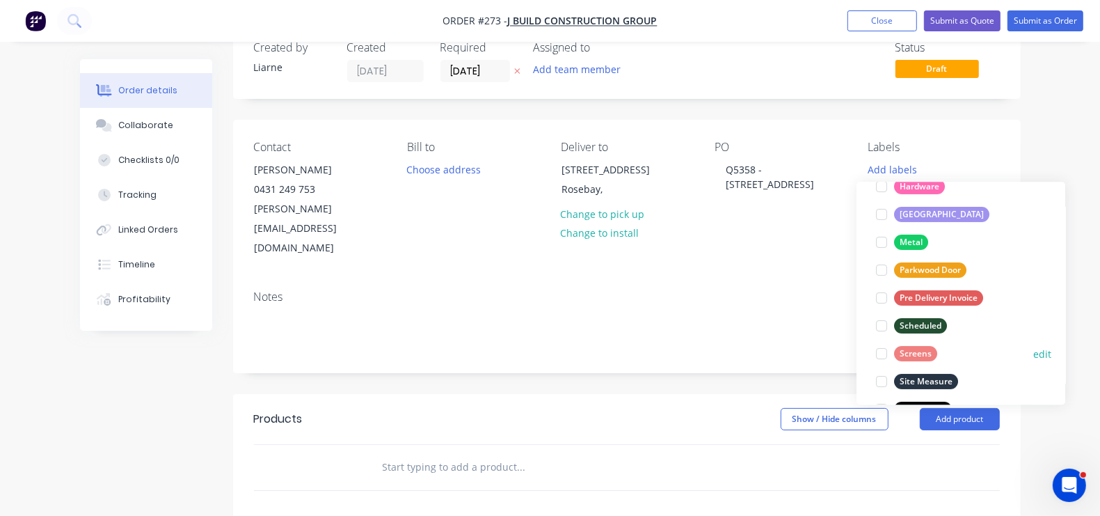
scroll to position [322, 0]
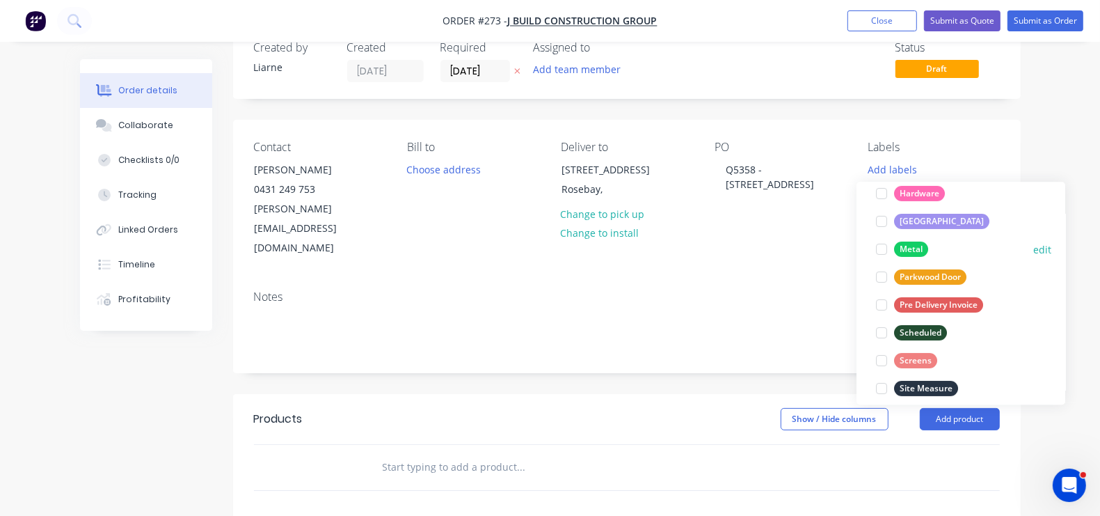
click at [882, 246] on div at bounding box center [882, 249] width 28 height 28
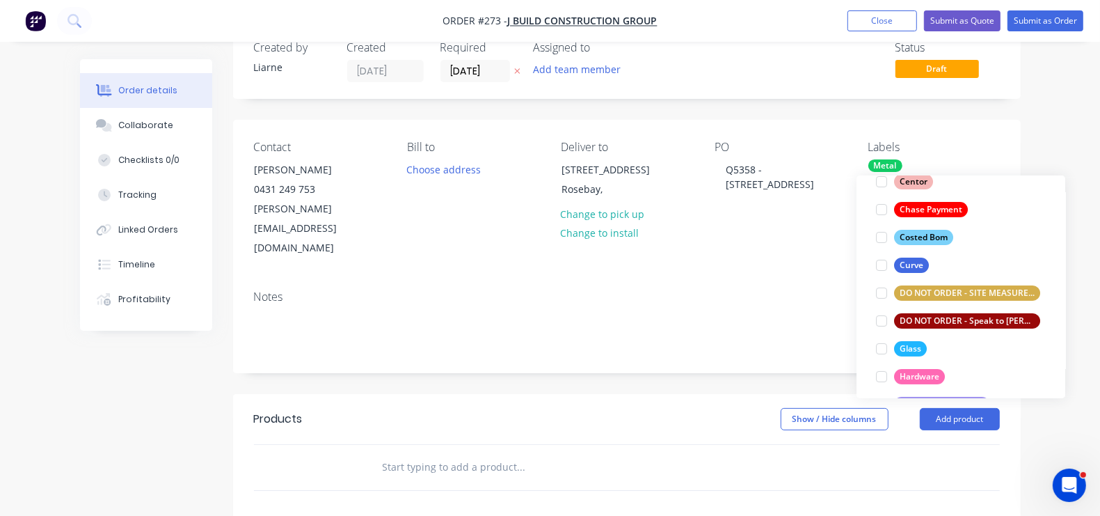
scroll to position [165, 0]
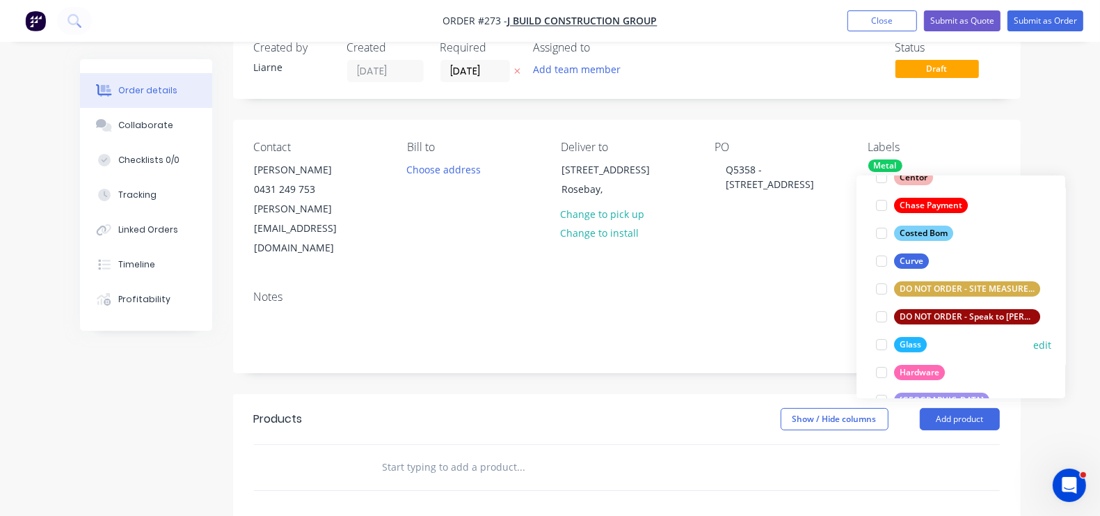
click at [883, 341] on div at bounding box center [882, 345] width 28 height 28
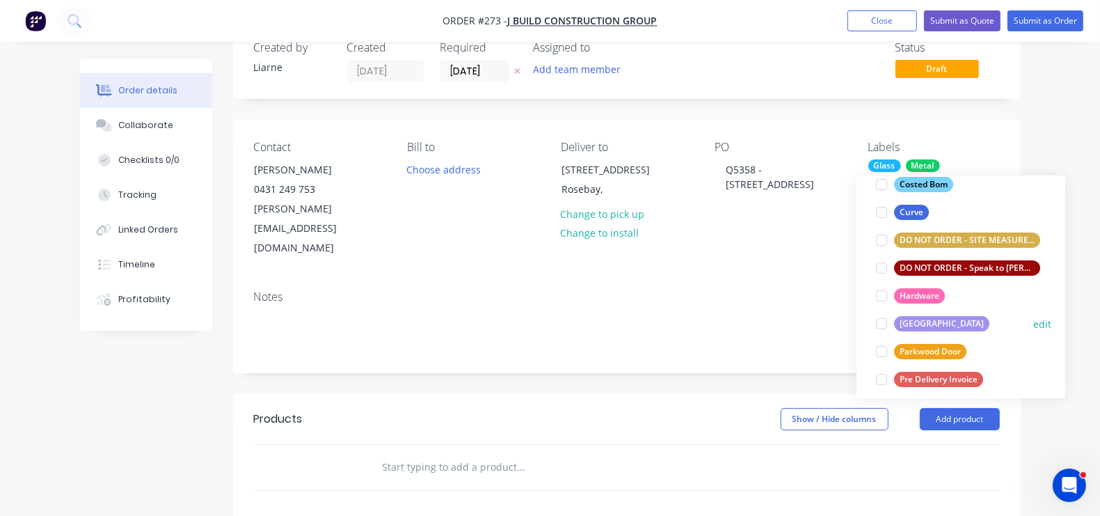
scroll to position [244, 0]
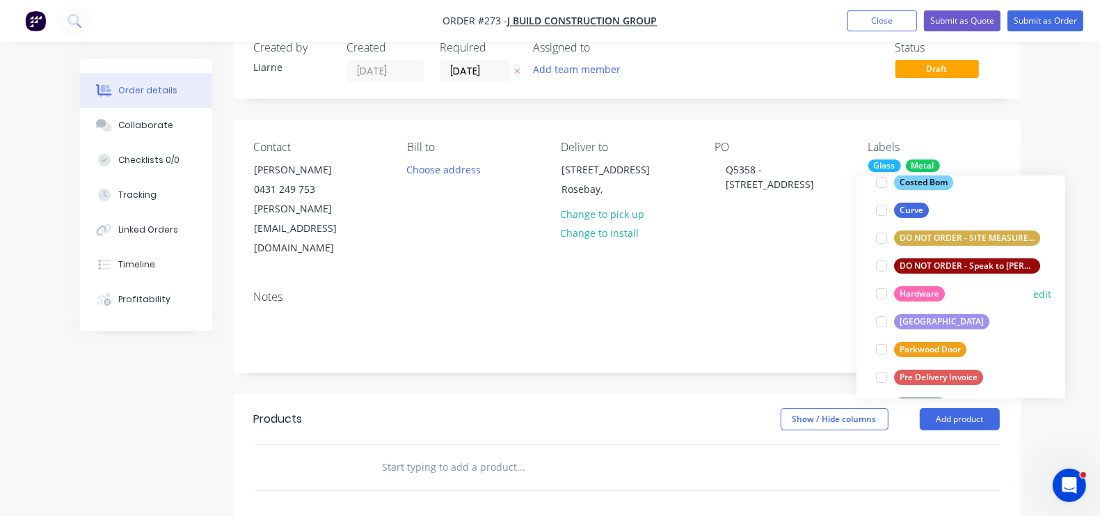
click at [884, 291] on div at bounding box center [882, 294] width 28 height 28
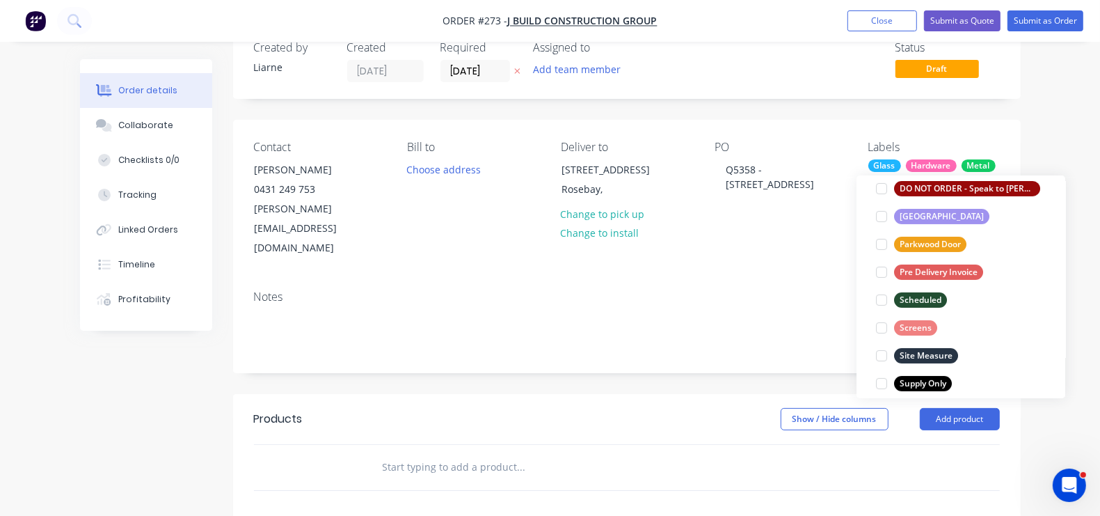
scroll to position [355, 0]
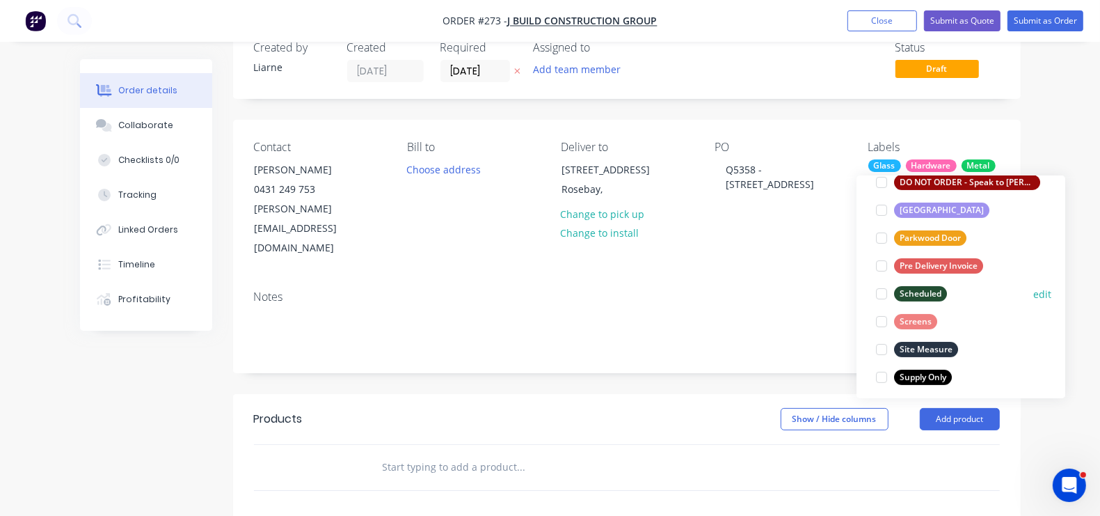
click at [878, 290] on div at bounding box center [882, 294] width 28 height 28
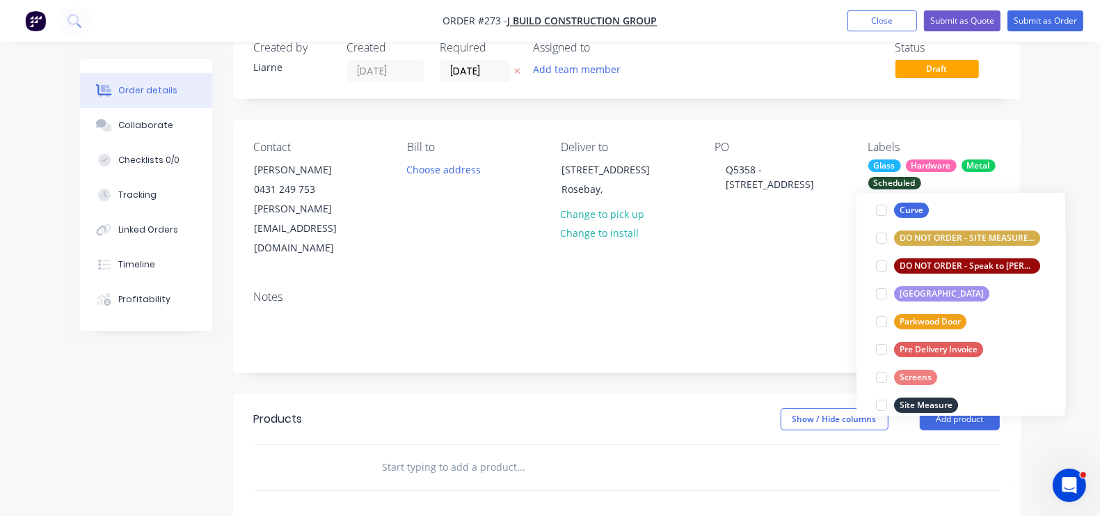
scroll to position [361, 0]
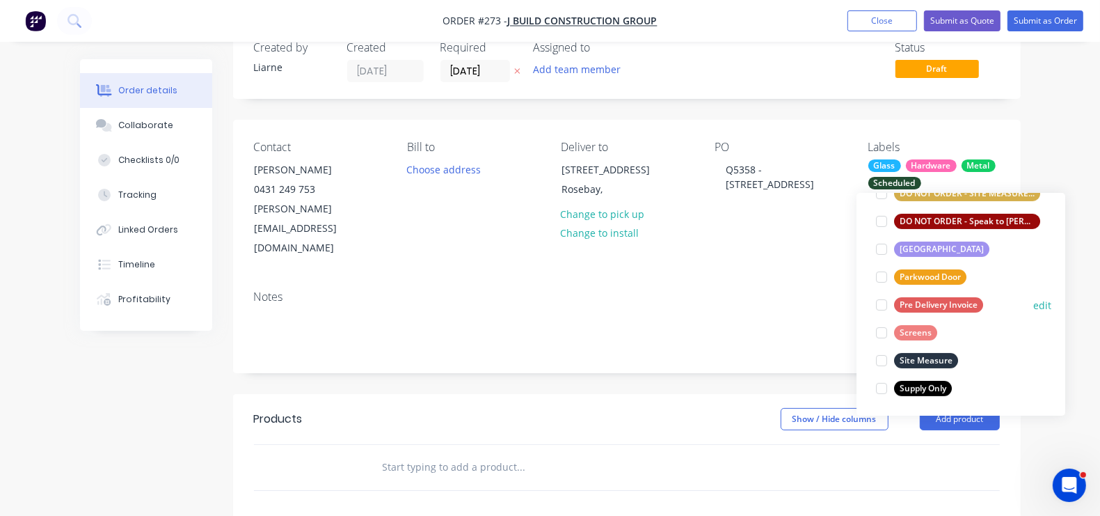
click at [882, 303] on div at bounding box center [882, 305] width 28 height 28
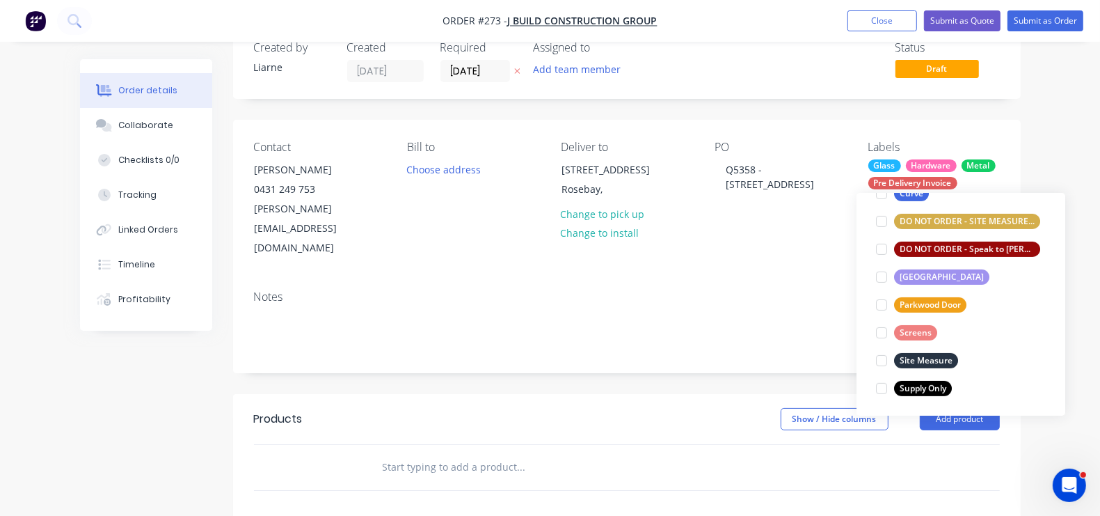
scroll to position [83, 0]
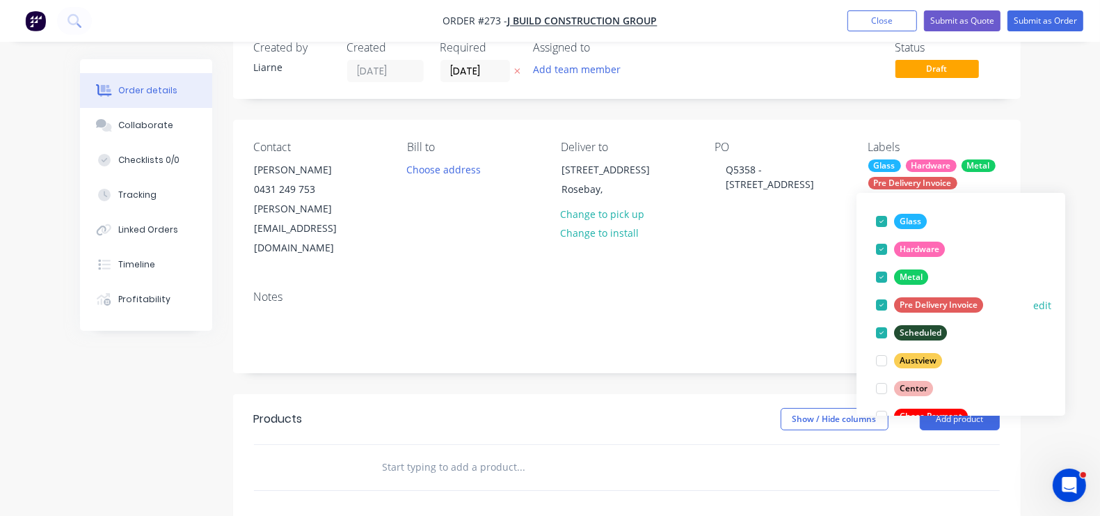
click at [882, 303] on div at bounding box center [882, 305] width 28 height 28
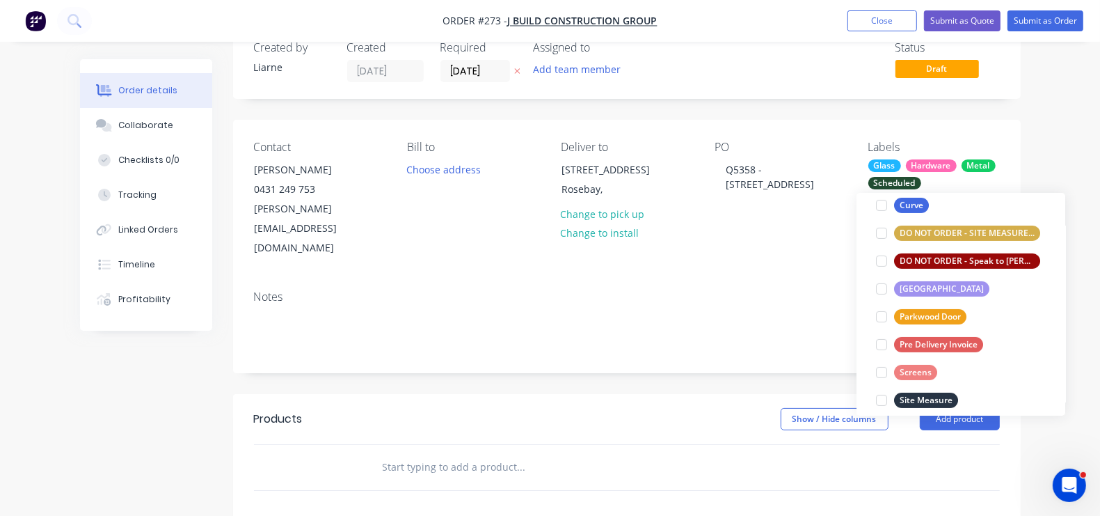
scroll to position [344, 0]
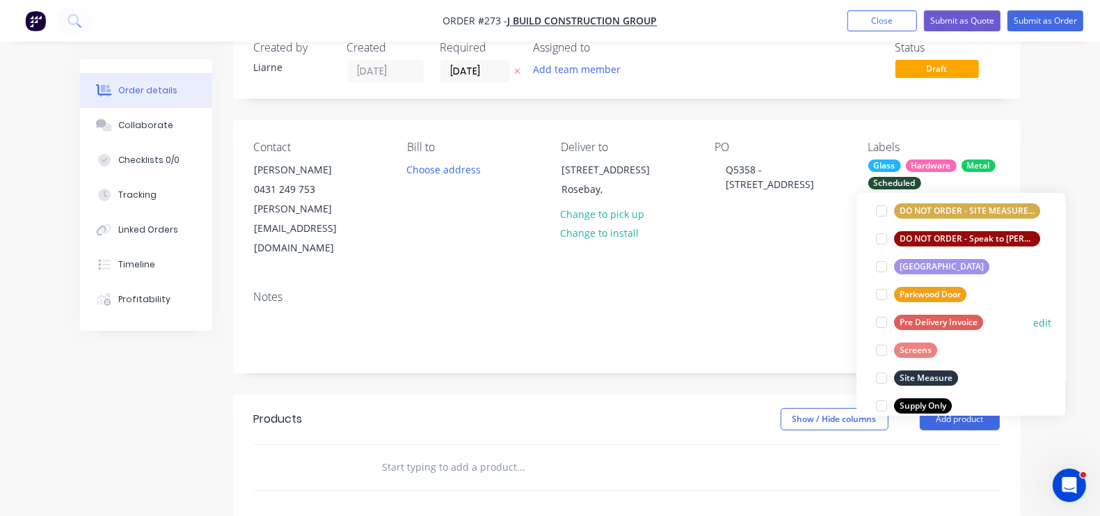
click at [880, 325] on div at bounding box center [882, 322] width 28 height 28
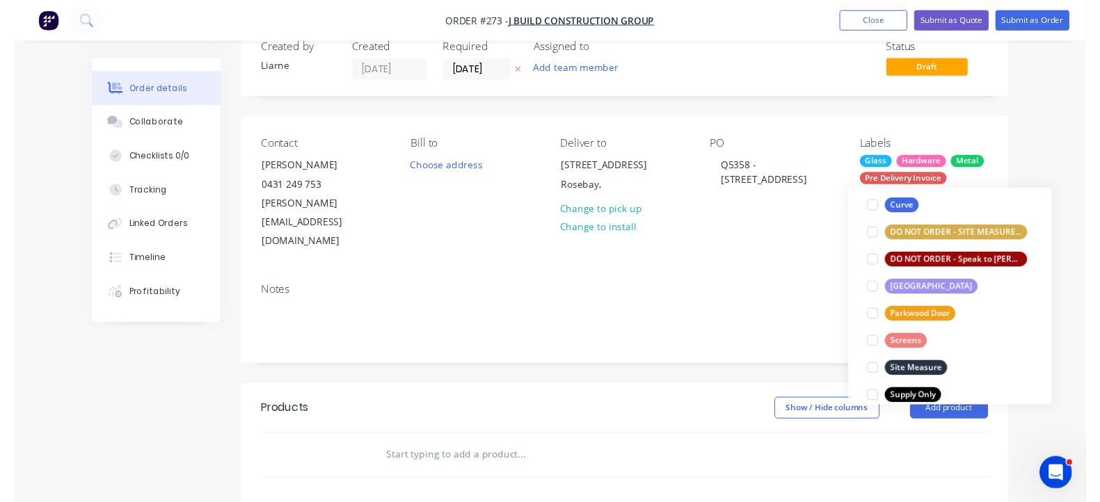
scroll to position [65, 0]
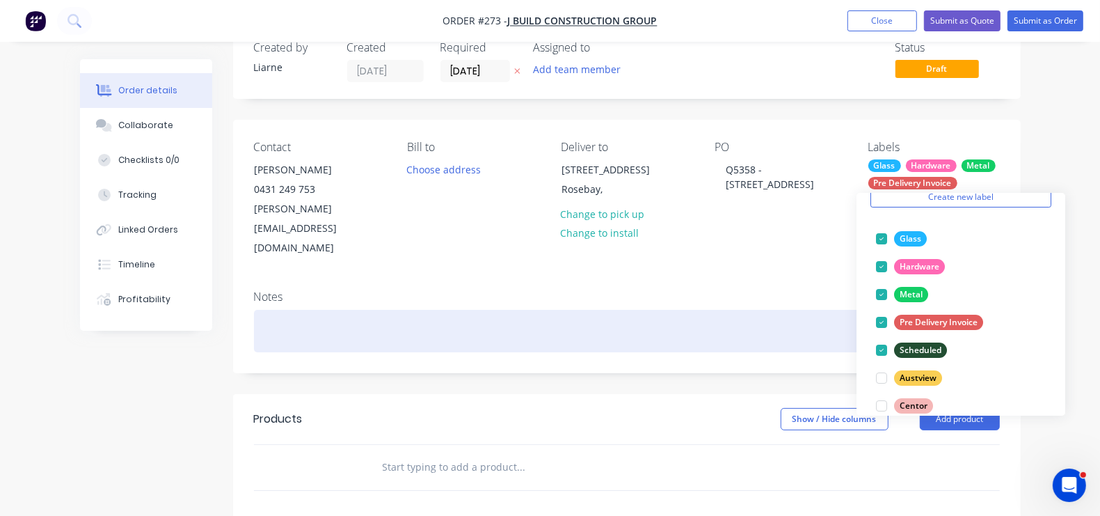
click at [727, 310] on div at bounding box center [627, 331] width 746 height 42
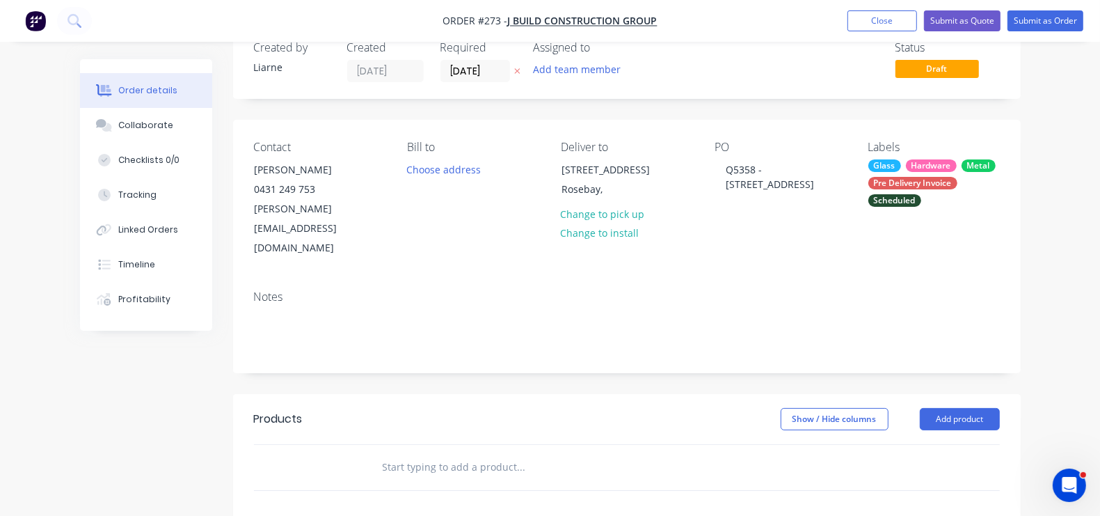
click at [483, 453] on input "text" at bounding box center [521, 467] width 278 height 28
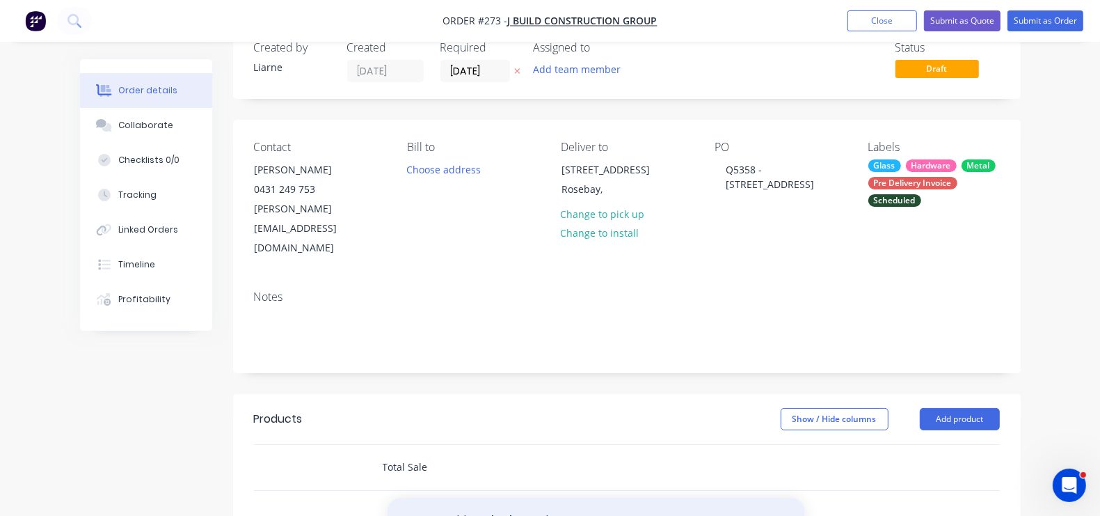
type input "Total Sale"
click at [436, 498] on button "Add Total Sale to order" at bounding box center [597, 520] width 418 height 45
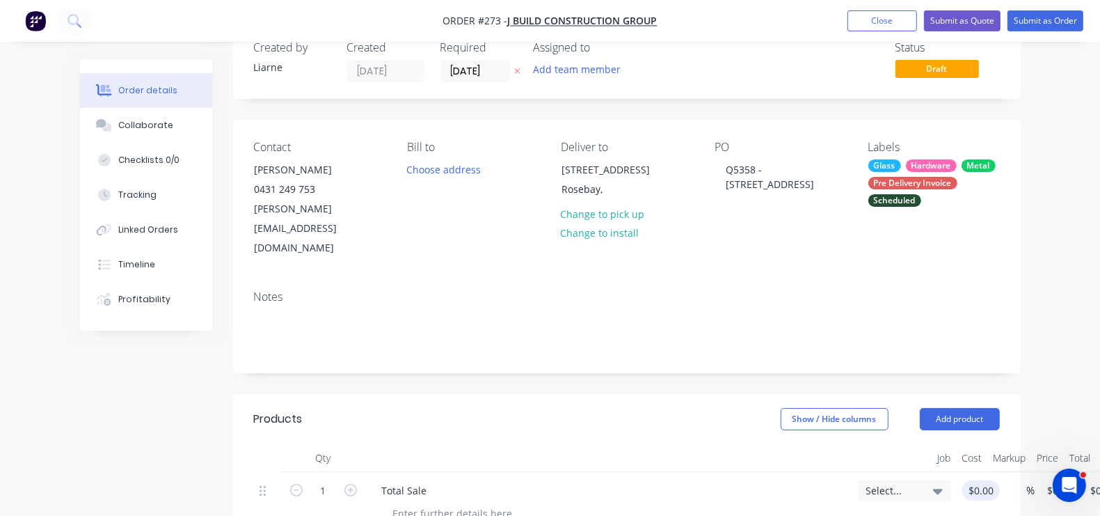
click at [968, 480] on input "$0.00" at bounding box center [984, 490] width 32 height 20
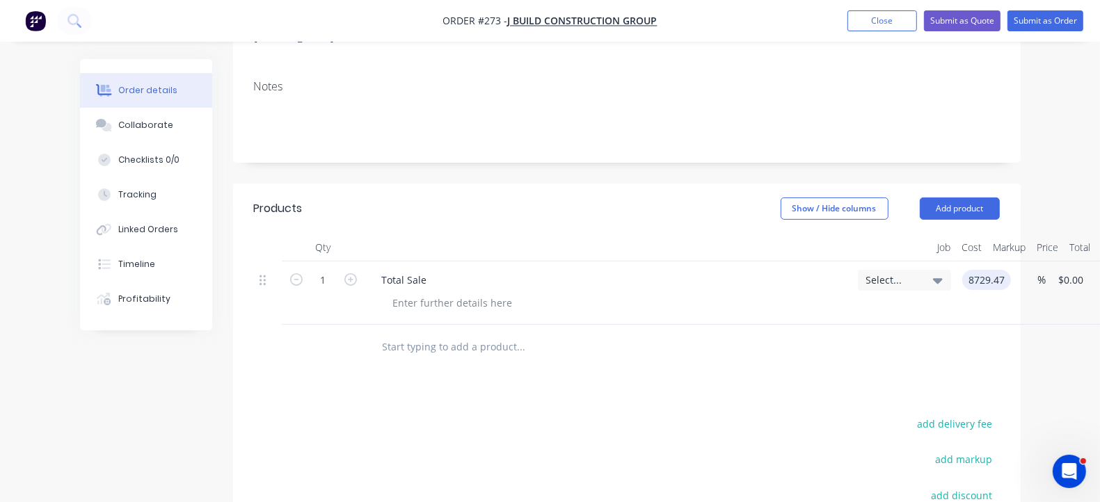
scroll to position [220, 0]
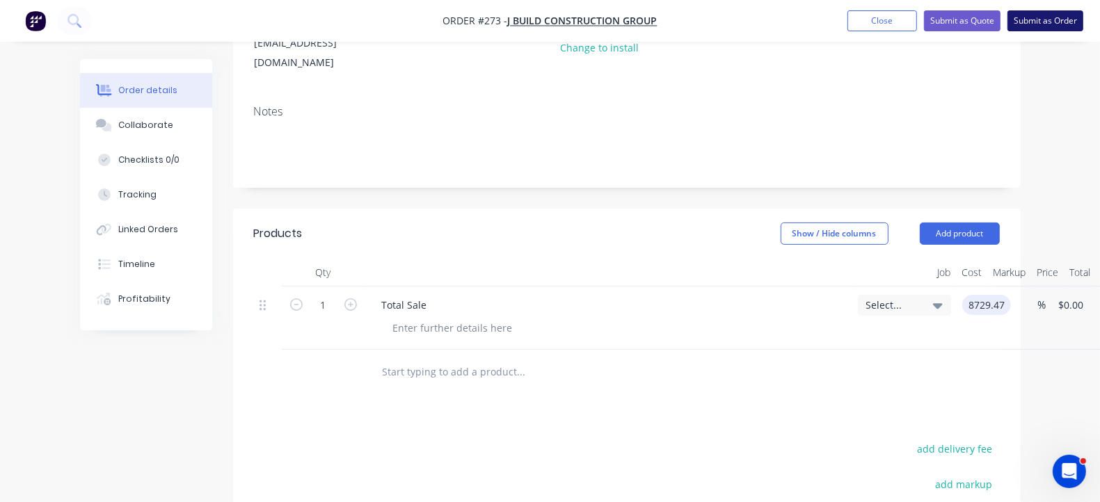
click at [1035, 24] on button "Submit as Order" at bounding box center [1046, 20] width 76 height 21
type input "$8,729.47"
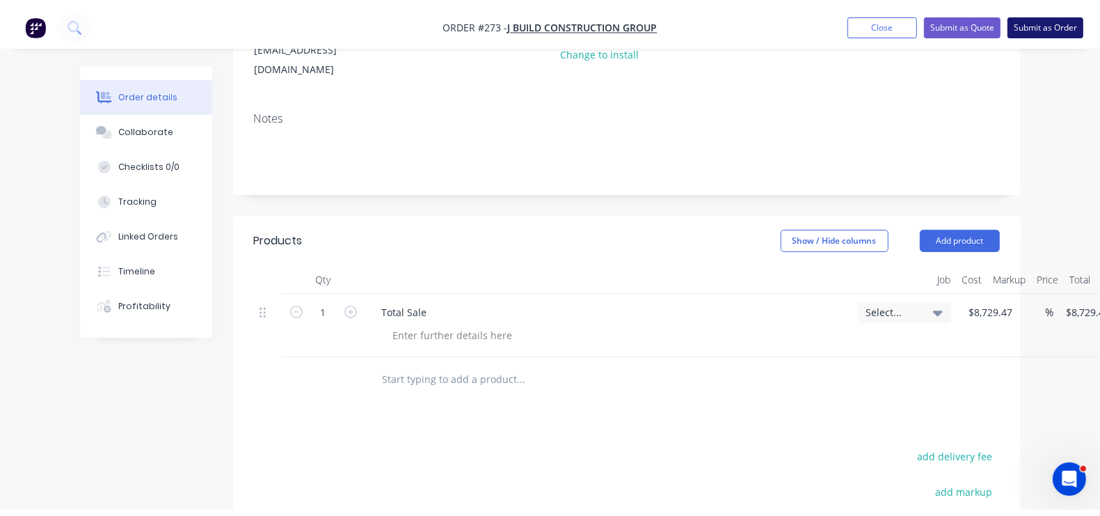
scroll to position [0, 0]
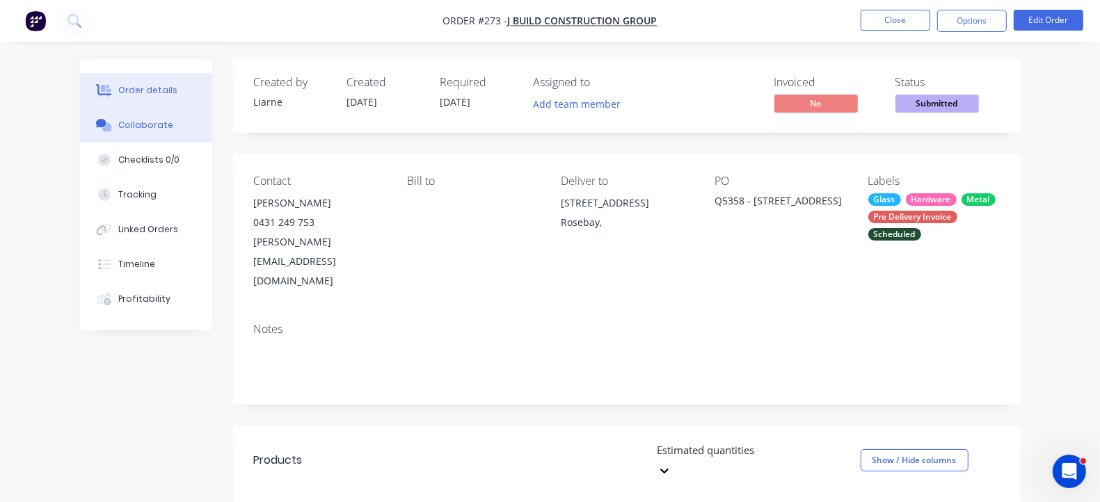
click at [80, 116] on button "Collaborate" at bounding box center [146, 125] width 132 height 35
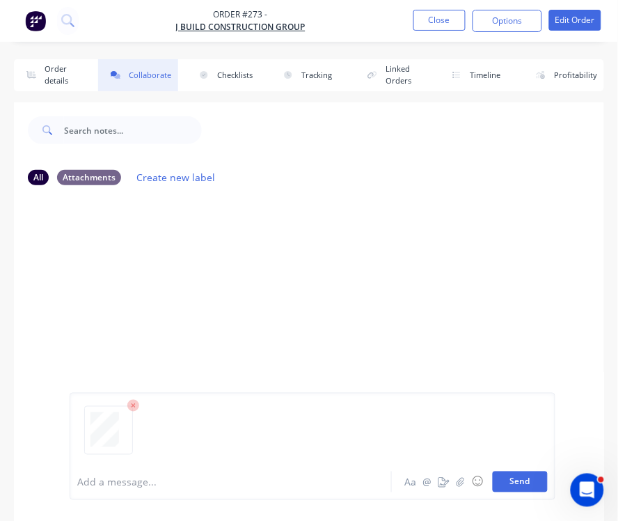
click at [507, 485] on button "Send" at bounding box center [520, 481] width 55 height 21
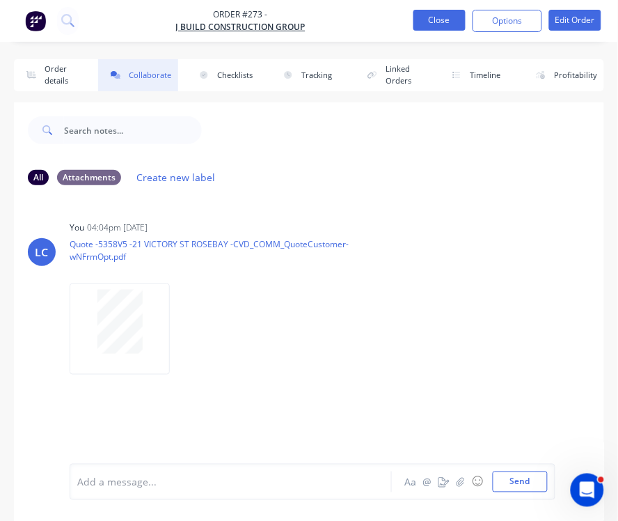
click at [459, 22] on button "Close" at bounding box center [439, 20] width 52 height 21
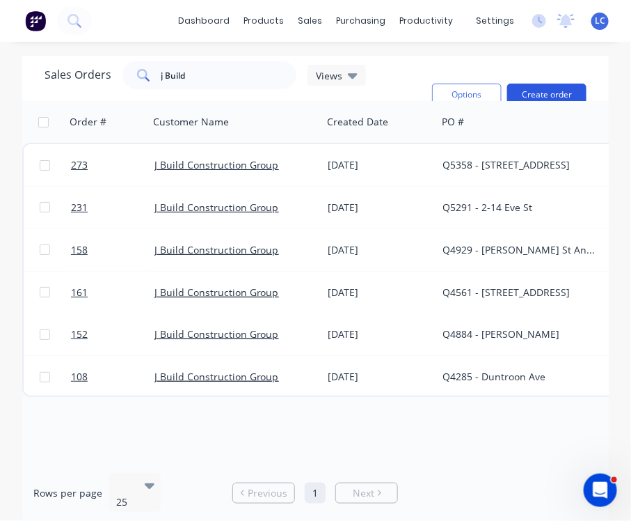
click at [546, 92] on button "Create order" at bounding box center [546, 95] width 79 height 22
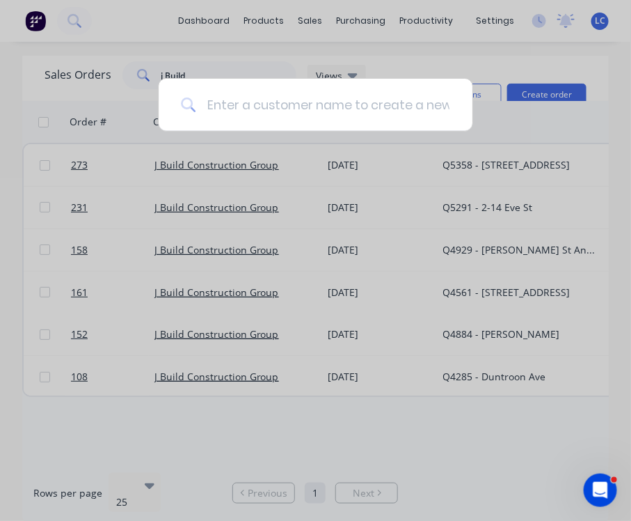
click at [378, 106] on input at bounding box center [323, 105] width 255 height 52
click at [514, 126] on div at bounding box center [315, 260] width 631 height 521
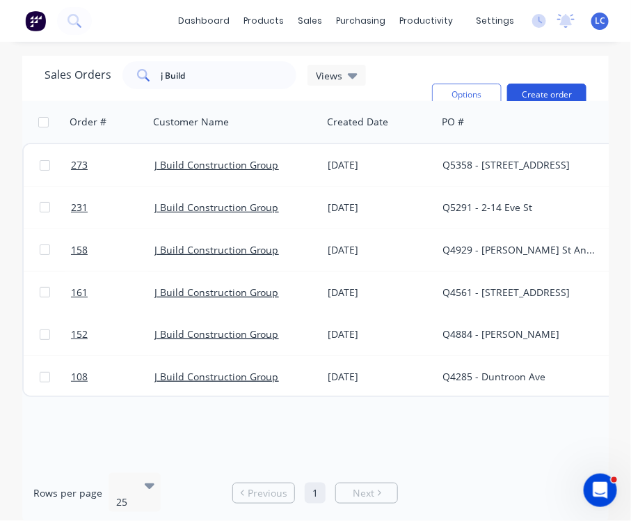
click at [527, 92] on button "Create order" at bounding box center [546, 95] width 79 height 22
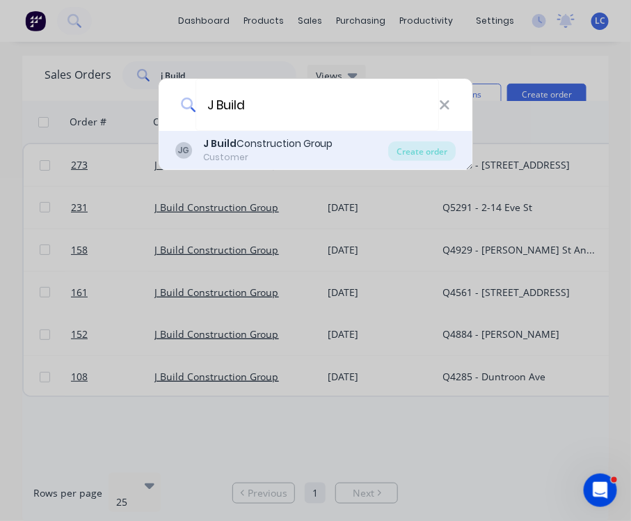
type input "J Build"
click at [278, 148] on div "J Build Construction Group" at bounding box center [268, 143] width 130 height 15
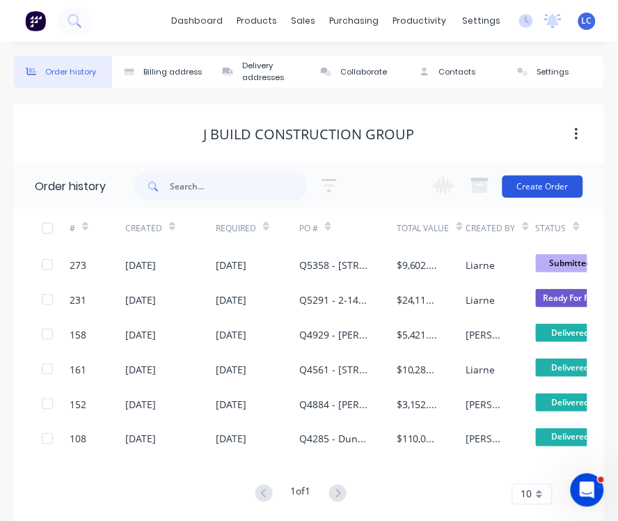
click at [548, 184] on button "Create Order" at bounding box center [542, 186] width 81 height 22
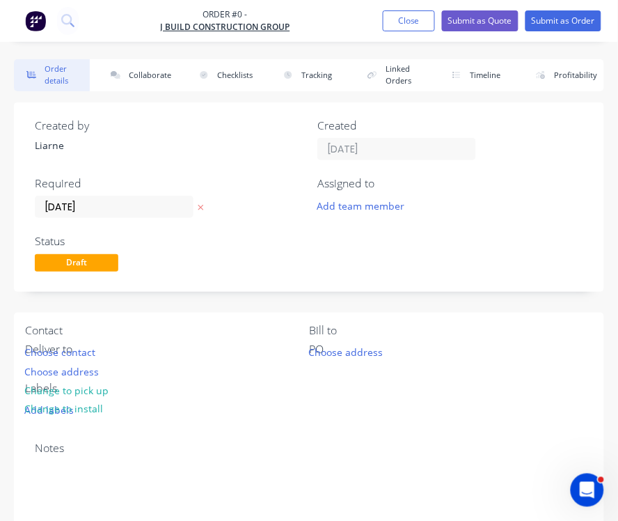
click at [40, 325] on div "Contact" at bounding box center [167, 330] width 284 height 13
click at [40, 326] on div "Contact" at bounding box center [167, 330] width 284 height 13
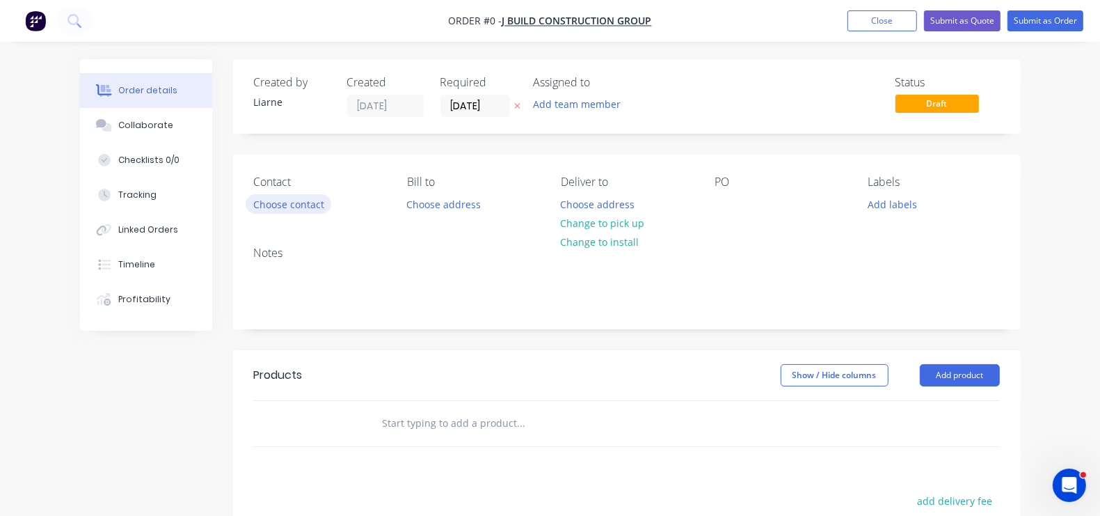
click at [246, 196] on button "Choose contact" at bounding box center [289, 203] width 86 height 19
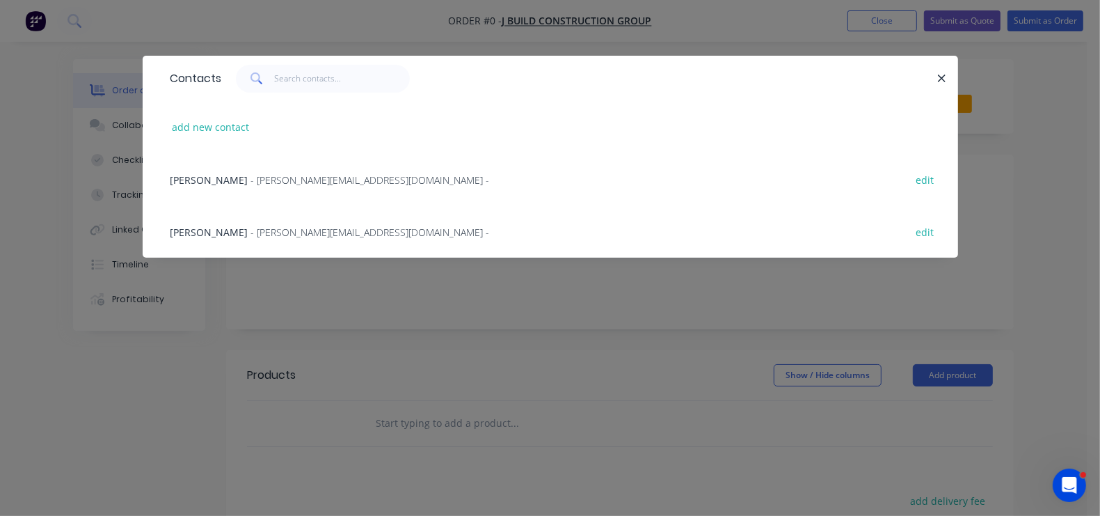
click at [171, 180] on div "John Venetsanos - John@jbuildcg.com.au -" at bounding box center [330, 180] width 319 height 15
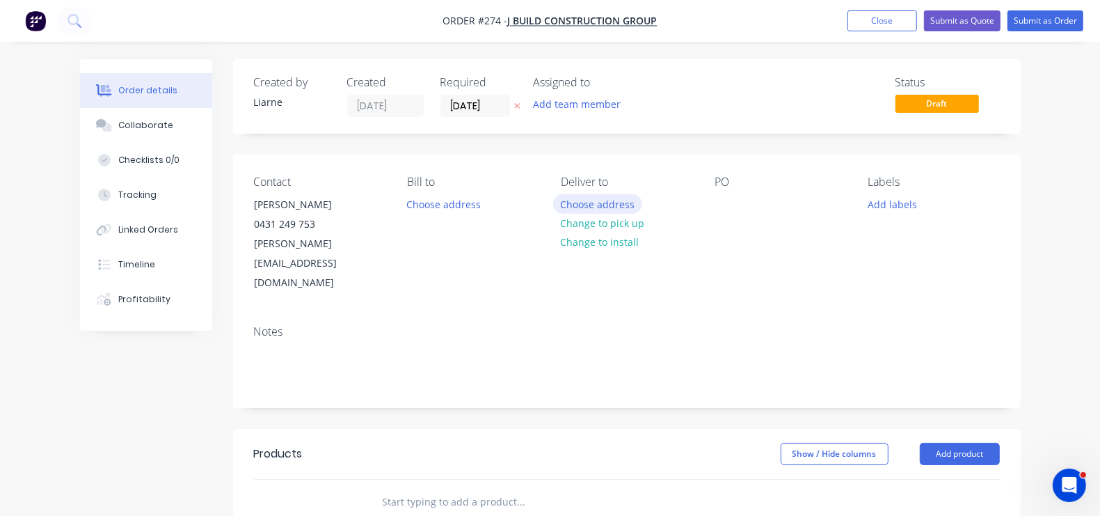
click at [564, 202] on button "Choose address" at bounding box center [597, 203] width 89 height 19
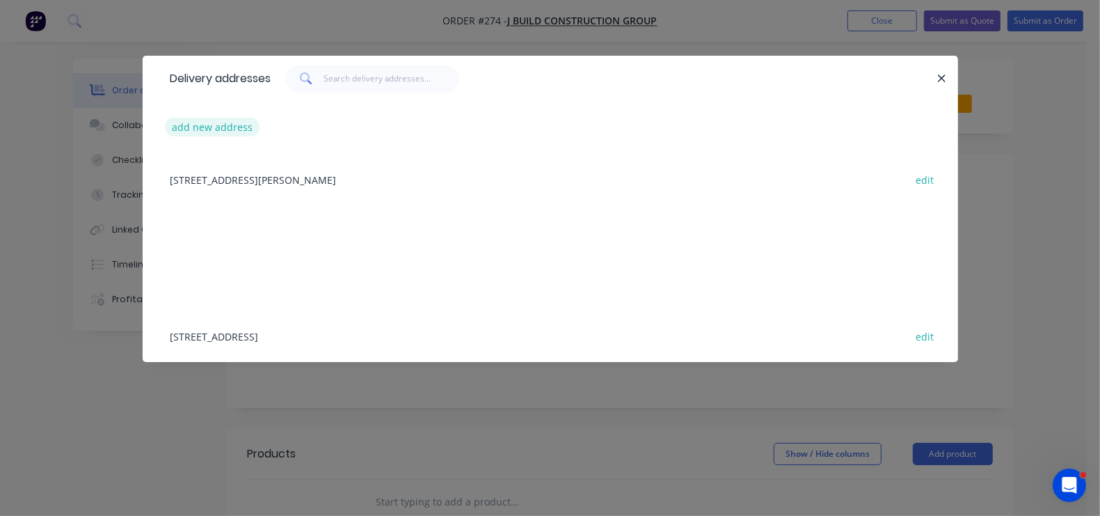
click at [165, 124] on button "add new address" at bounding box center [212, 127] width 95 height 19
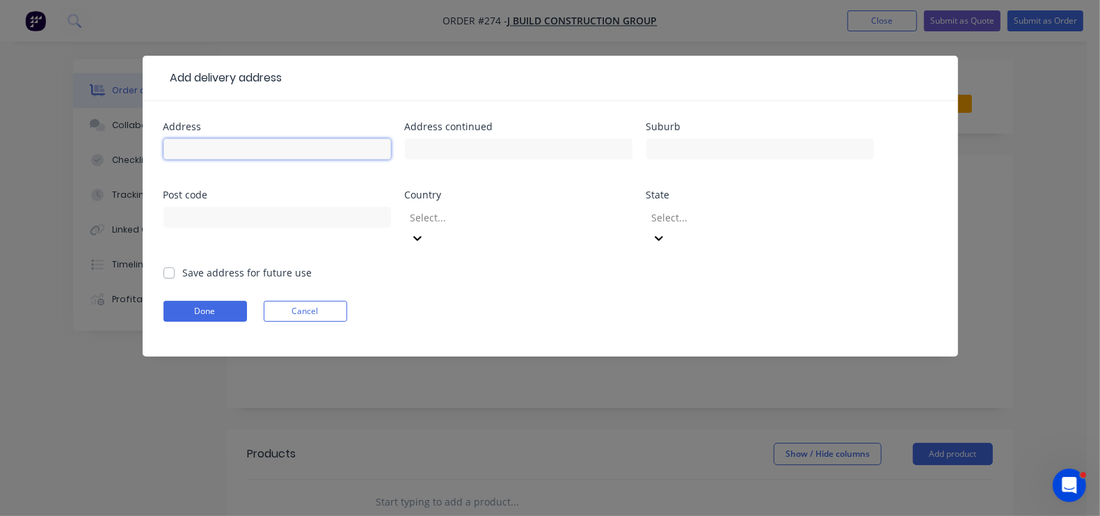
click at [171, 148] on input "text" at bounding box center [278, 148] width 228 height 21
type input "21 Victory Street"
click at [405, 195] on div "Country" at bounding box center [519, 195] width 228 height 10
drag, startPoint x: 119, startPoint y: 148, endPoint x: -66, endPoint y: 132, distance: 185.8
click at [0, 132] on html "Order #274 - J Build Construction Group Add product Close Submit as Quote Submi…" at bounding box center [550, 440] width 1100 height 880
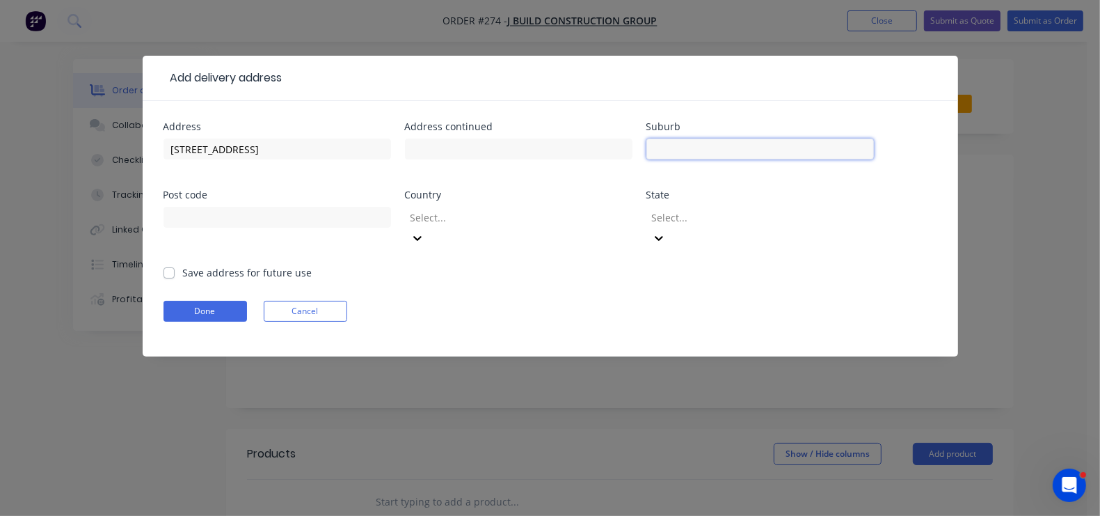
click at [647, 149] on input "text" at bounding box center [761, 148] width 228 height 21
type input "Rosebay"
click at [183, 265] on label "Save address for future use" at bounding box center [247, 272] width 129 height 15
click at [164, 265] on input "Save address for future use" at bounding box center [169, 271] width 11 height 13
checkbox input "true"
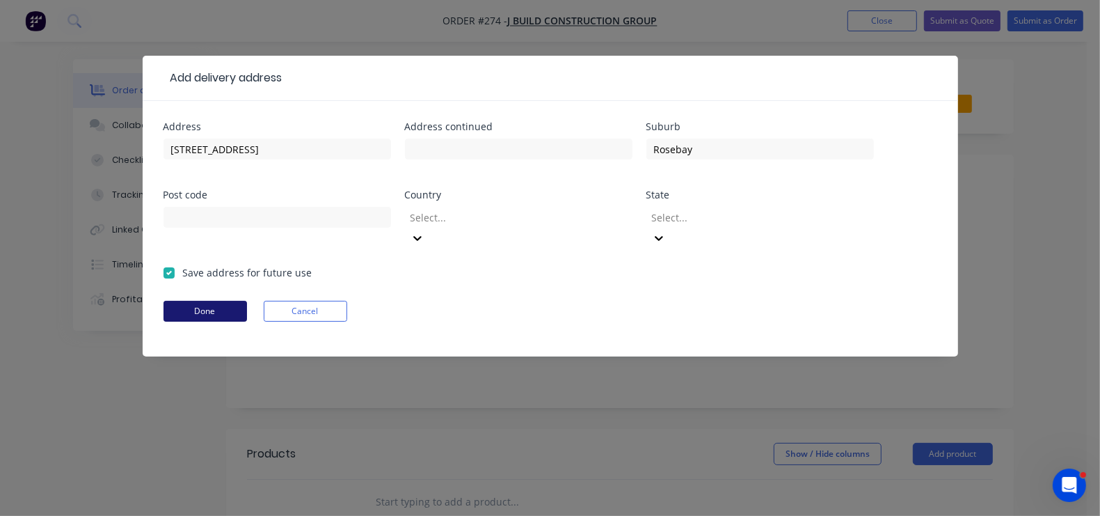
click at [164, 301] on button "Done" at bounding box center [206, 311] width 84 height 21
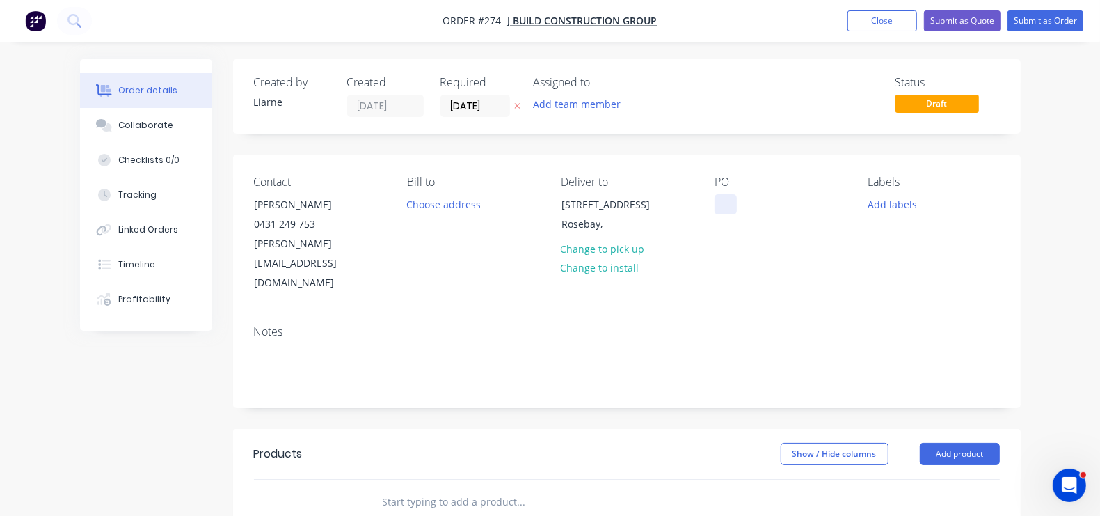
click at [736, 202] on div at bounding box center [726, 204] width 22 height 20
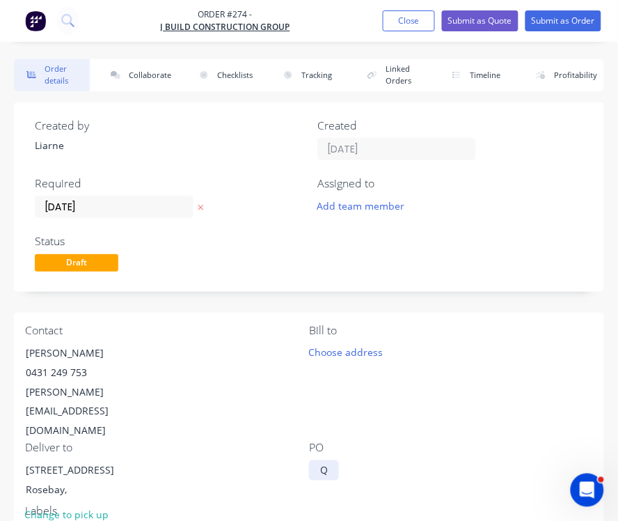
click at [339, 460] on div "Q" at bounding box center [324, 470] width 30 height 20
click at [152, 70] on button "Collaborate" at bounding box center [138, 75] width 80 height 32
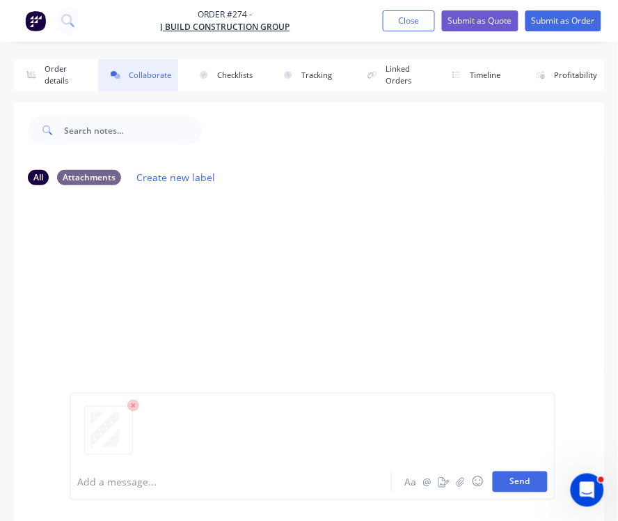
click at [522, 486] on button "Send" at bounding box center [520, 481] width 55 height 21
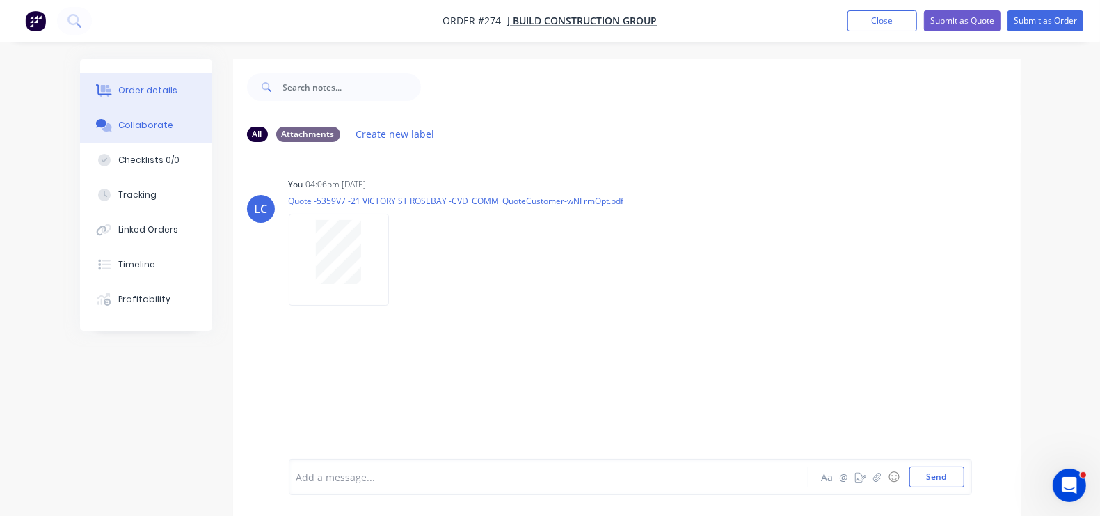
click at [118, 88] on div "Order details" at bounding box center [147, 90] width 59 height 13
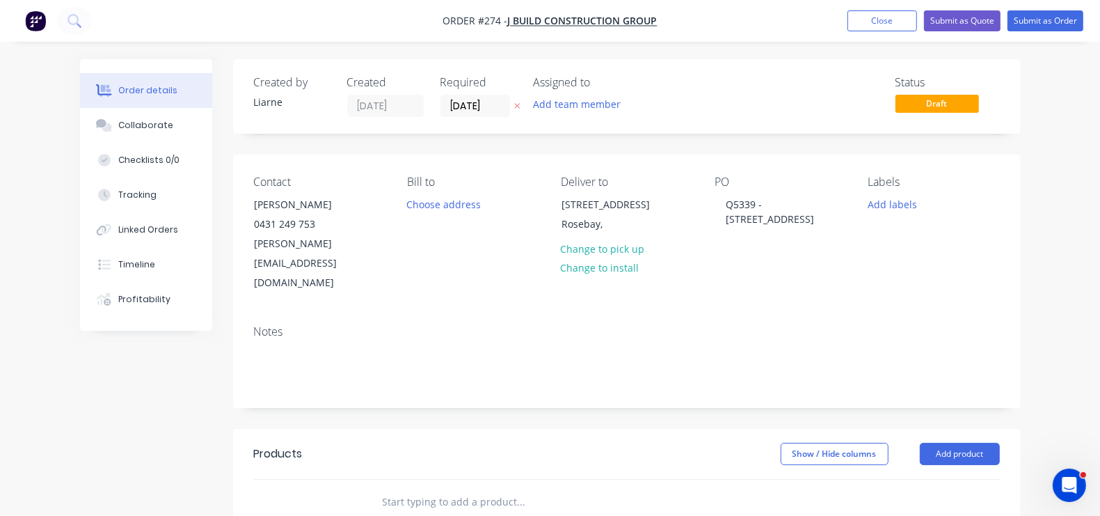
click at [392, 488] on input "text" at bounding box center [521, 502] width 278 height 28
click at [326, 432] on header "Products Show / Hide columns Add product" at bounding box center [627, 454] width 788 height 50
click at [382, 488] on input "Total Slae" at bounding box center [521, 502] width 278 height 28
type input "Total Sale"
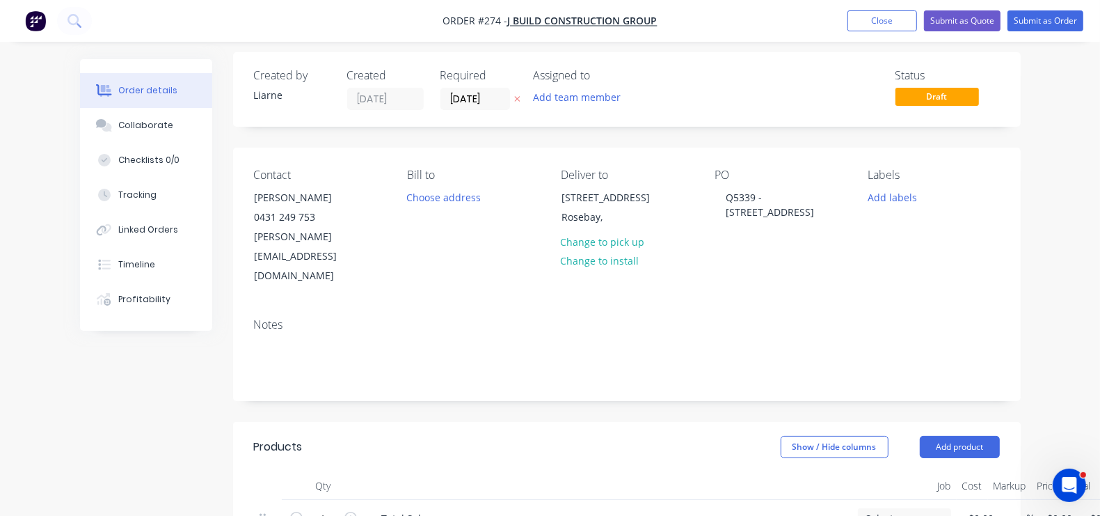
scroll to position [11, 0]
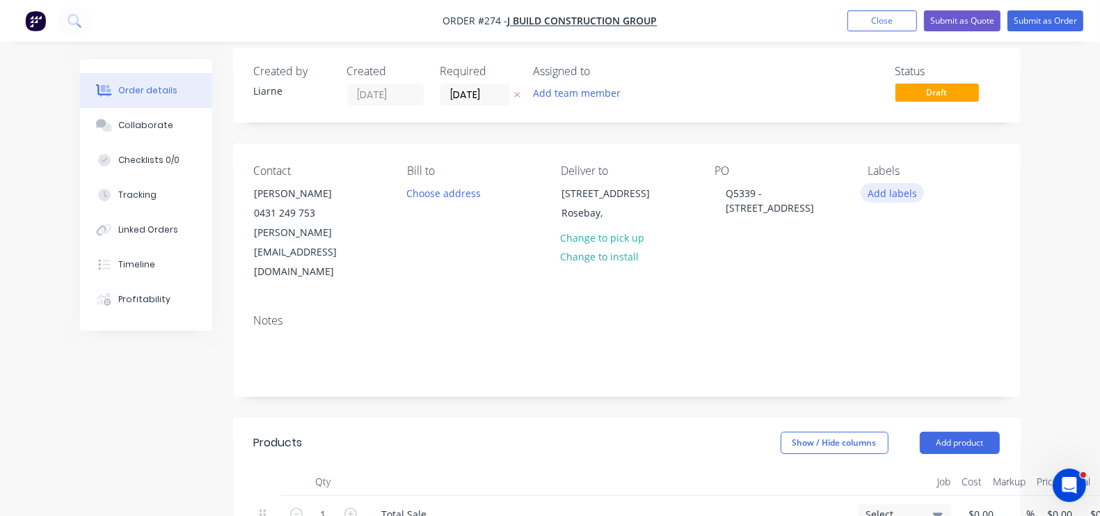
click at [925, 187] on button "Add labels" at bounding box center [893, 192] width 64 height 19
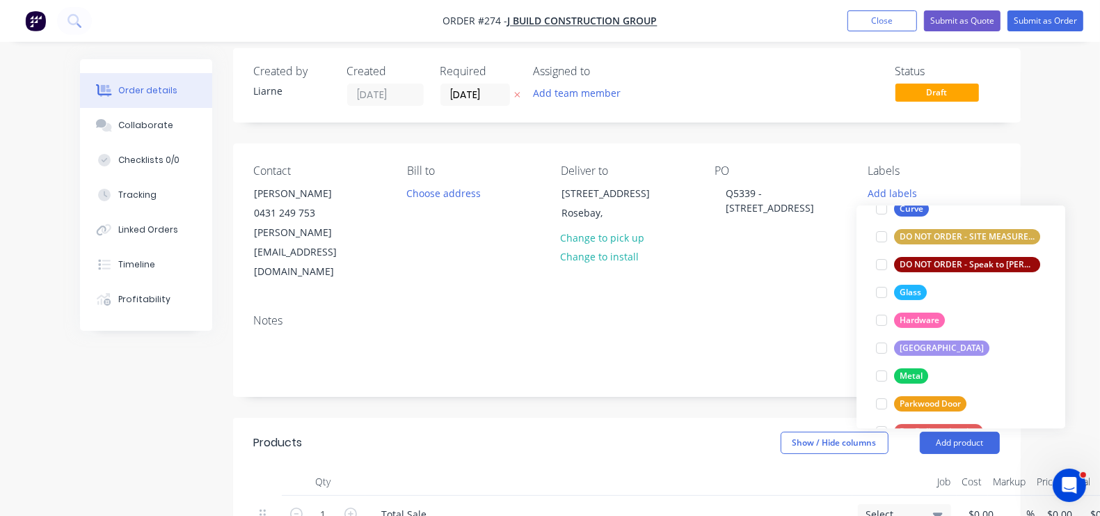
scroll to position [230, 0]
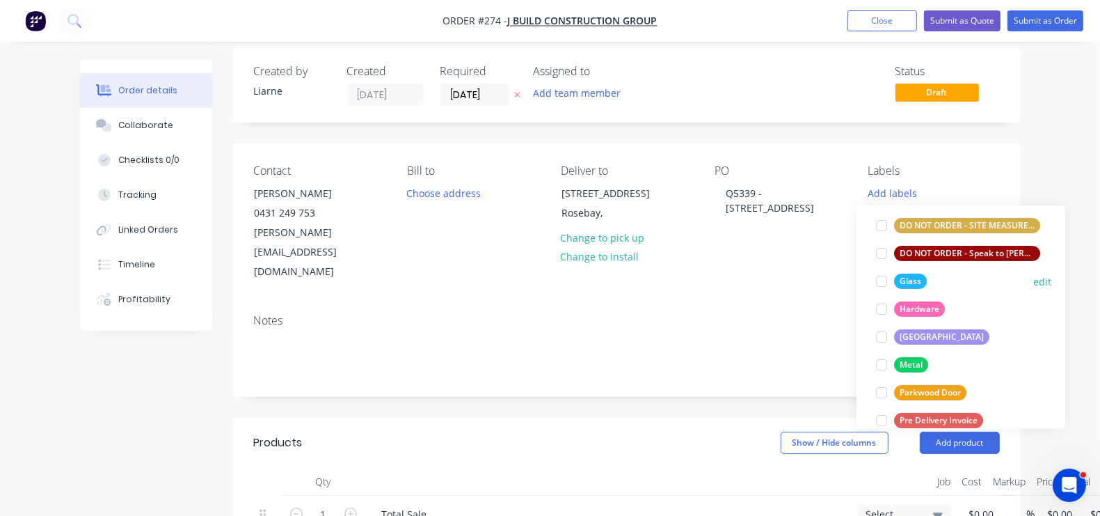
click at [885, 282] on div at bounding box center [882, 281] width 28 height 28
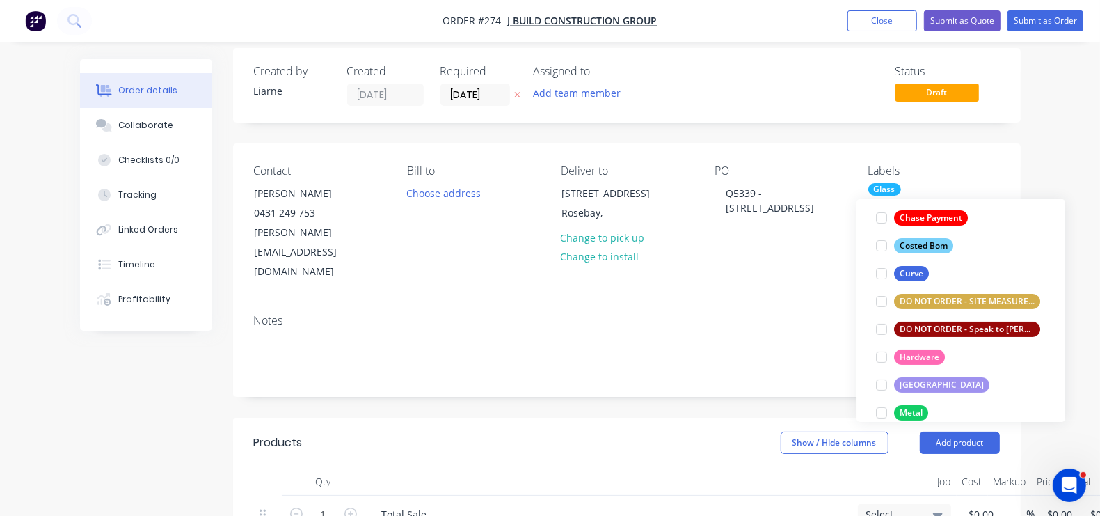
scroll to position [180, 0]
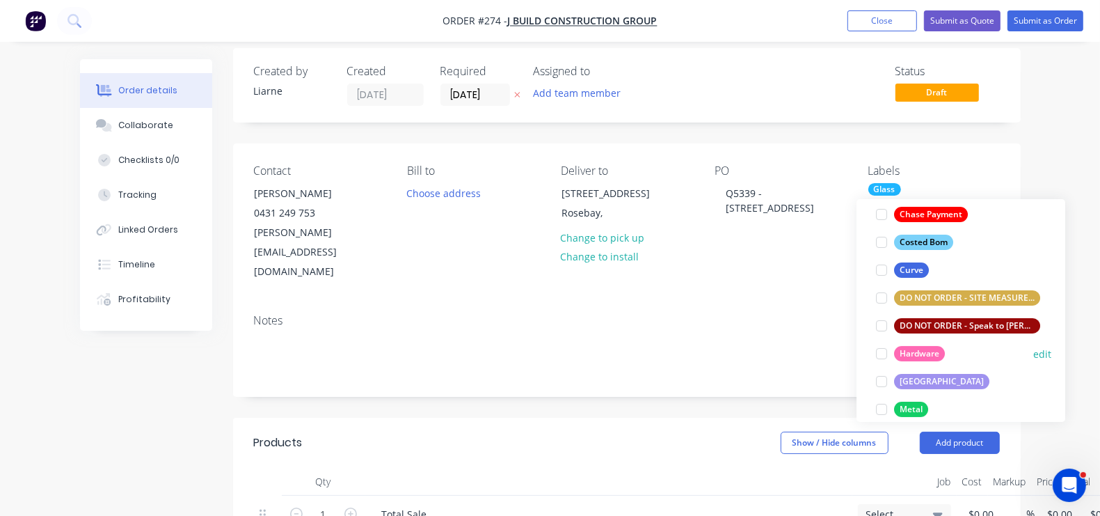
click at [881, 360] on div at bounding box center [882, 354] width 28 height 28
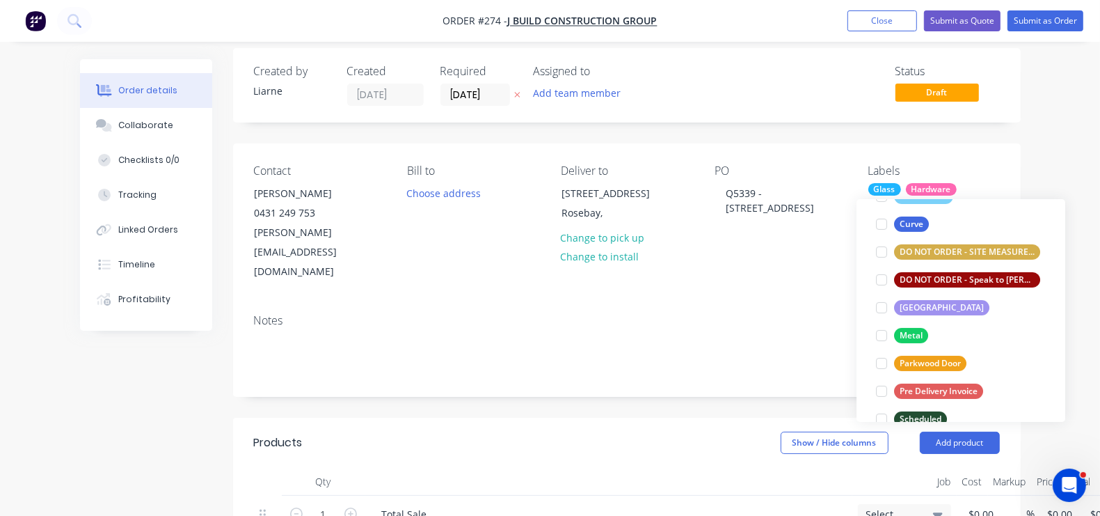
scroll to position [267, 0]
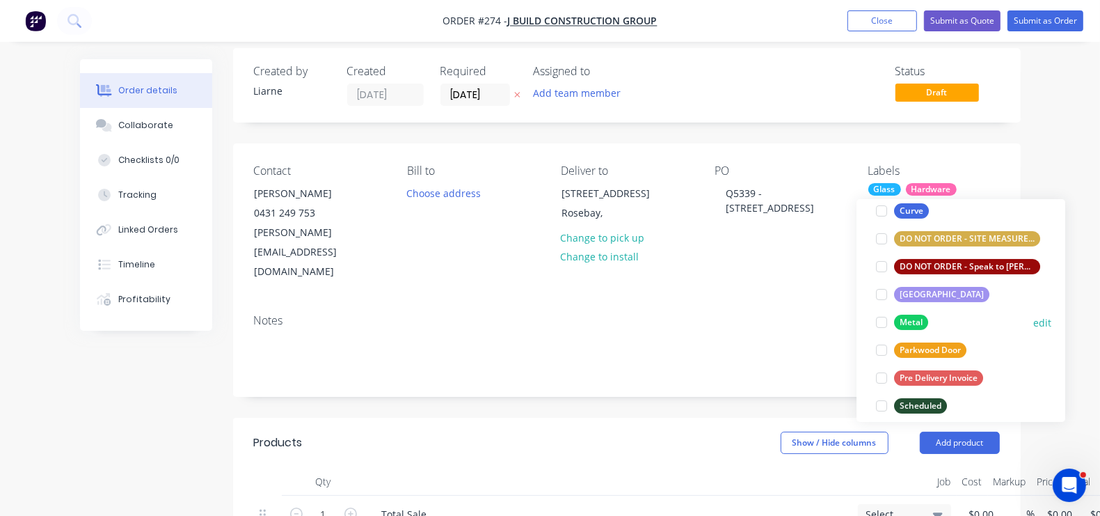
click at [885, 317] on div at bounding box center [882, 322] width 28 height 28
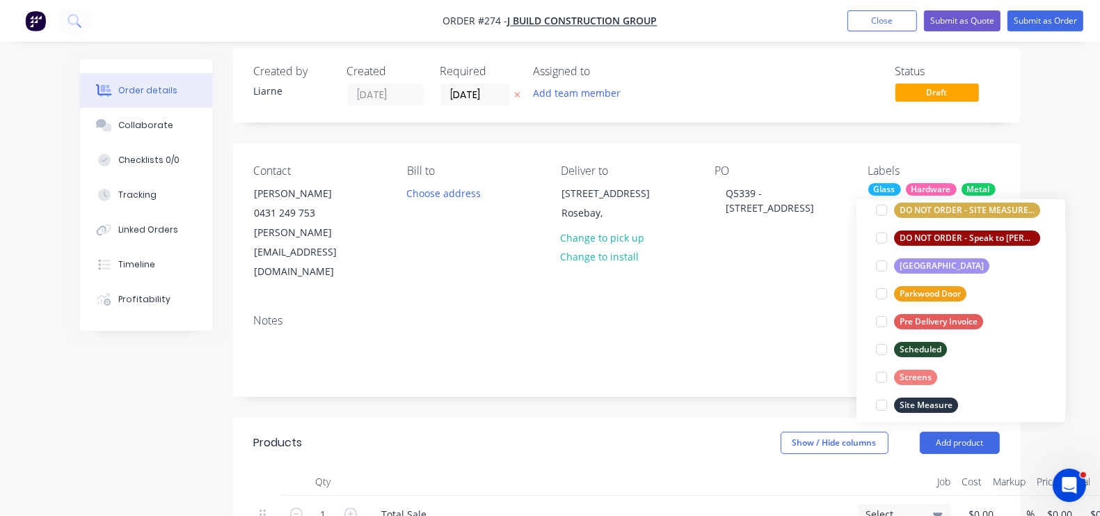
scroll to position [325, 0]
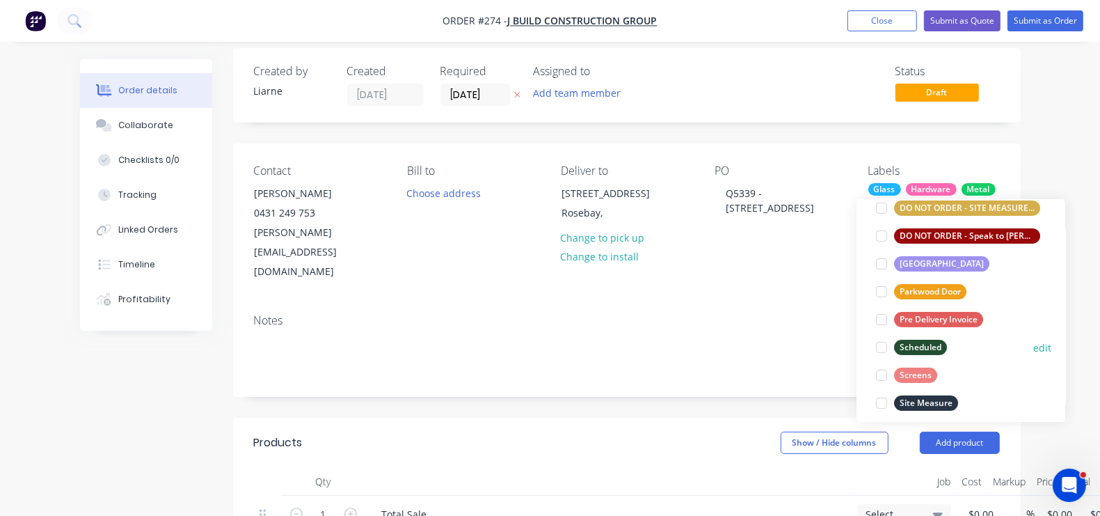
click at [882, 349] on div at bounding box center [882, 347] width 28 height 28
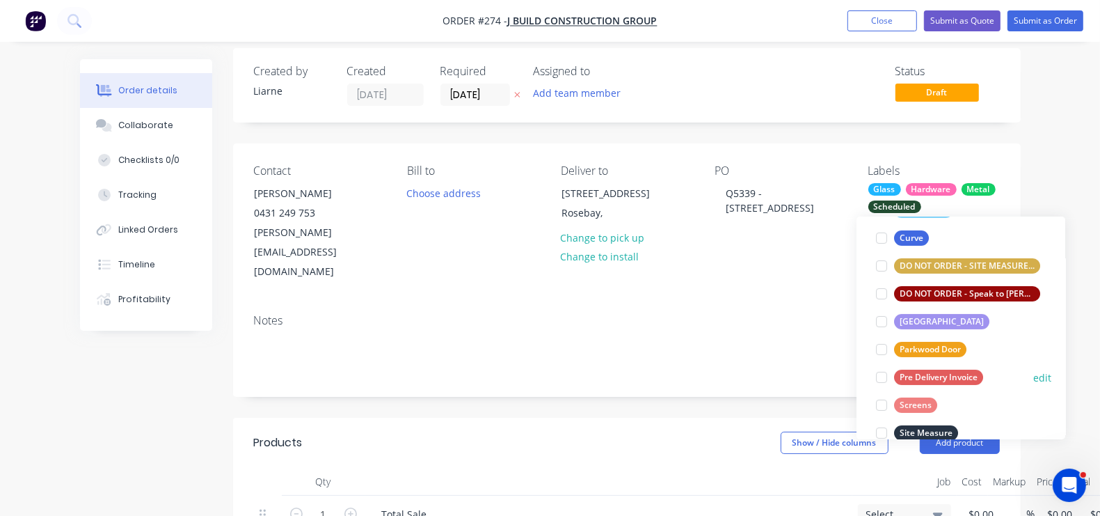
scroll to position [313, 0]
click at [878, 375] on div at bounding box center [882, 377] width 28 height 28
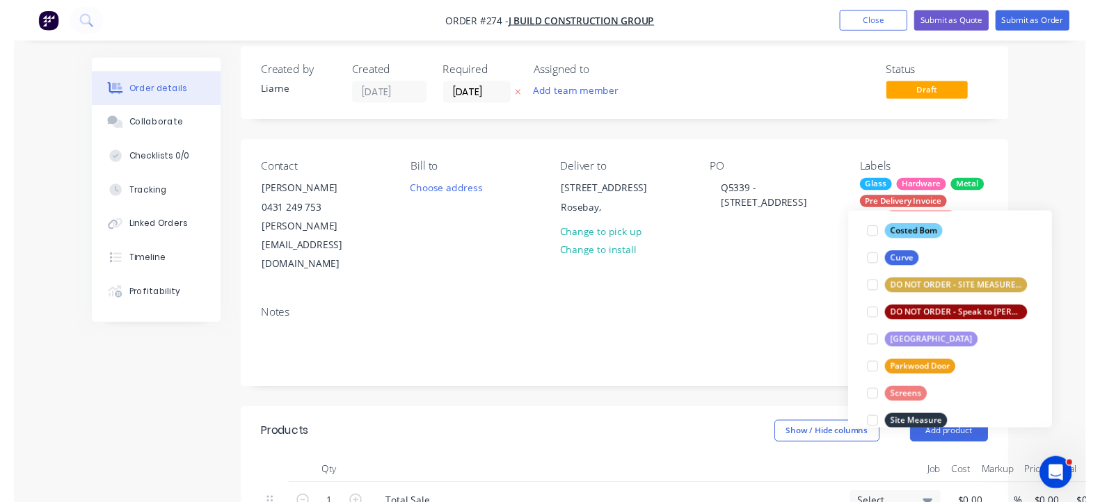
scroll to position [35, 0]
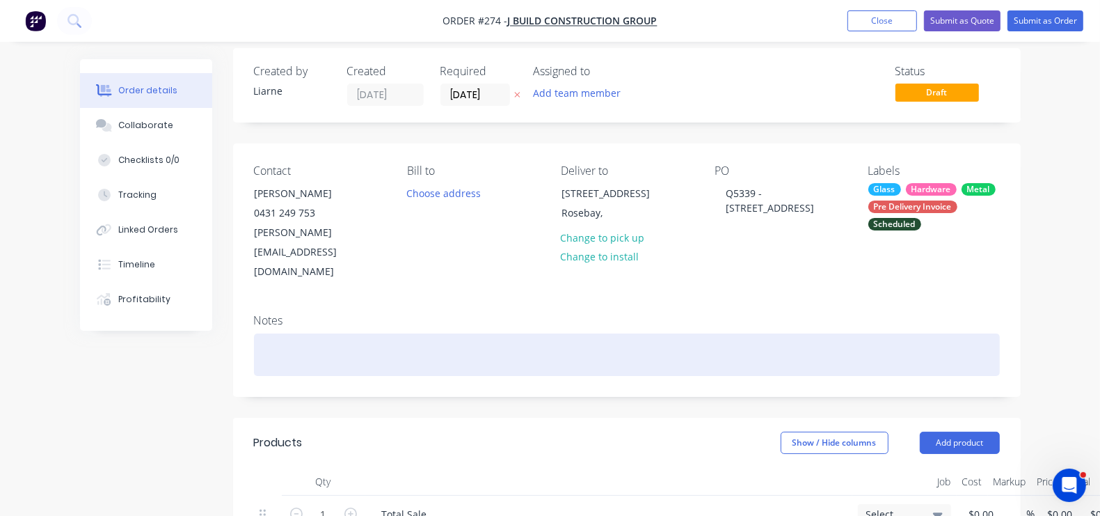
click at [731, 333] on div at bounding box center [627, 354] width 746 height 42
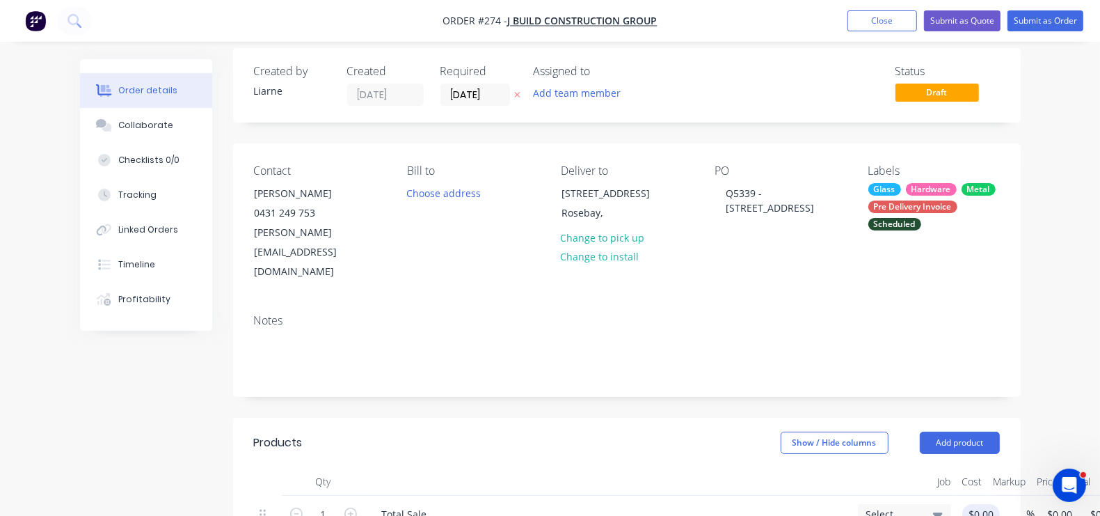
click at [968, 504] on input "$0.00" at bounding box center [984, 514] width 32 height 20
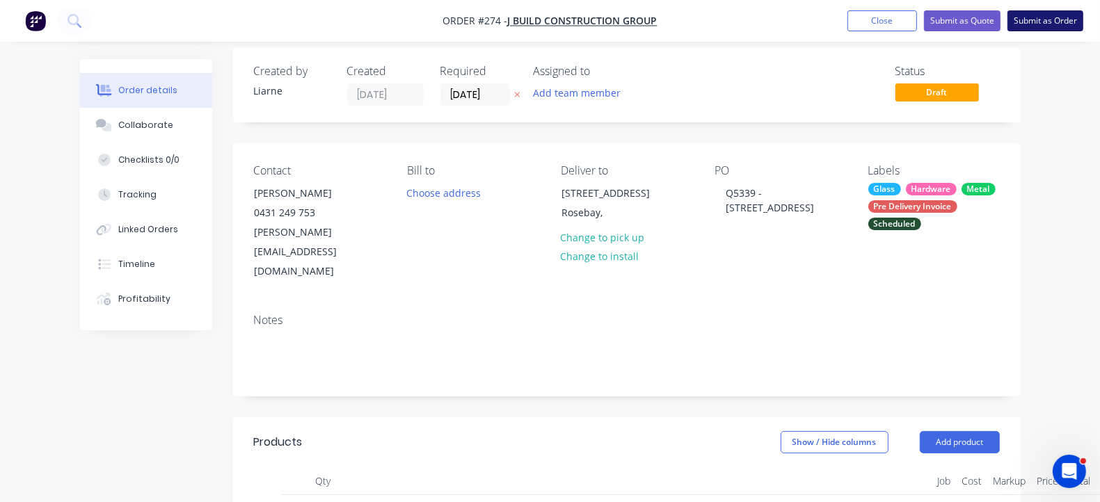
click at [1051, 21] on button "Submit as Order" at bounding box center [1046, 20] width 76 height 21
type input "$8,404.86"
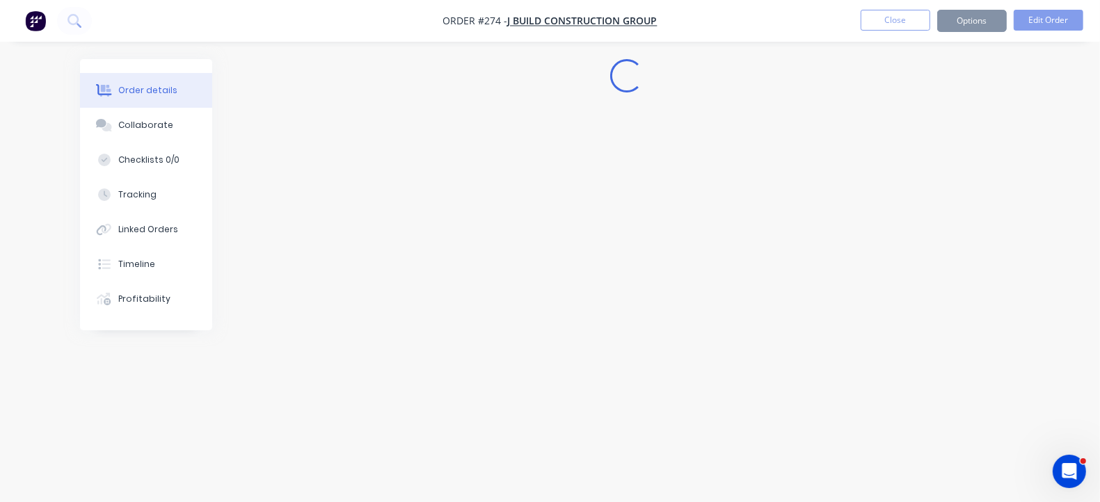
scroll to position [0, 0]
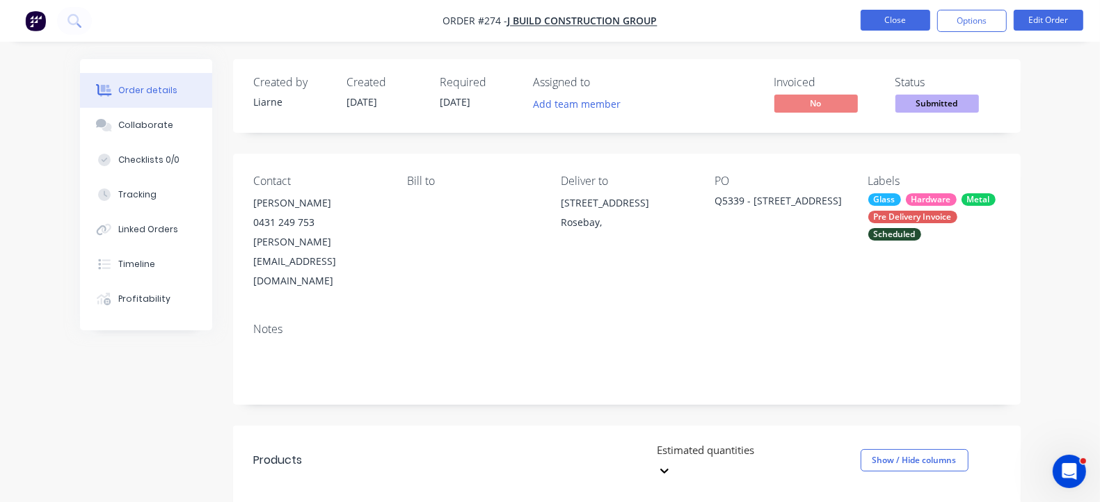
click at [899, 20] on button "Close" at bounding box center [896, 20] width 70 height 21
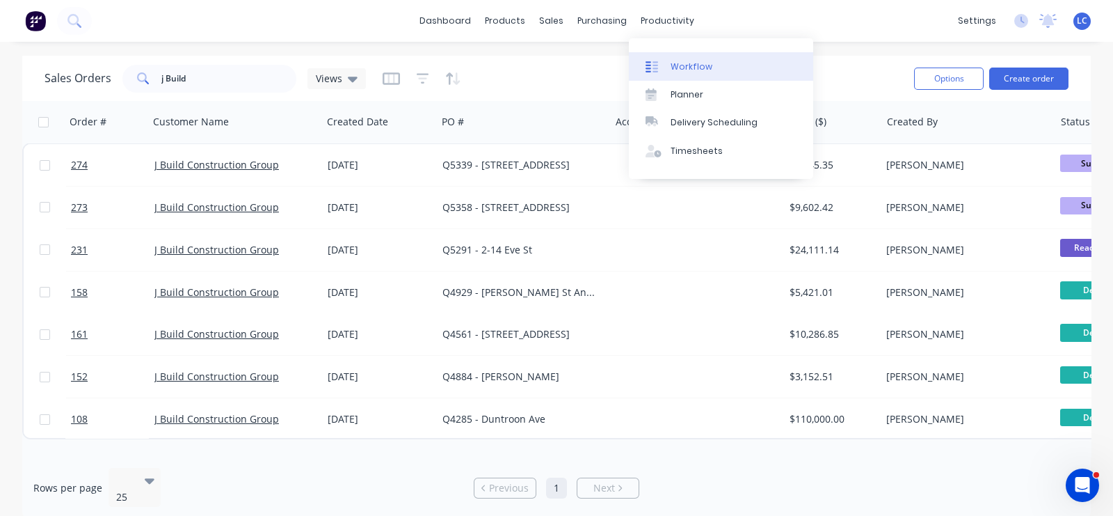
click at [679, 65] on div "Workflow" at bounding box center [692, 67] width 42 height 13
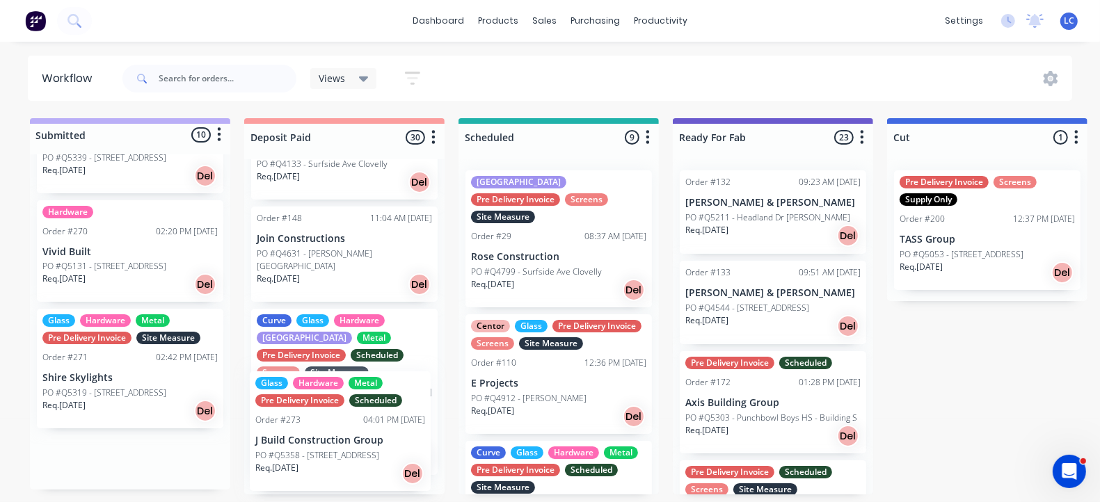
scroll to position [88, 0]
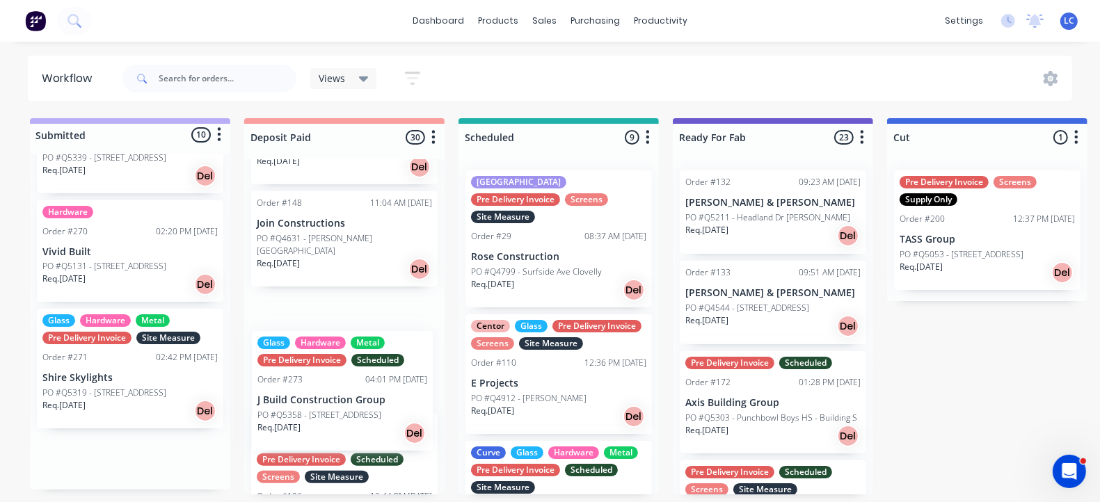
drag, startPoint x: 99, startPoint y: 460, endPoint x: 321, endPoint y: 374, distance: 238.2
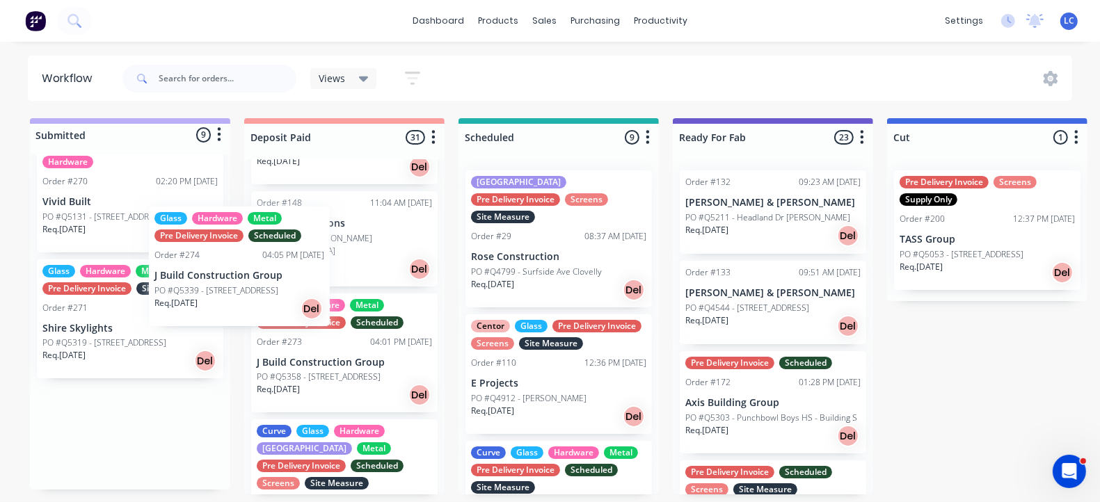
scroll to position [839, 0]
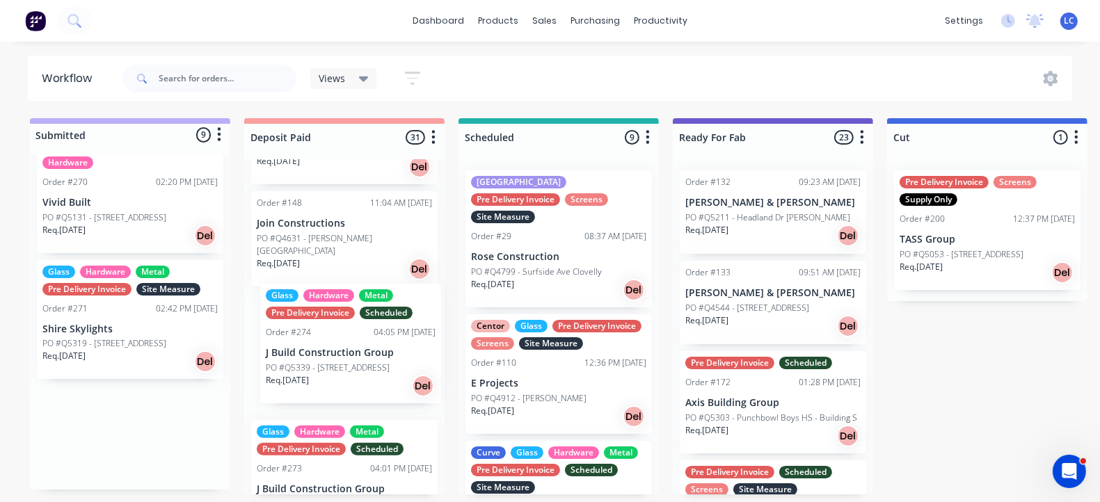
drag, startPoint x: 122, startPoint y: 204, endPoint x: 352, endPoint y: 360, distance: 278.1
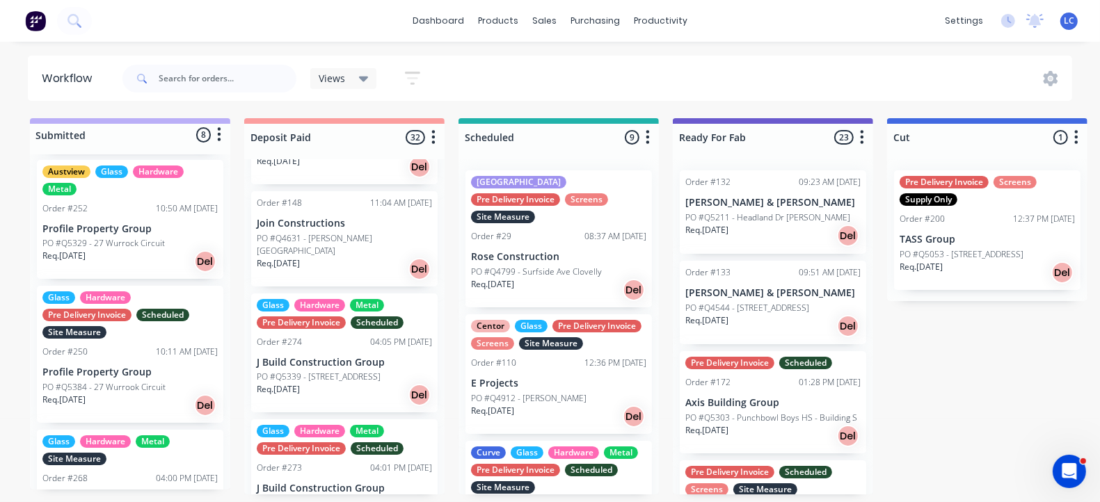
scroll to position [273, 0]
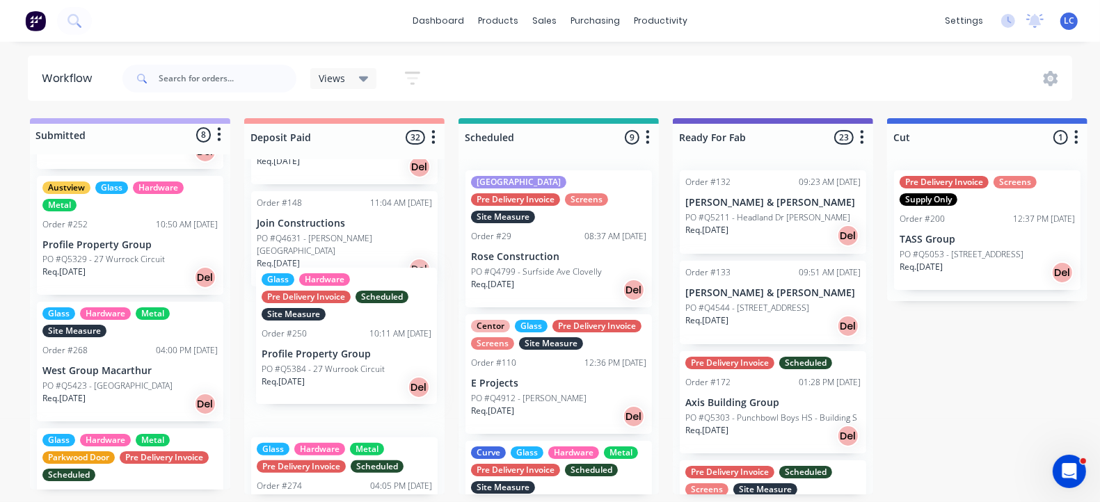
drag, startPoint x: 63, startPoint y: 356, endPoint x: 286, endPoint y: 340, distance: 224.0
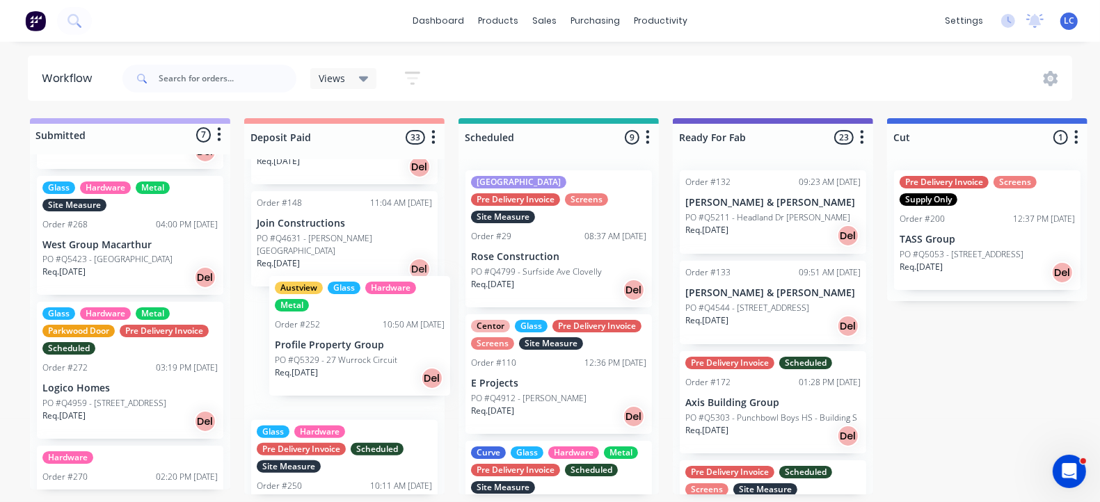
drag, startPoint x: 69, startPoint y: 223, endPoint x: 309, endPoint y: 340, distance: 267.4
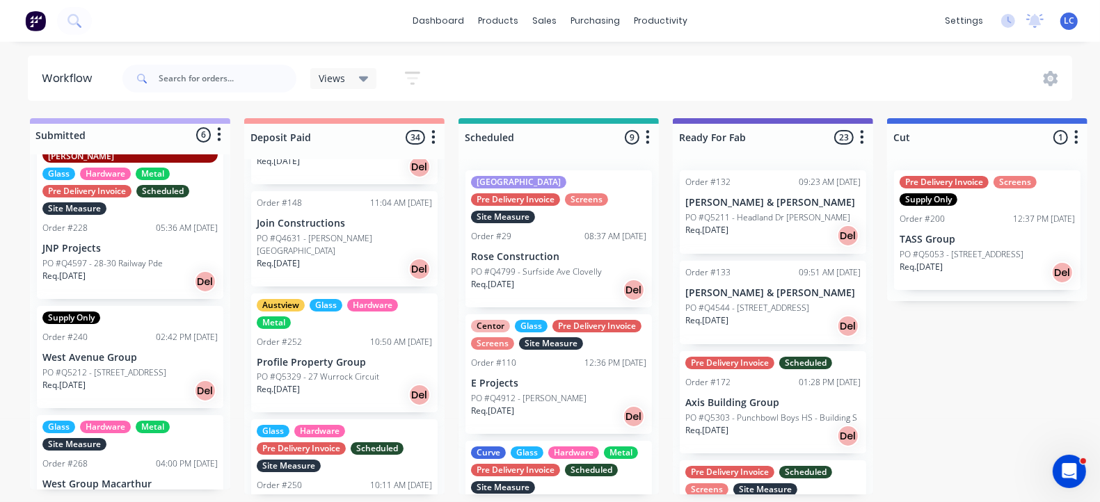
scroll to position [0, 0]
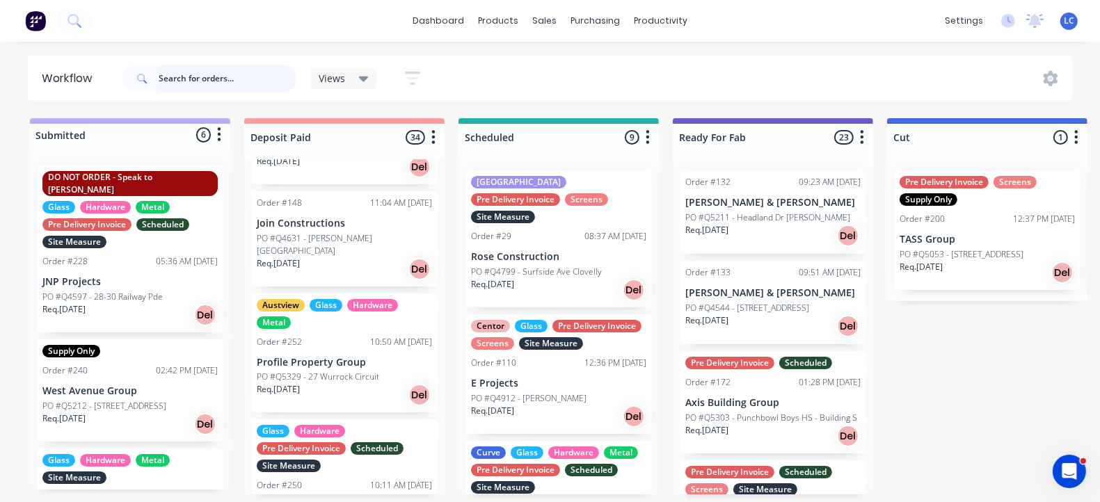
click at [230, 68] on input "text" at bounding box center [228, 79] width 138 height 28
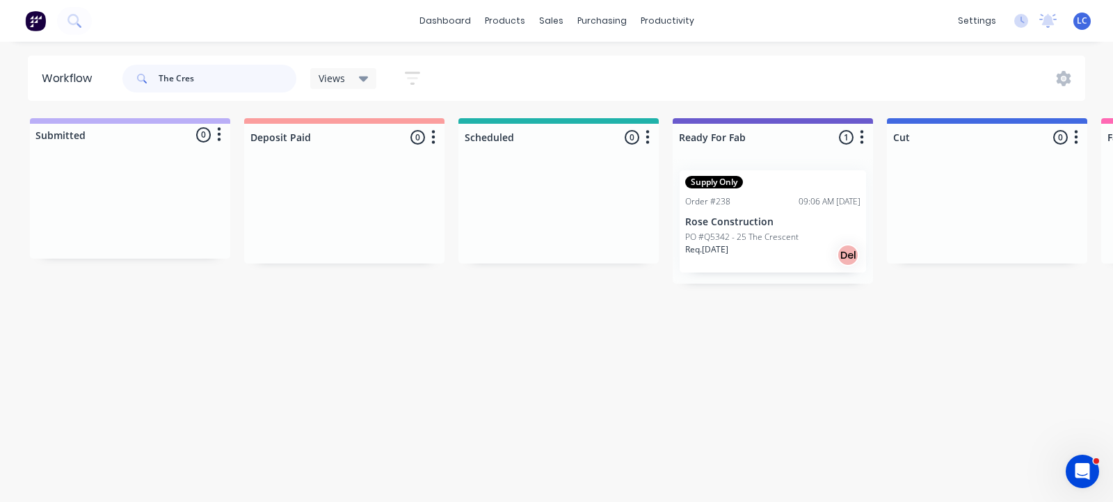
type input "The Cres"
click at [725, 238] on p "PO #Q5342 - 25 The Crescent" at bounding box center [741, 237] width 113 height 13
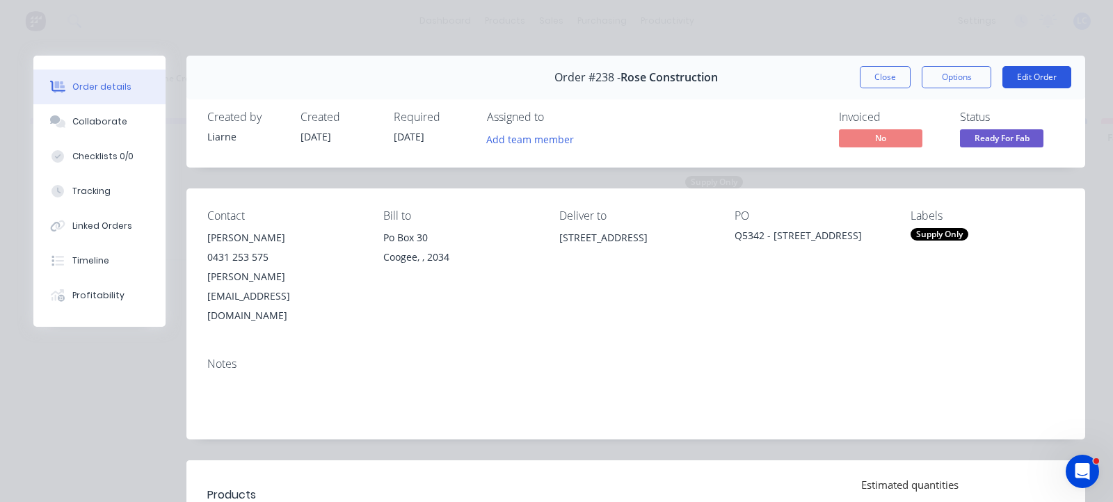
click at [1020, 72] on button "Edit Order" at bounding box center [1037, 77] width 69 height 22
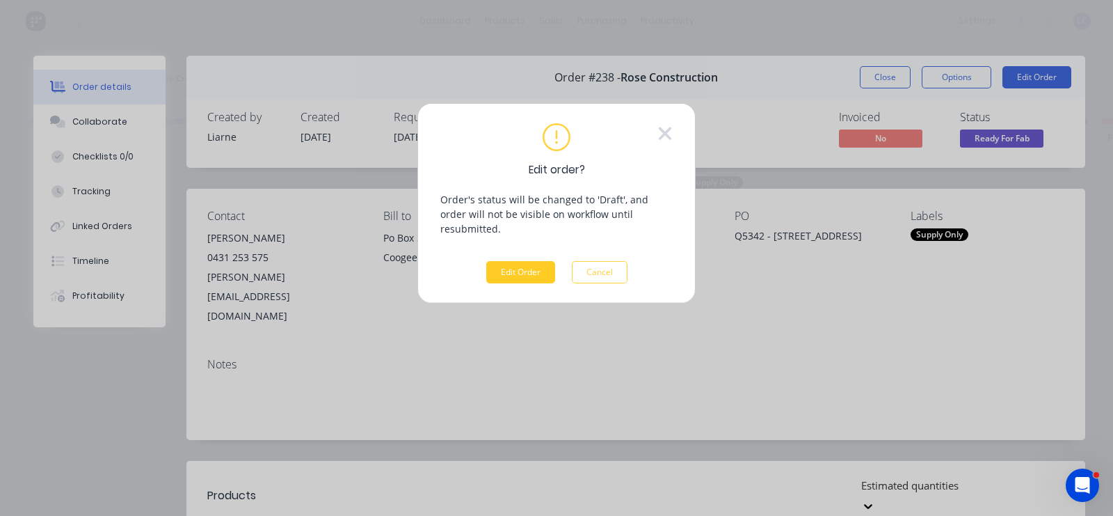
click at [498, 261] on button "Edit Order" at bounding box center [520, 272] width 69 height 22
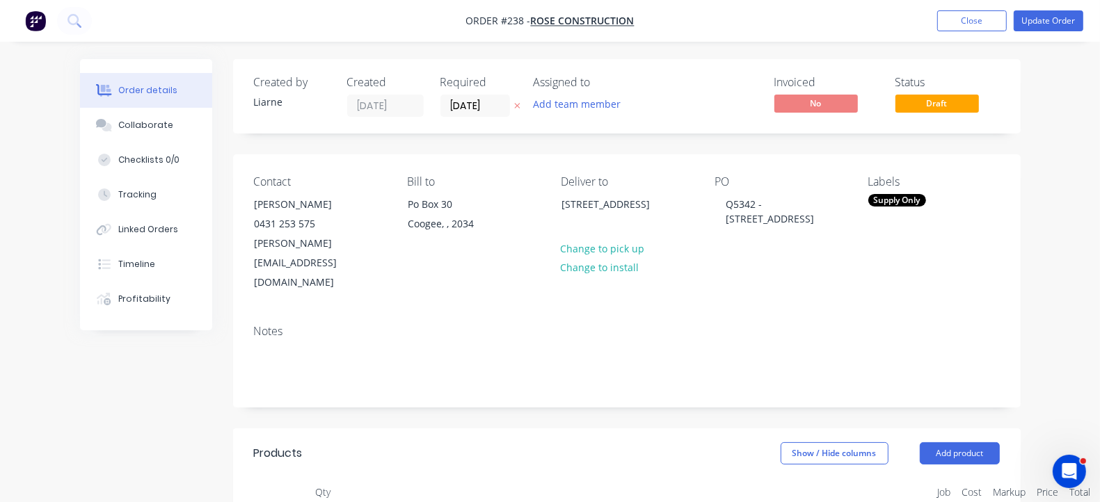
type input "$2,610.46"
click at [757, 202] on div "Q5342 - 25 The Crescent" at bounding box center [781, 211] width 132 height 35
click at [1042, 21] on button "Update Order" at bounding box center [1049, 20] width 70 height 21
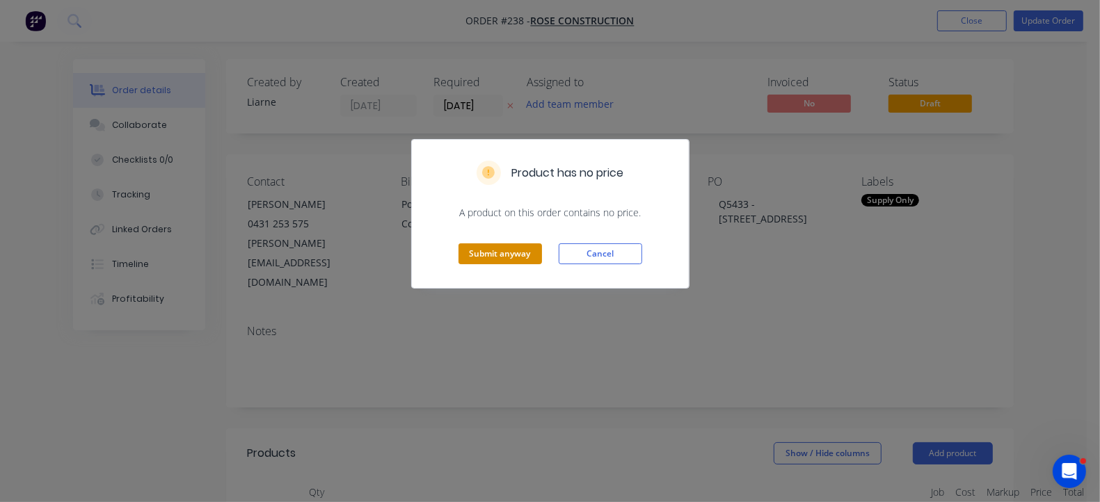
click at [493, 253] on button "Submit anyway" at bounding box center [501, 254] width 84 height 21
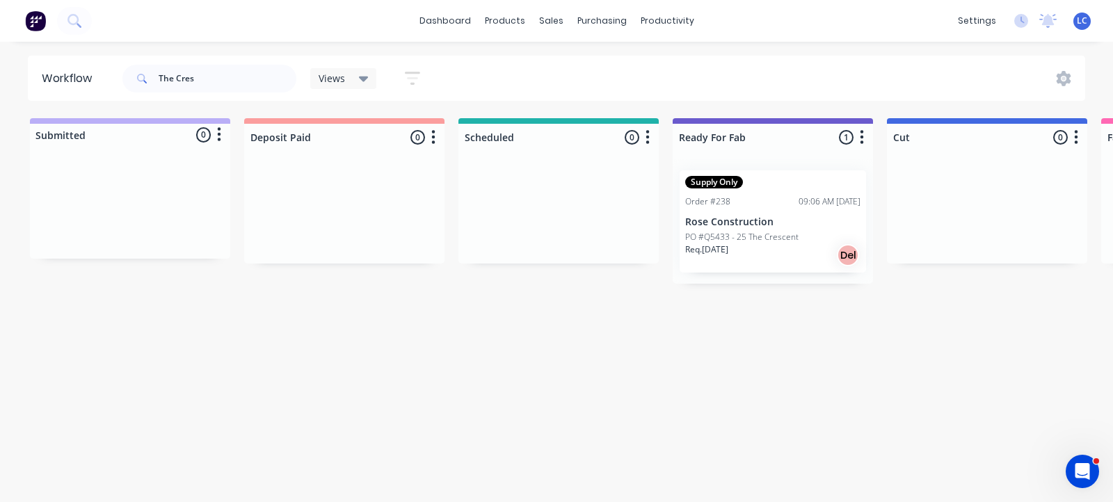
click at [736, 241] on p "PO #Q5433 - 25 The Crescent" at bounding box center [741, 237] width 113 height 13
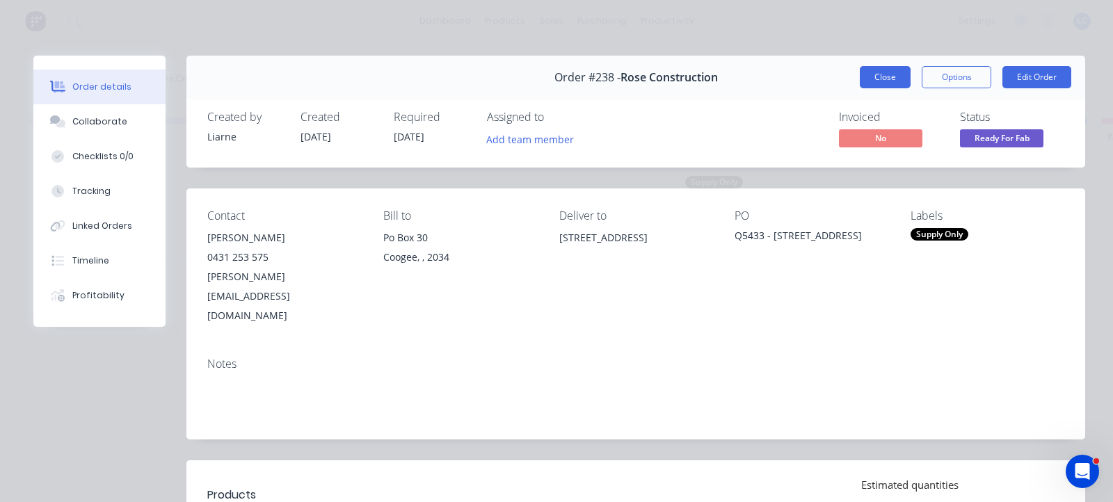
click at [875, 74] on button "Close" at bounding box center [885, 77] width 51 height 22
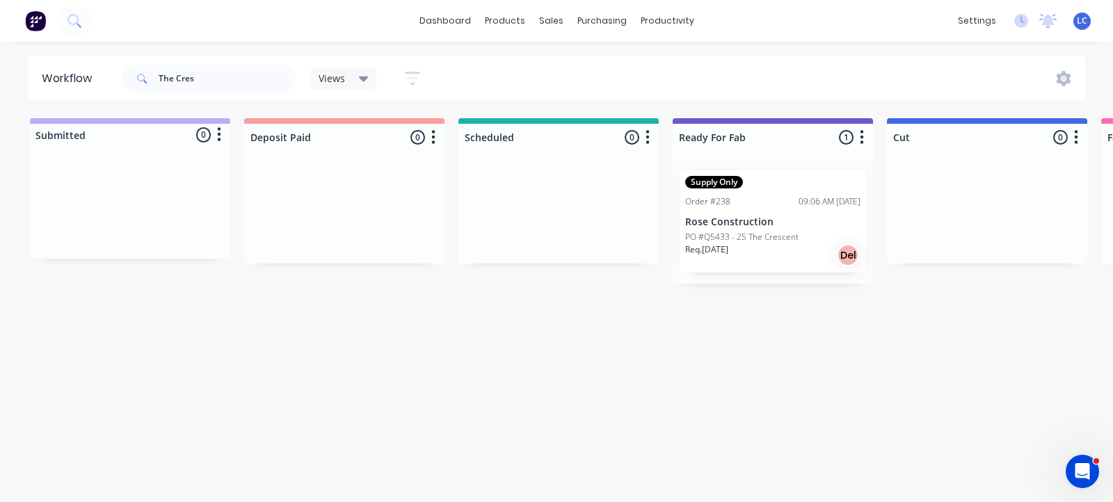
click at [751, 266] on div "Req. 01/09/25 Del" at bounding box center [772, 256] width 175 height 24
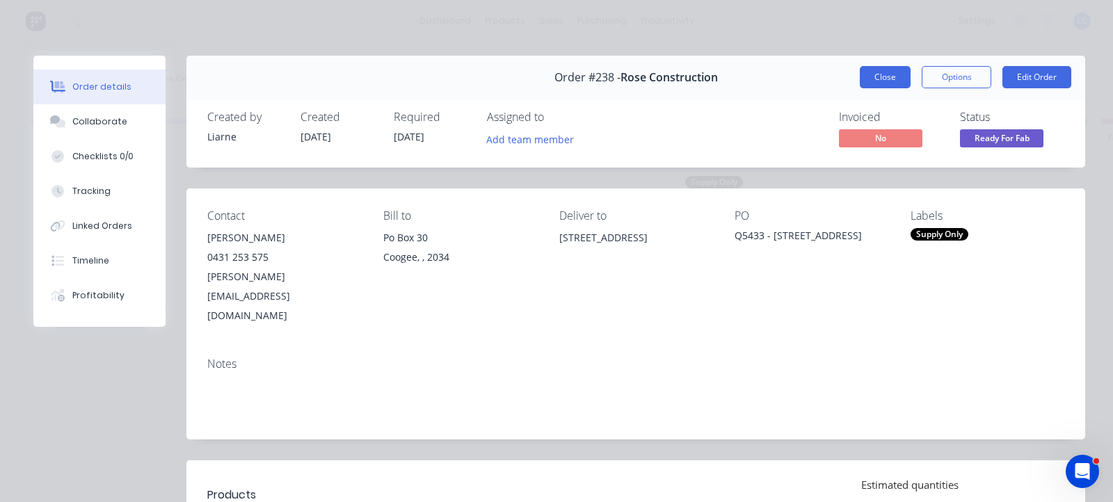
click at [872, 77] on button "Close" at bounding box center [885, 77] width 51 height 22
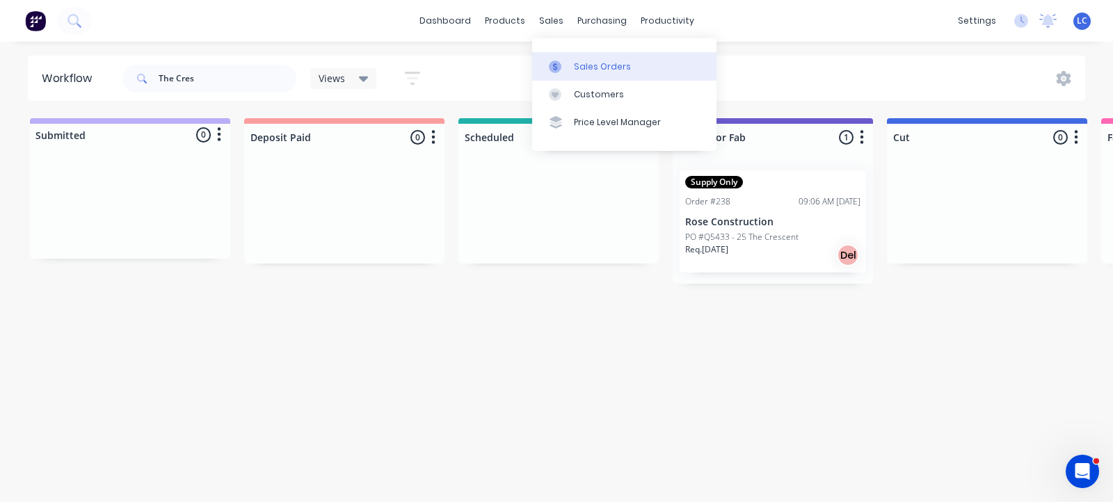
click at [582, 62] on div "Sales Orders" at bounding box center [602, 67] width 57 height 13
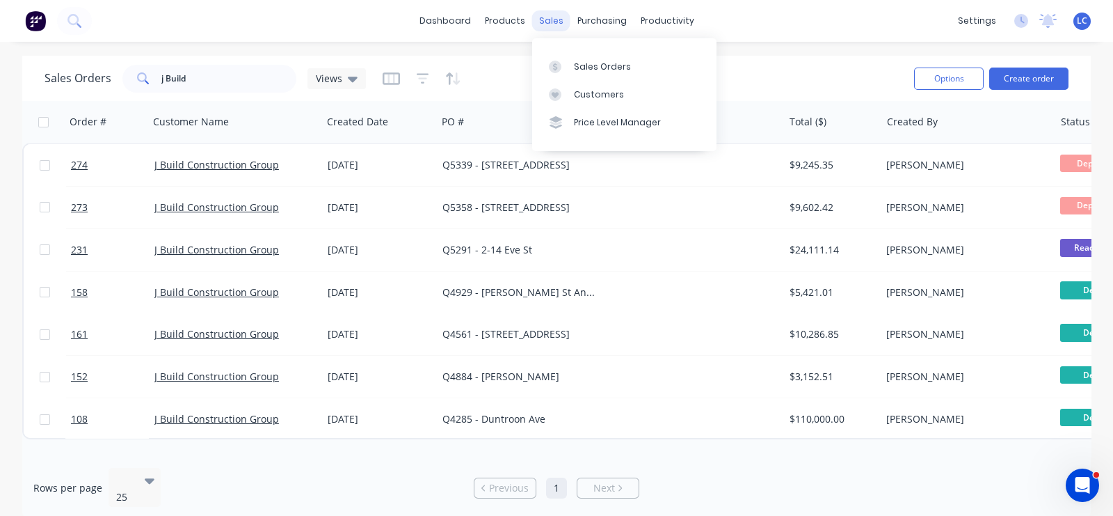
click at [550, 20] on div "sales" at bounding box center [551, 20] width 38 height 21
drag, startPoint x: 257, startPoint y: 83, endPoint x: 136, endPoint y: 90, distance: 121.3
click at [136, 90] on div "j Build" at bounding box center [209, 79] width 174 height 28
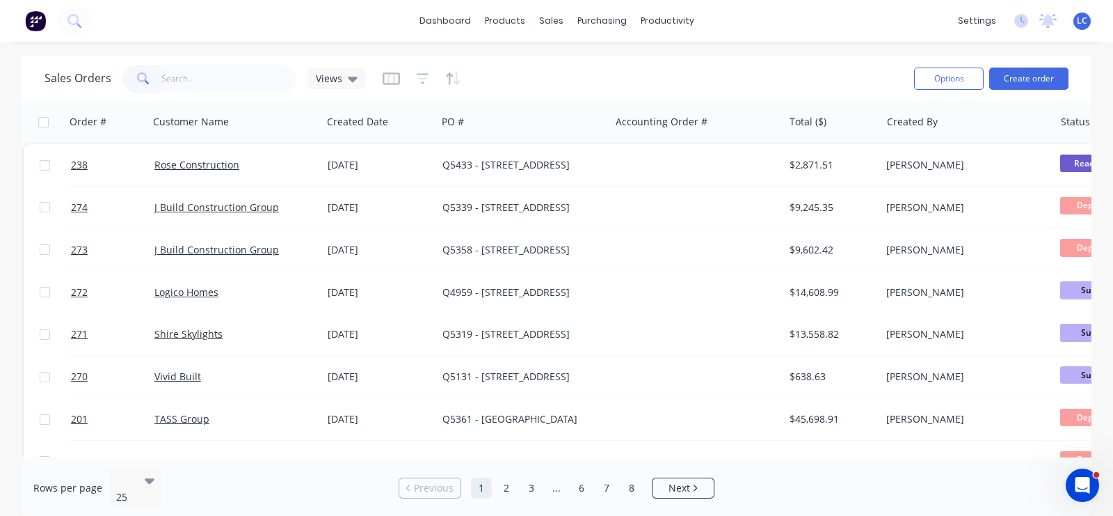
click at [136, 90] on span at bounding box center [141, 79] width 39 height 28
click at [161, 79] on input "text" at bounding box center [229, 79] width 136 height 28
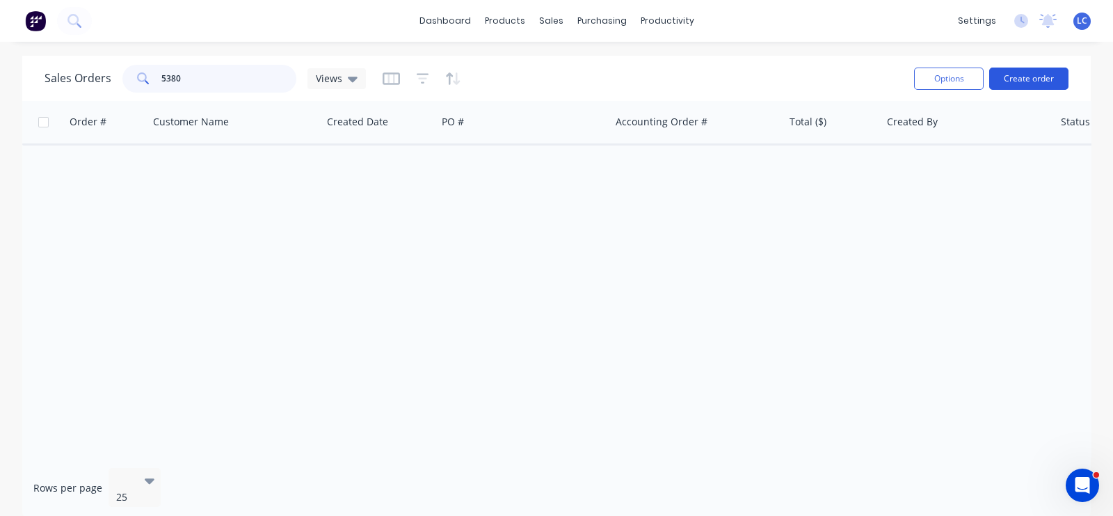
type input "5380"
click at [1017, 78] on button "Create order" at bounding box center [1029, 79] width 79 height 22
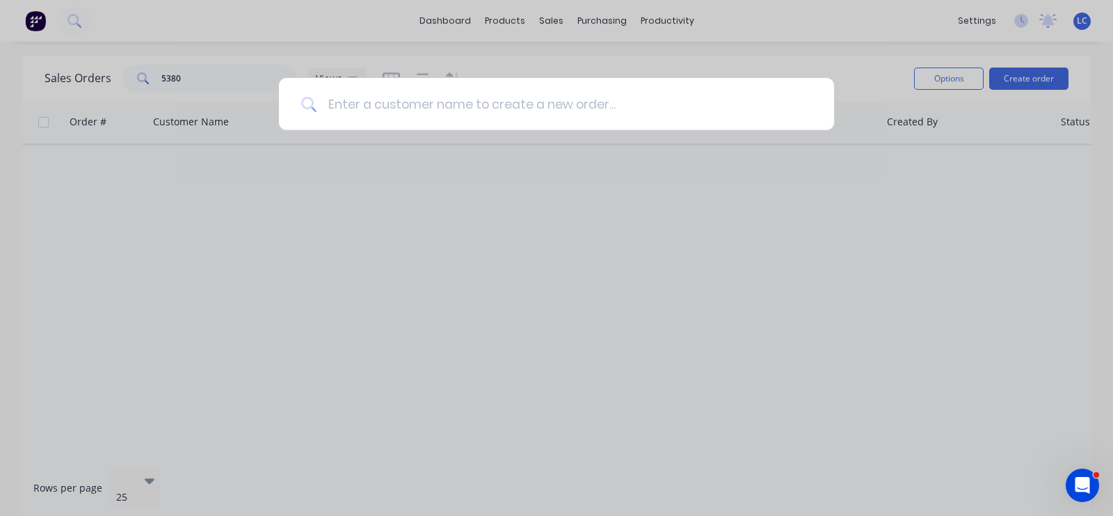
click at [554, 94] on input at bounding box center [565, 104] width 496 height 52
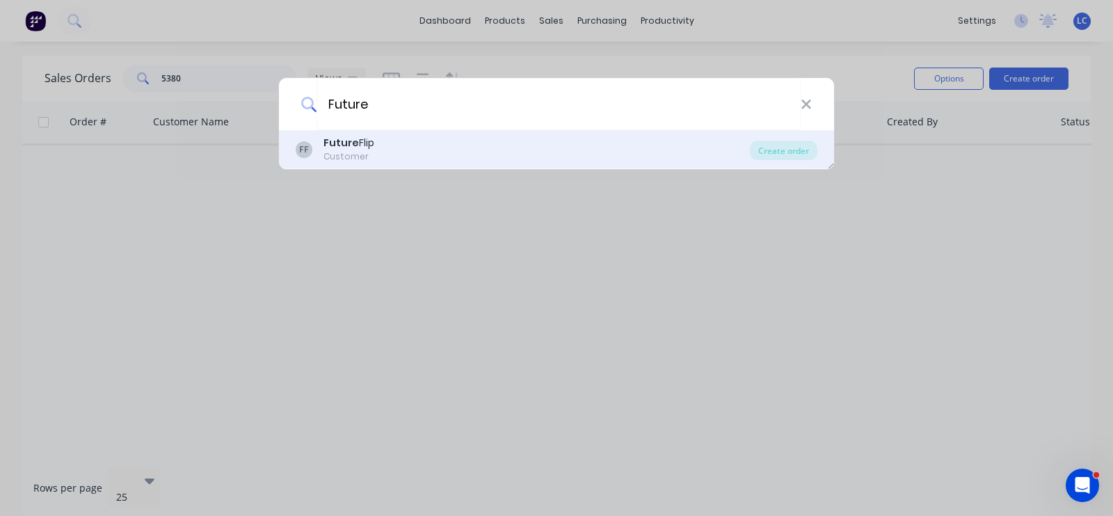
type input "Future"
click at [349, 149] on b "Future" at bounding box center [341, 143] width 35 height 14
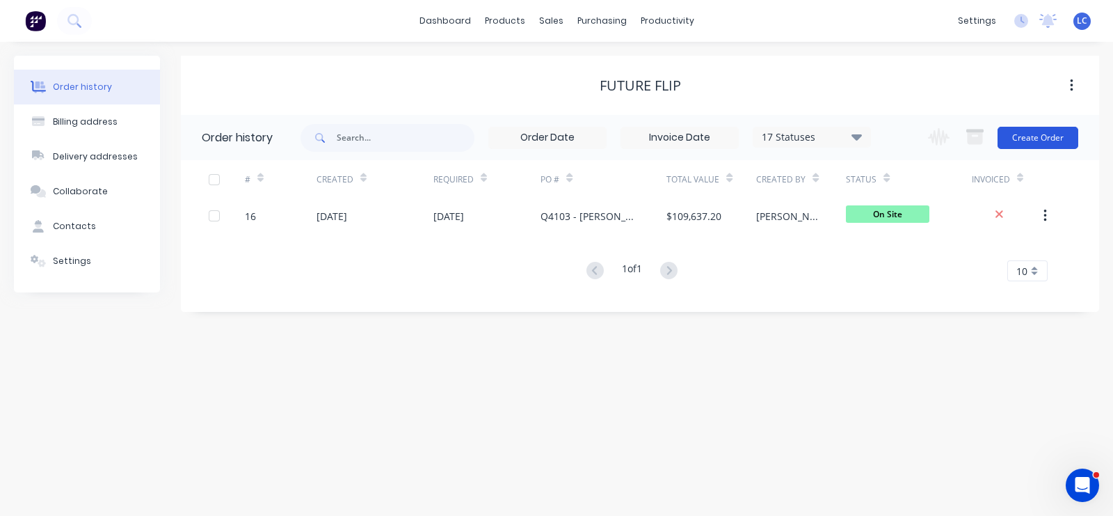
click at [1026, 136] on button "Create Order" at bounding box center [1038, 138] width 81 height 22
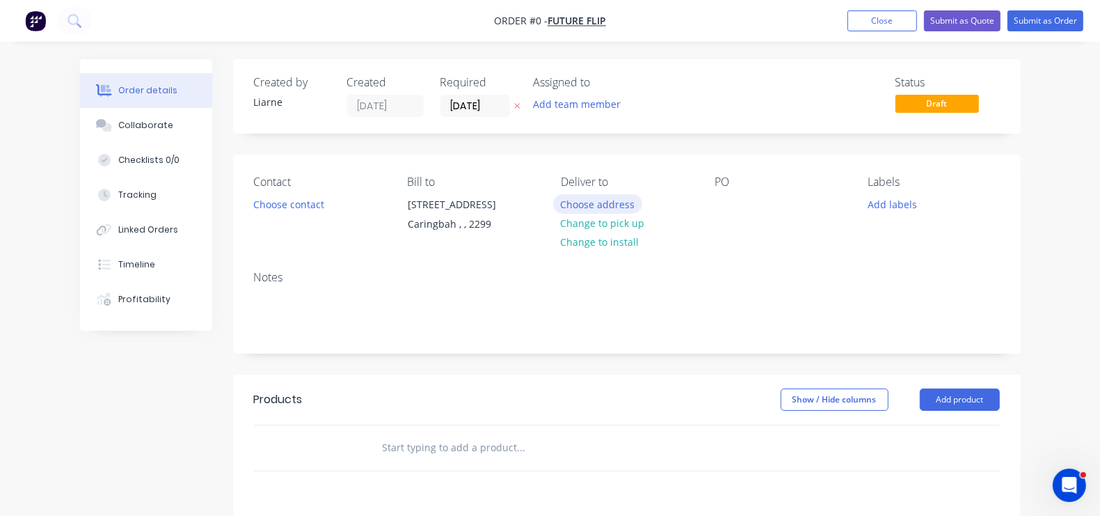
click at [568, 203] on button "Choose address" at bounding box center [597, 203] width 89 height 19
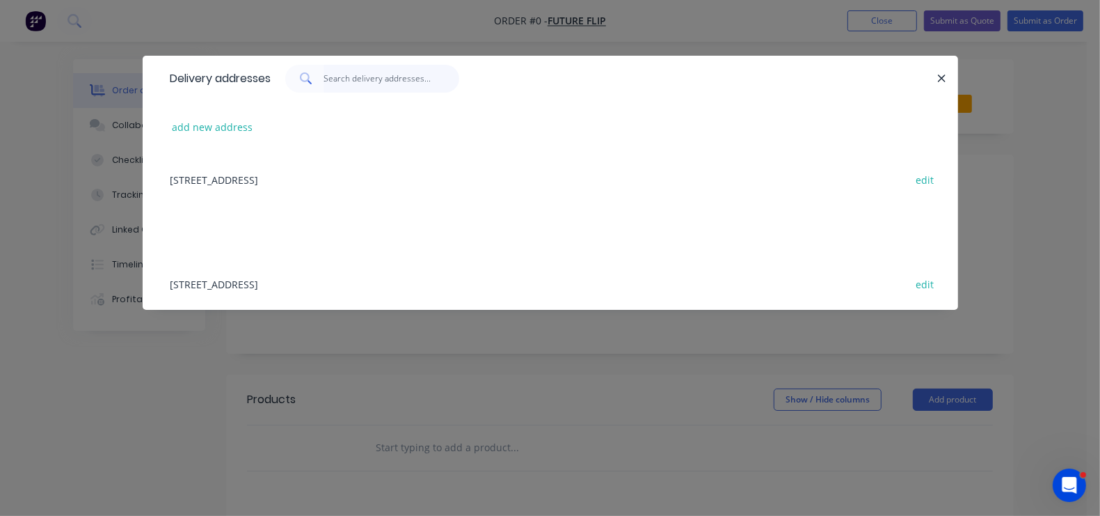
click at [324, 84] on input "text" at bounding box center [392, 79] width 136 height 28
type input "70 Stafford Street, Gerroa"
click at [165, 131] on button "add new address" at bounding box center [212, 127] width 95 height 19
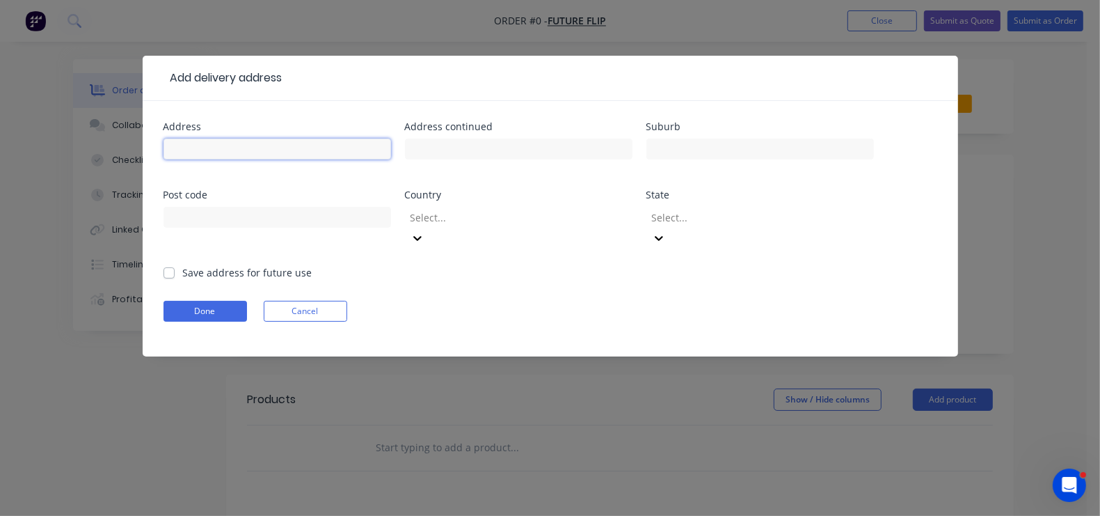
click at [164, 142] on input "text" at bounding box center [278, 148] width 228 height 21
click at [164, 142] on input "7" at bounding box center [278, 148] width 228 height 21
type input "70 Stafford Street"
type input "Q"
type input "Gerroa"
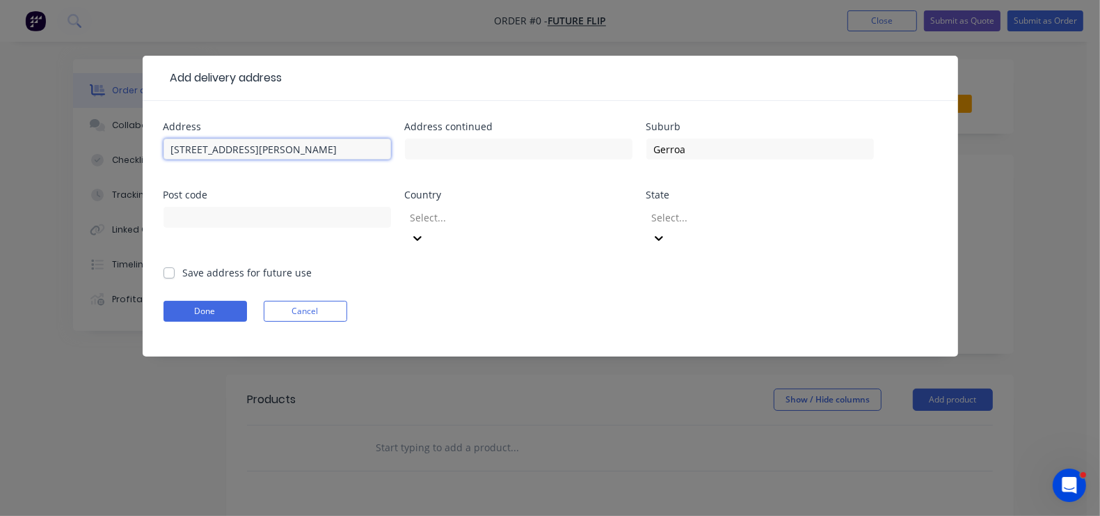
drag, startPoint x: 136, startPoint y: 152, endPoint x: -65, endPoint y: 146, distance: 200.5
click at [0, 146] on html "Order #0 - Future Flip Add product Close Submit as Quote Submit as Order Order …" at bounding box center [550, 413] width 1100 height 826
click at [183, 265] on label "Save address for future use" at bounding box center [247, 272] width 129 height 15
click at [164, 265] on input "Save address for future use" at bounding box center [169, 271] width 11 height 13
checkbox input "true"
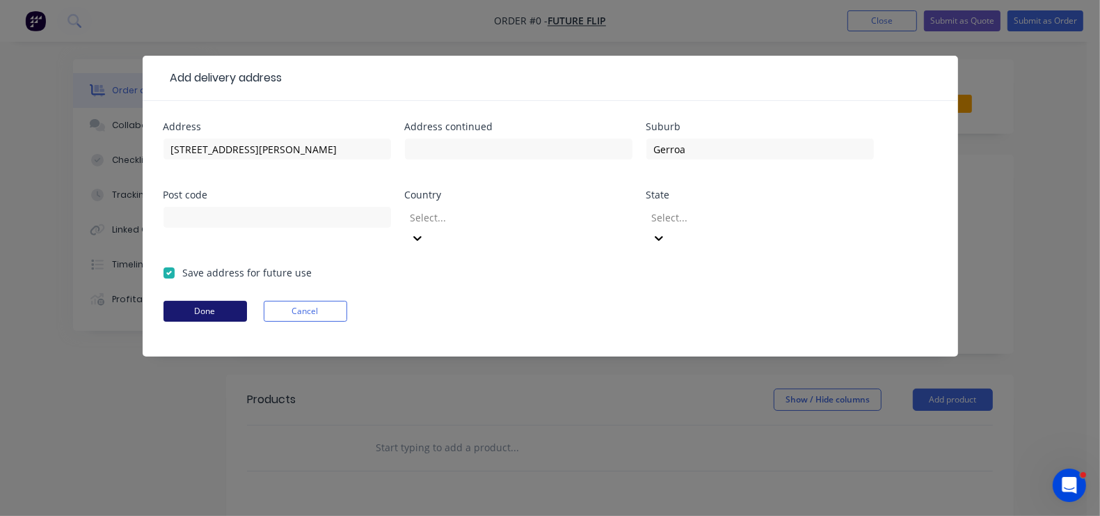
click at [164, 301] on button "Done" at bounding box center [206, 311] width 84 height 21
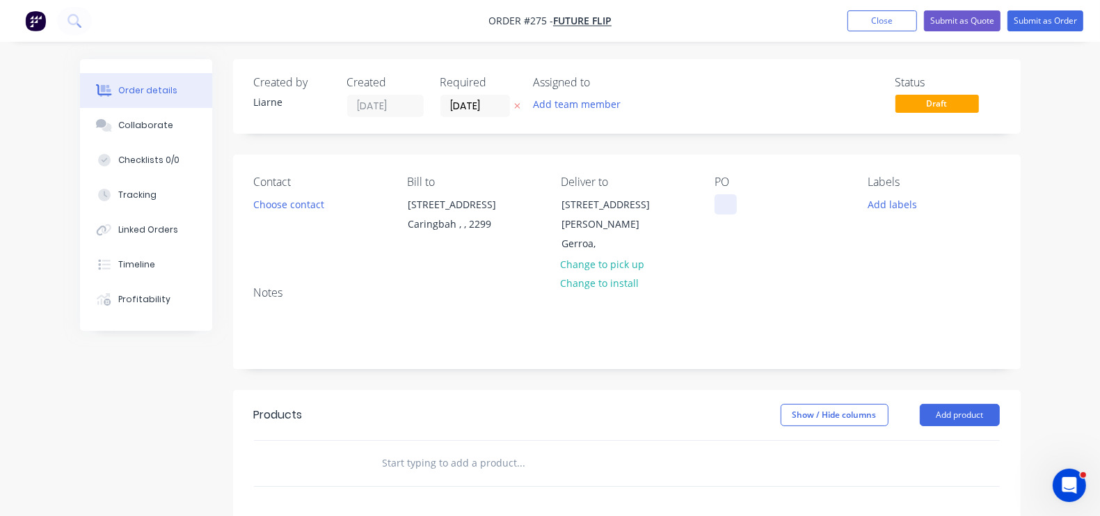
click at [734, 196] on div at bounding box center [726, 204] width 22 height 20
click at [925, 201] on button "Add labels" at bounding box center [893, 203] width 64 height 19
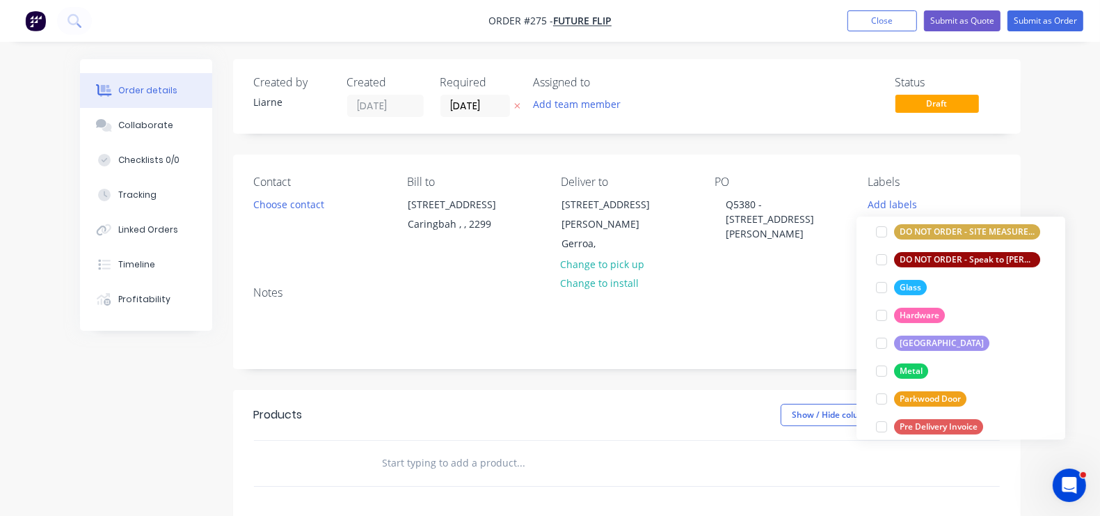
scroll to position [238, 0]
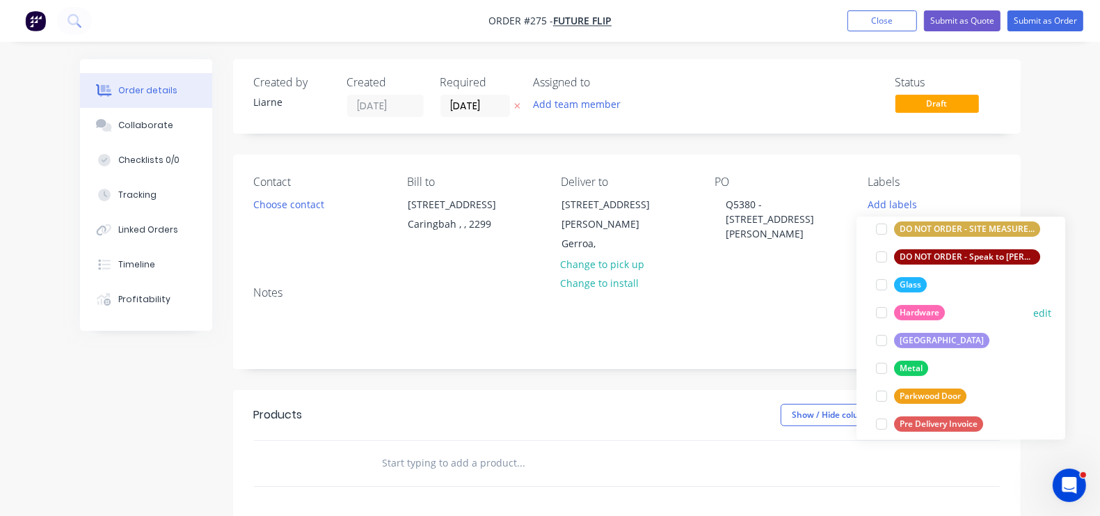
click at [880, 308] on div at bounding box center [882, 313] width 28 height 28
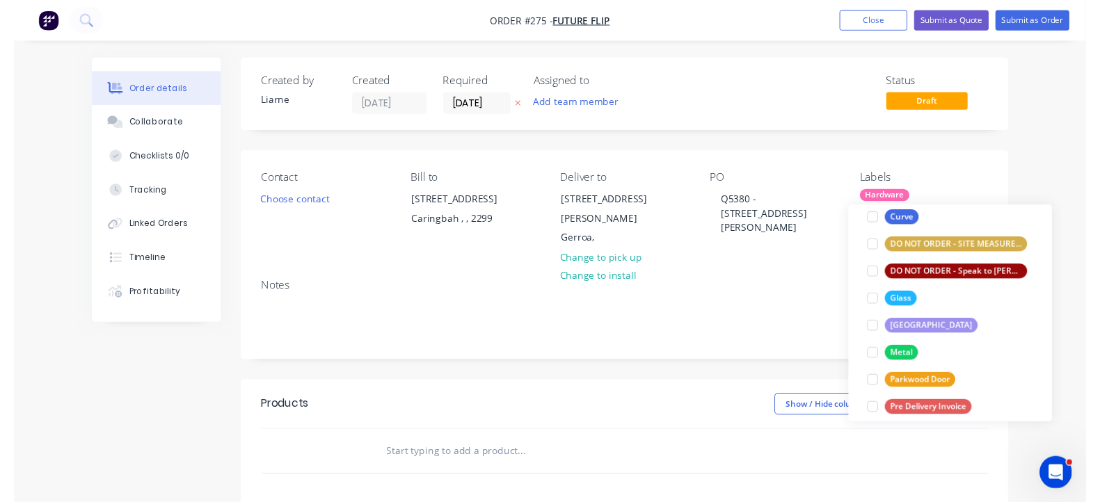
scroll to position [15, 0]
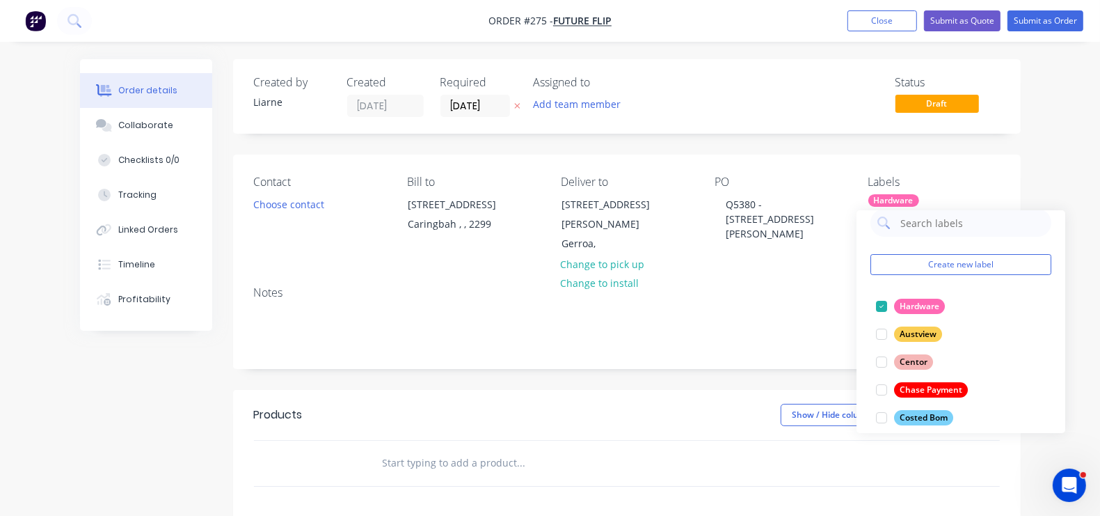
click at [758, 286] on div "Notes" at bounding box center [627, 292] width 746 height 13
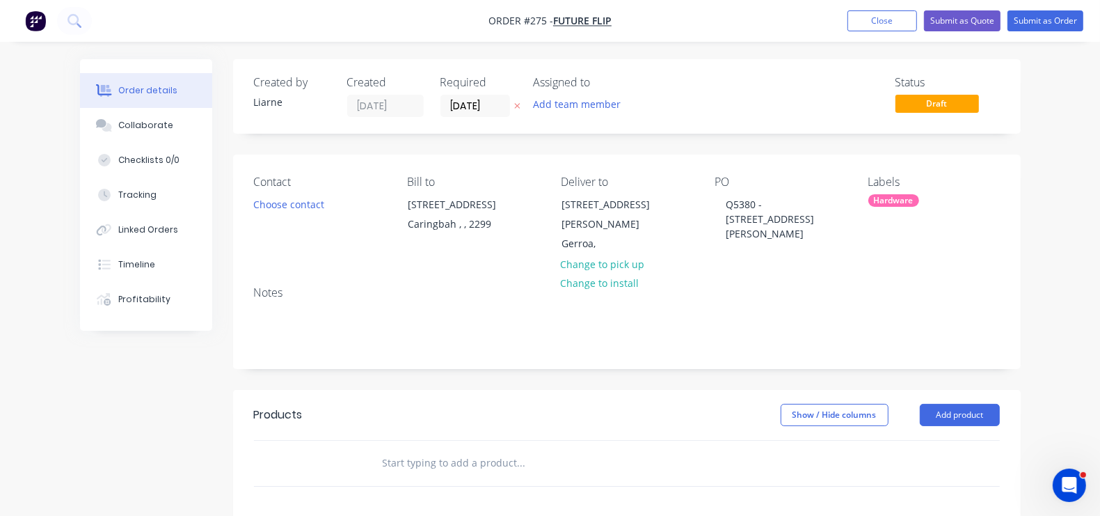
click at [459, 449] on input "text" at bounding box center [521, 463] width 278 height 28
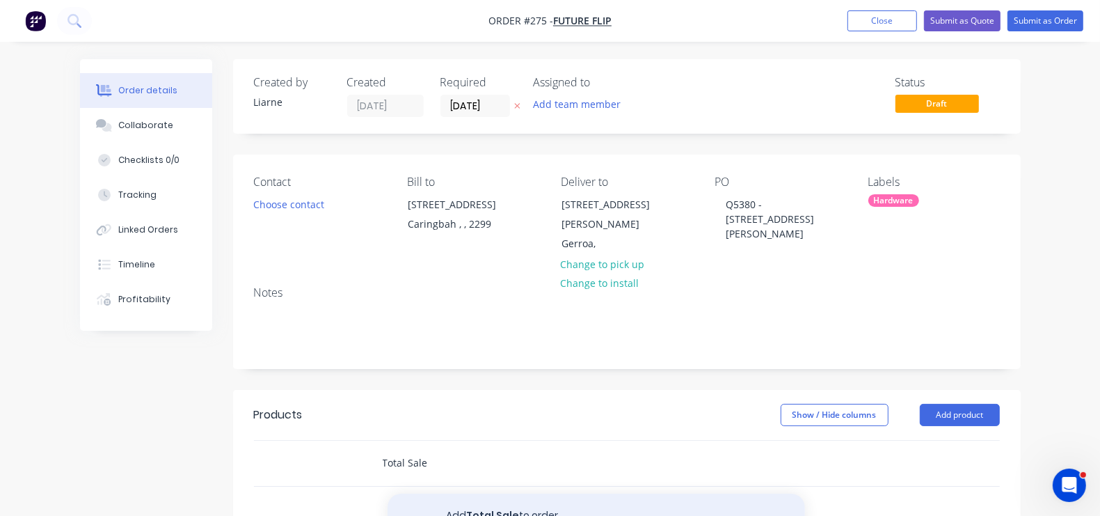
type input "Total Sale"
click at [451, 493] on button "Add Total Sale to order" at bounding box center [597, 515] width 418 height 45
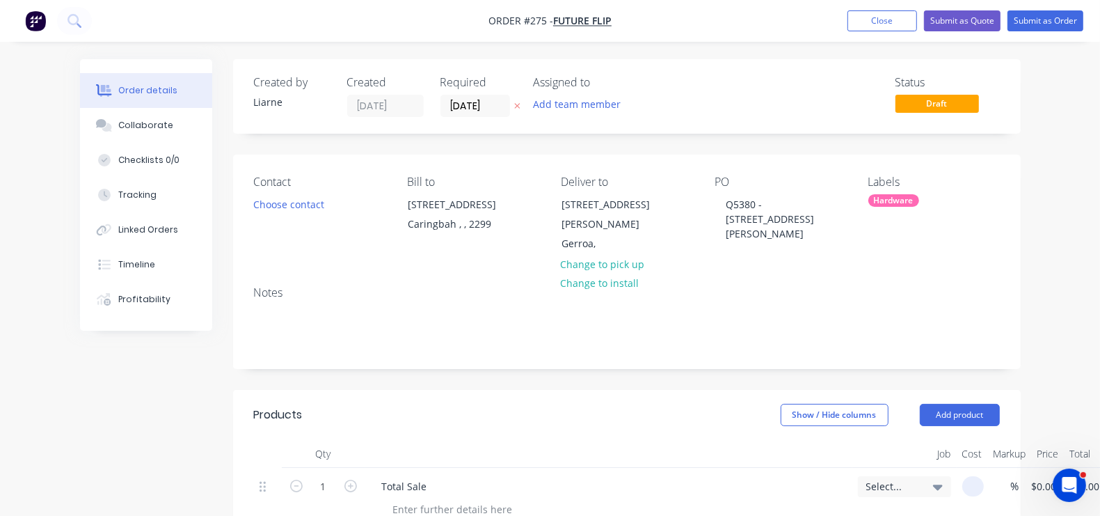
click at [968, 476] on input at bounding box center [976, 486] width 16 height 20
type input "5"
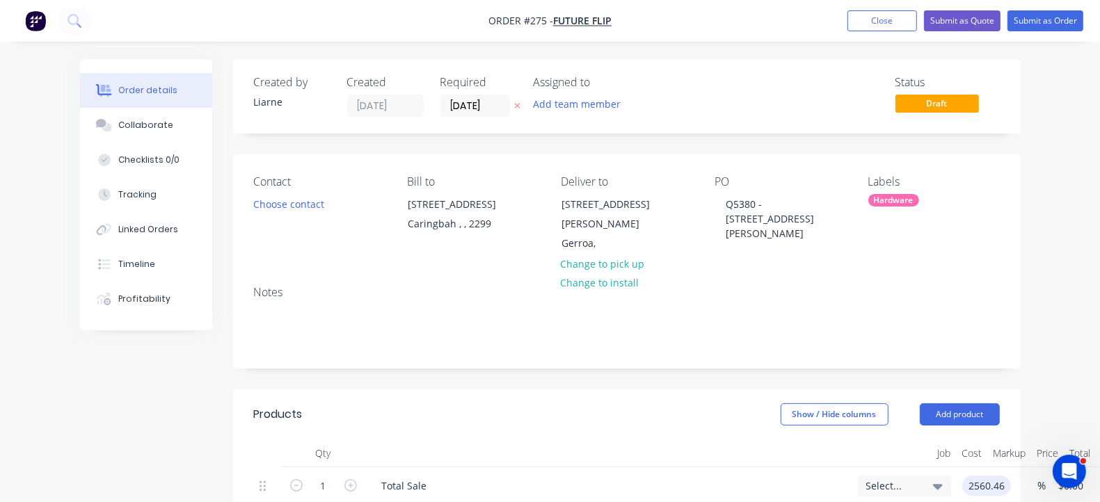
type input "$2,560.46"
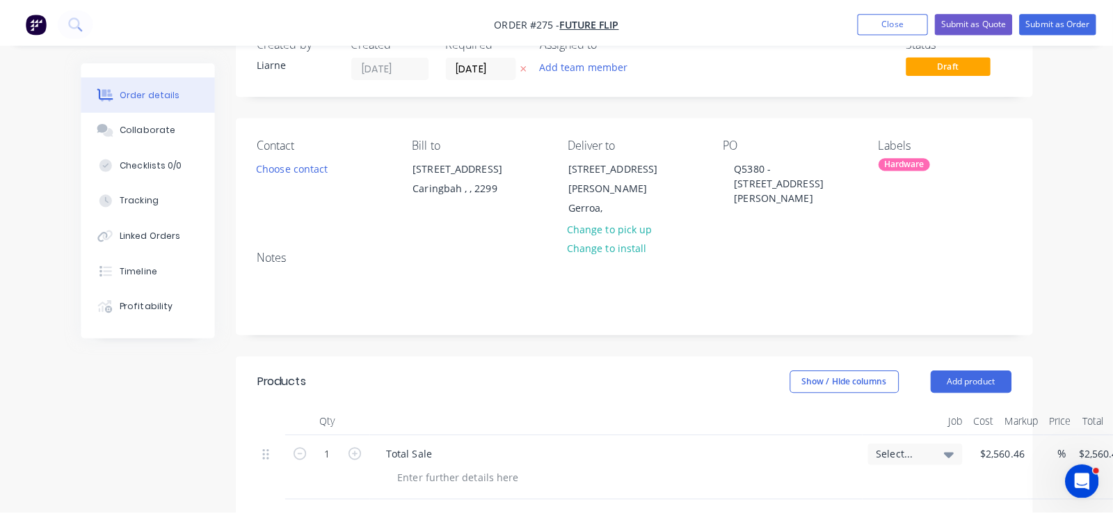
scroll to position [0, 0]
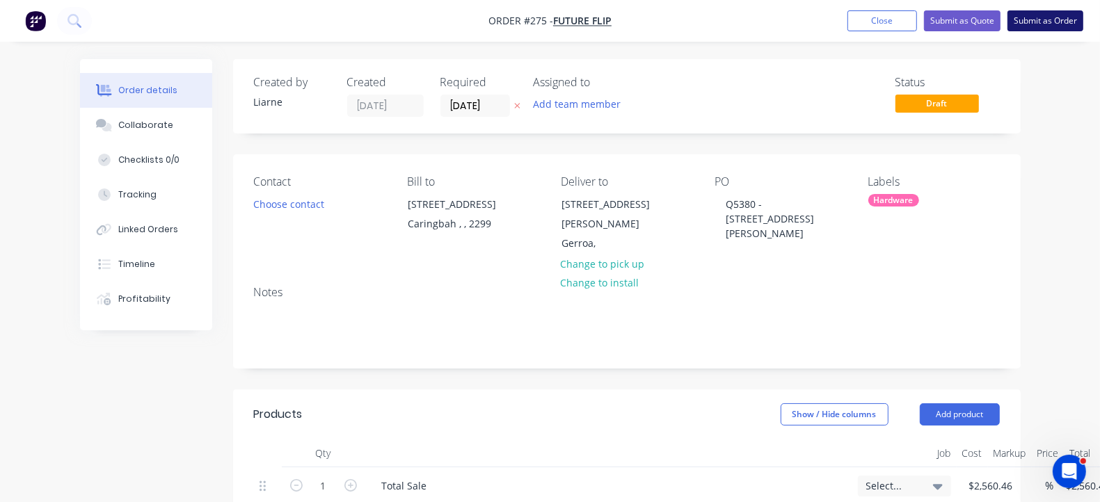
click at [1034, 14] on button "Submit as Order" at bounding box center [1046, 20] width 76 height 21
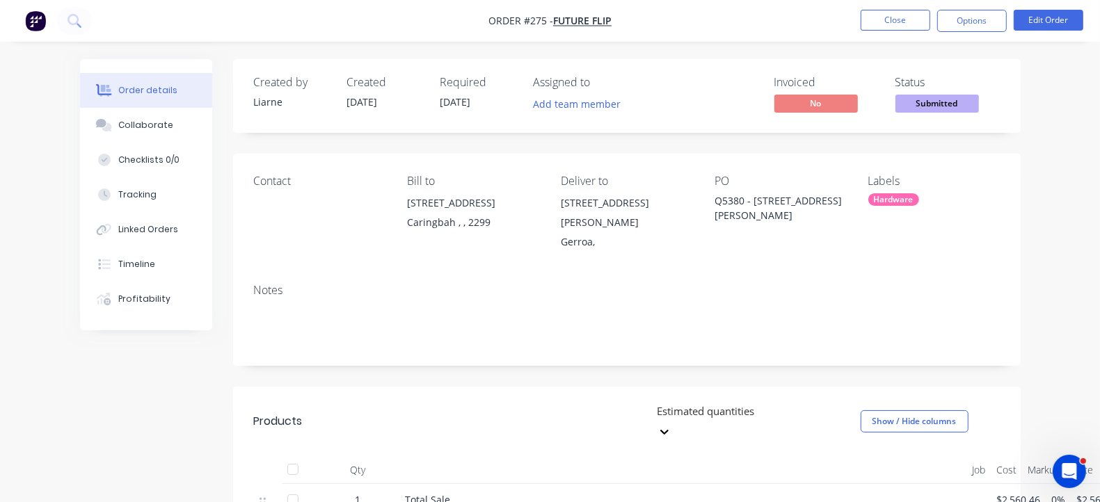
click at [254, 203] on div "Contact" at bounding box center [320, 213] width 132 height 77
click at [254, 191] on div "Contact" at bounding box center [320, 213] width 132 height 77
click at [118, 127] on div "Collaborate" at bounding box center [145, 125] width 55 height 13
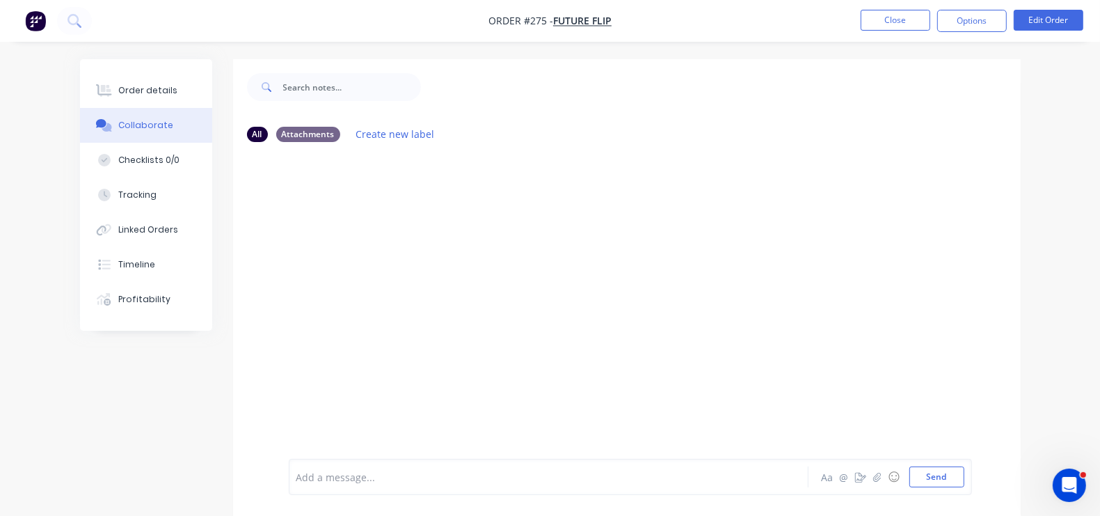
drag, startPoint x: 225, startPoint y: 283, endPoint x: 154, endPoint y: 396, distance: 132.9
click at [233, 283] on div at bounding box center [627, 306] width 788 height 306
click at [965, 475] on button "Send" at bounding box center [937, 476] width 55 height 21
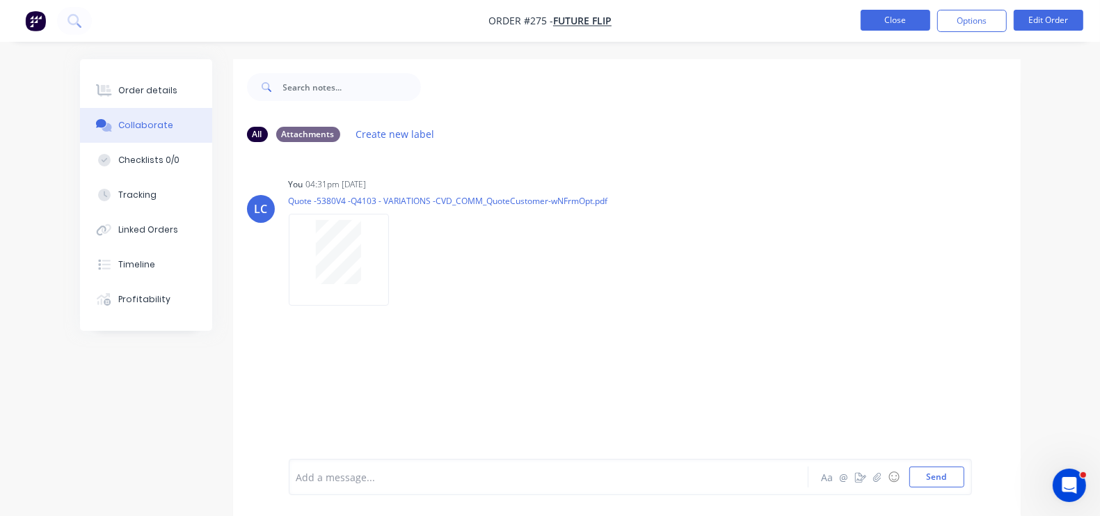
click at [887, 21] on button "Close" at bounding box center [896, 20] width 70 height 21
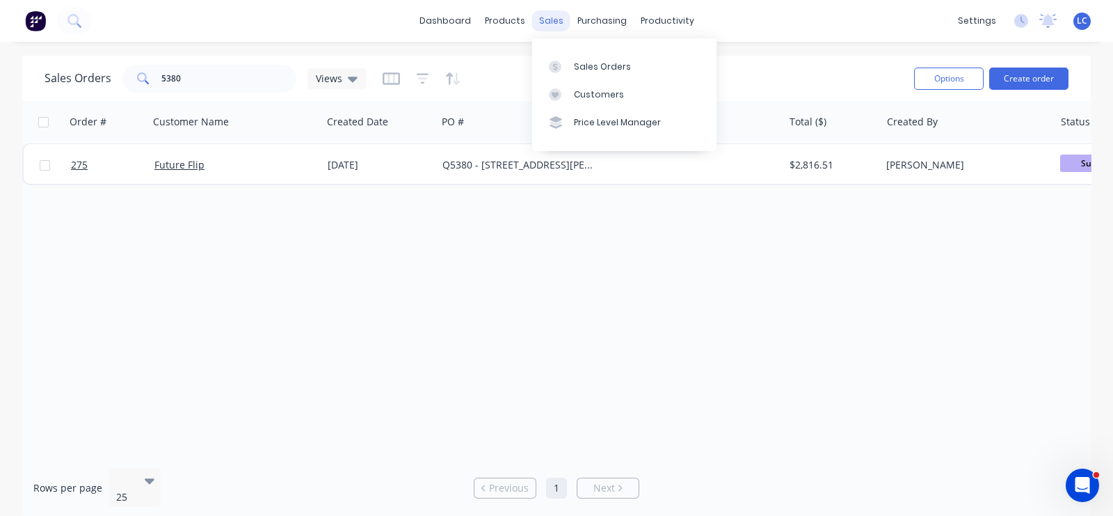
click at [544, 21] on div "sales" at bounding box center [551, 20] width 38 height 21
click at [585, 66] on div "Sales Orders" at bounding box center [602, 67] width 57 height 13
click at [212, 93] on div "Sales Orders 5380 Views" at bounding box center [474, 78] width 859 height 34
click at [201, 74] on input "5380" at bounding box center [229, 79] width 136 height 28
type input "5"
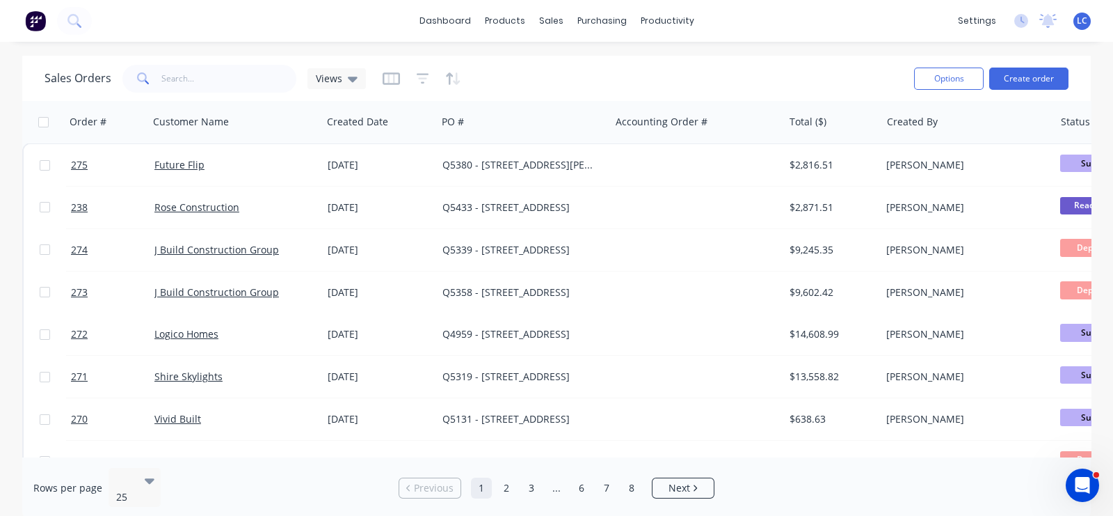
click at [100, 85] on h1 "Sales Orders" at bounding box center [78, 78] width 67 height 13
click at [177, 81] on input "text" at bounding box center [229, 79] width 136 height 28
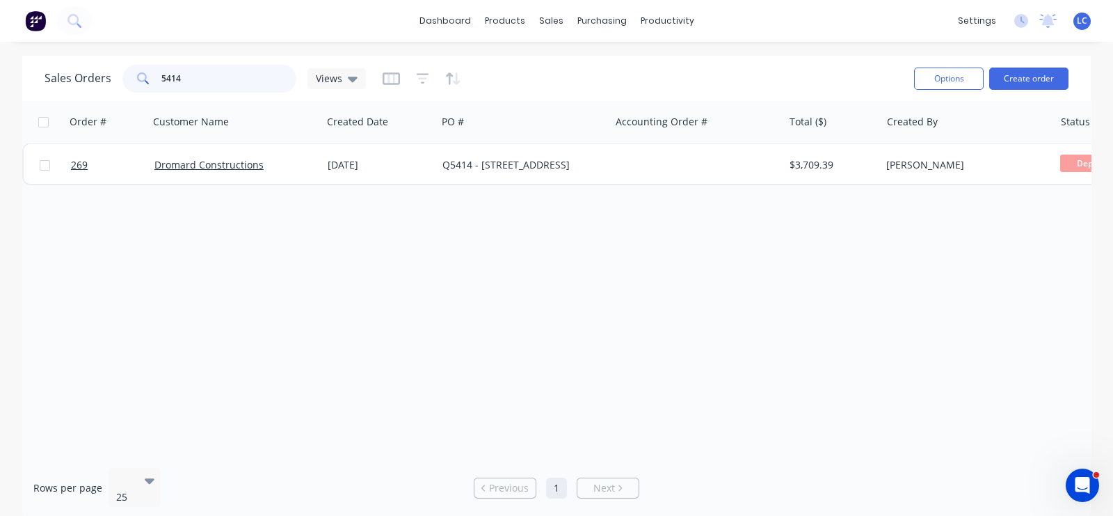
type input "5414"
